Goal: Task Accomplishment & Management: Complete application form

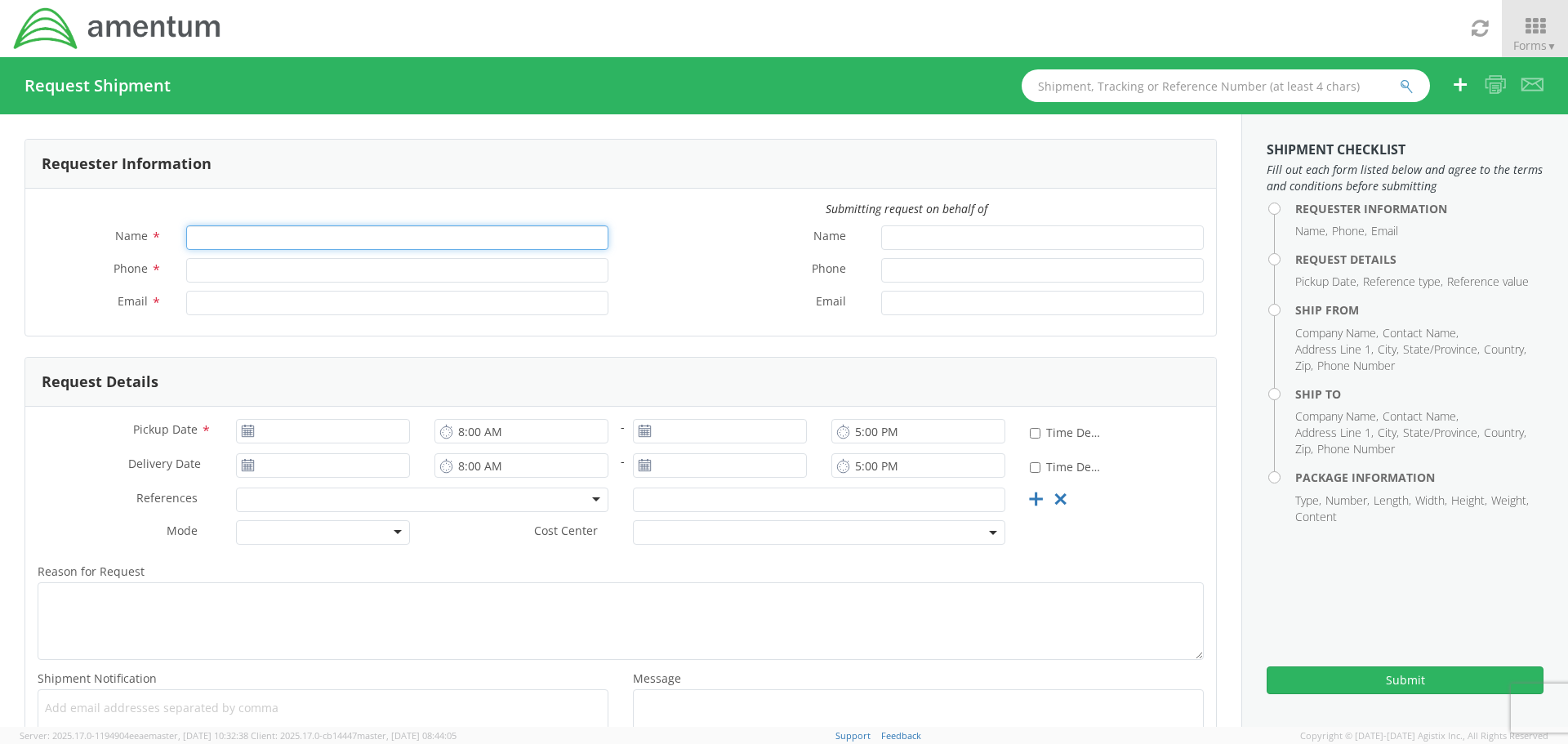
click at [248, 242] on input "Name *" at bounding box center [397, 238] width 423 height 24
type input "[PERSON_NAME]"
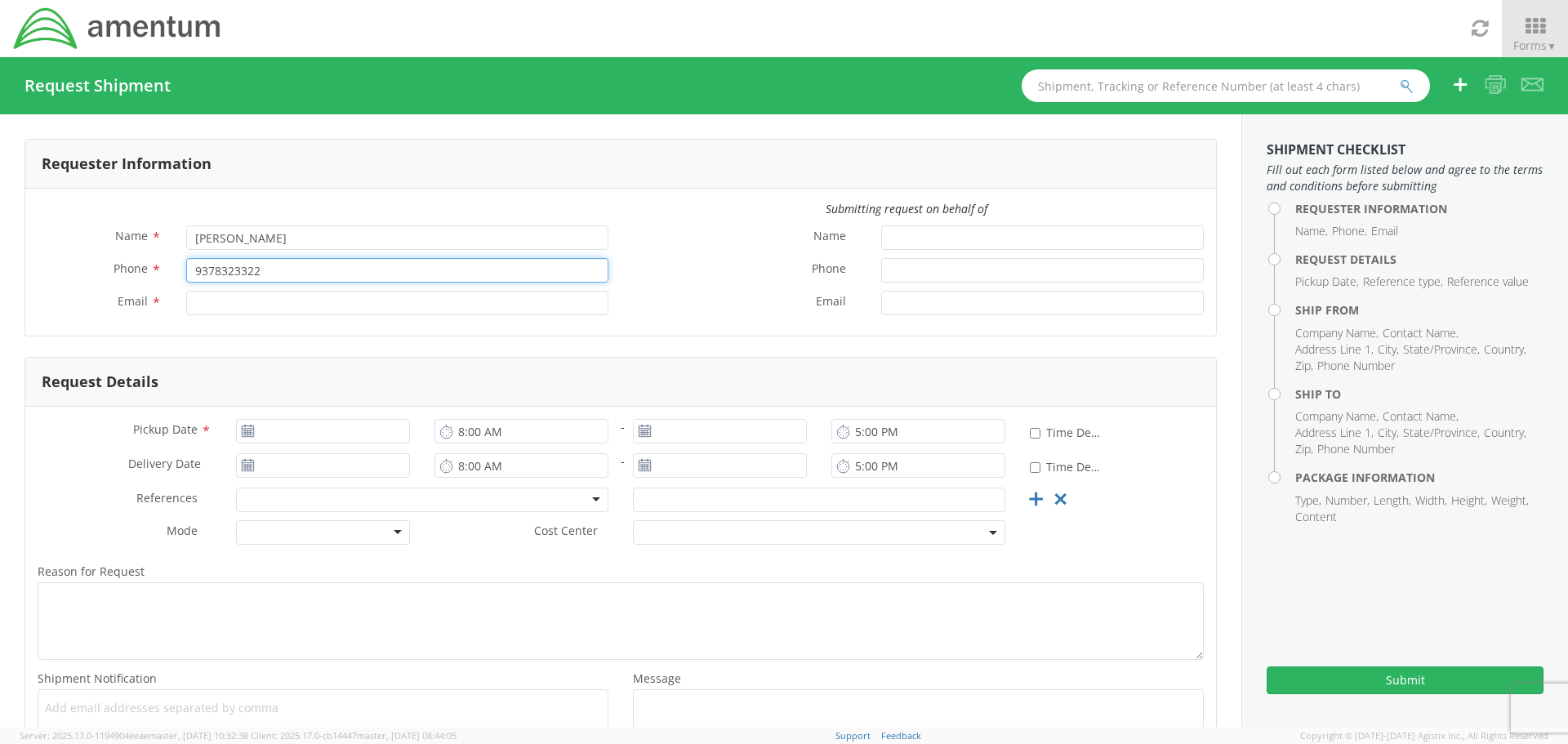
type input "9378323322"
type input "[EMAIL_ADDRESS][DOMAIN_NAME]"
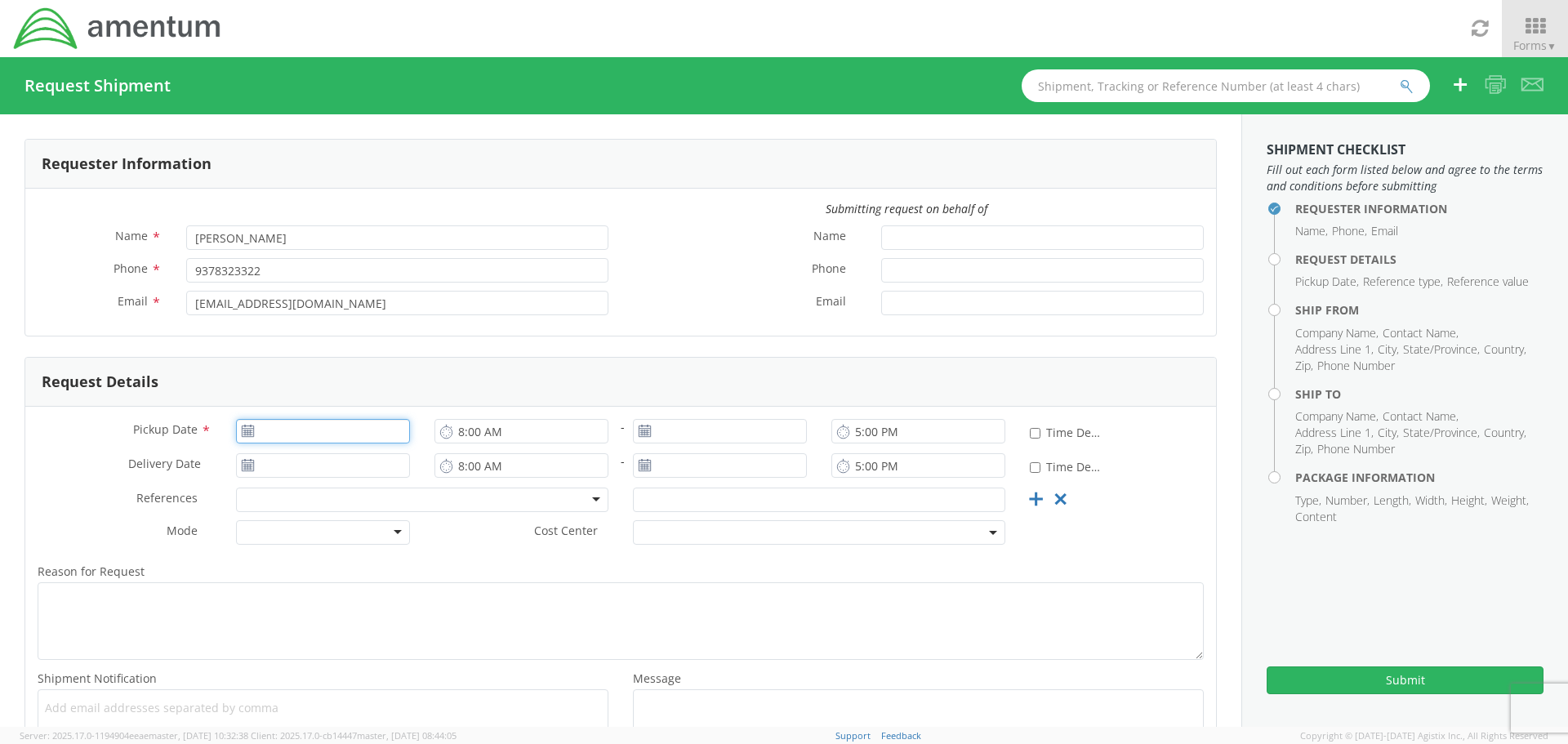
type input "[DATE]"
click at [291, 428] on input "[DATE]" at bounding box center [323, 431] width 174 height 24
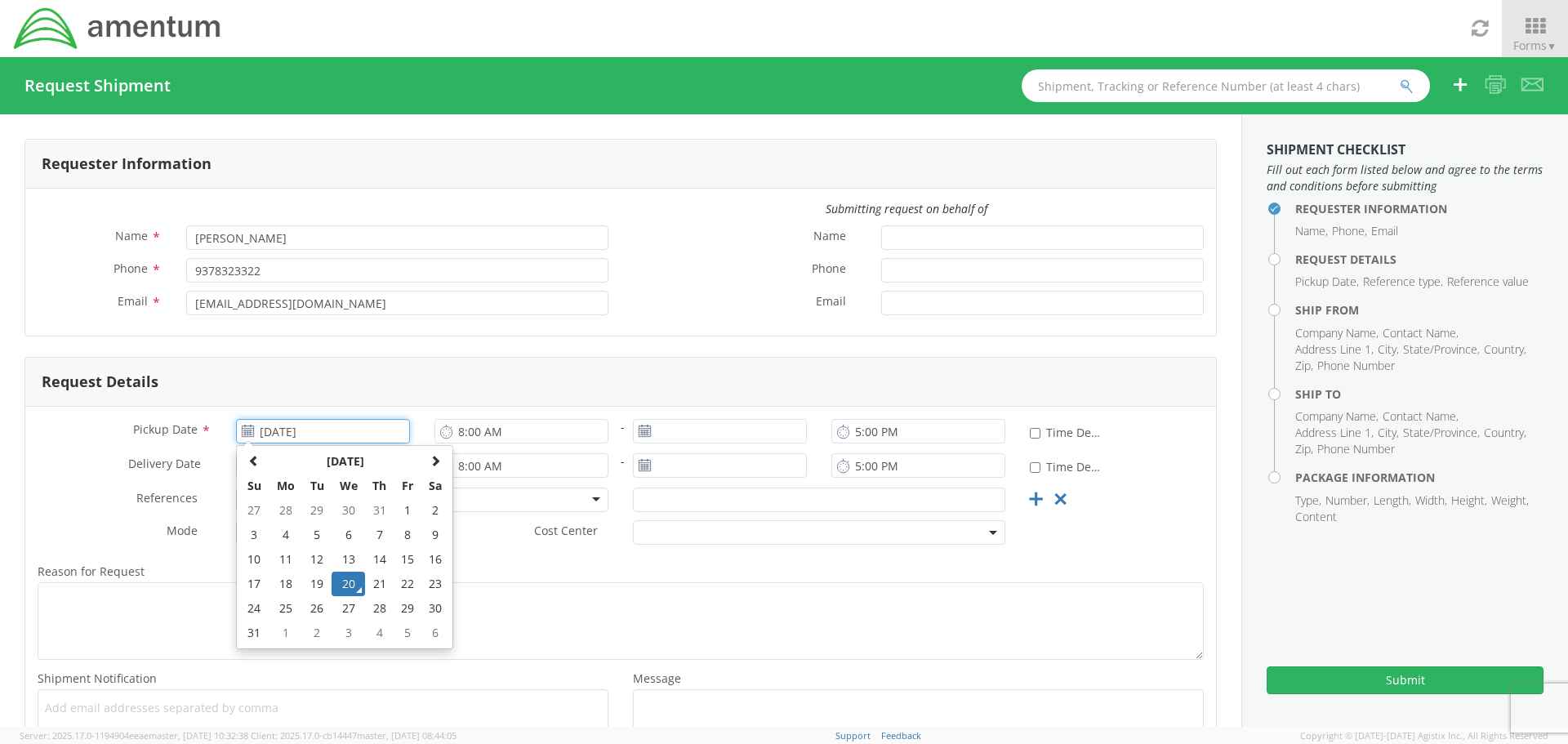
click at [336, 584] on td "20" at bounding box center [348, 584] width 34 height 24
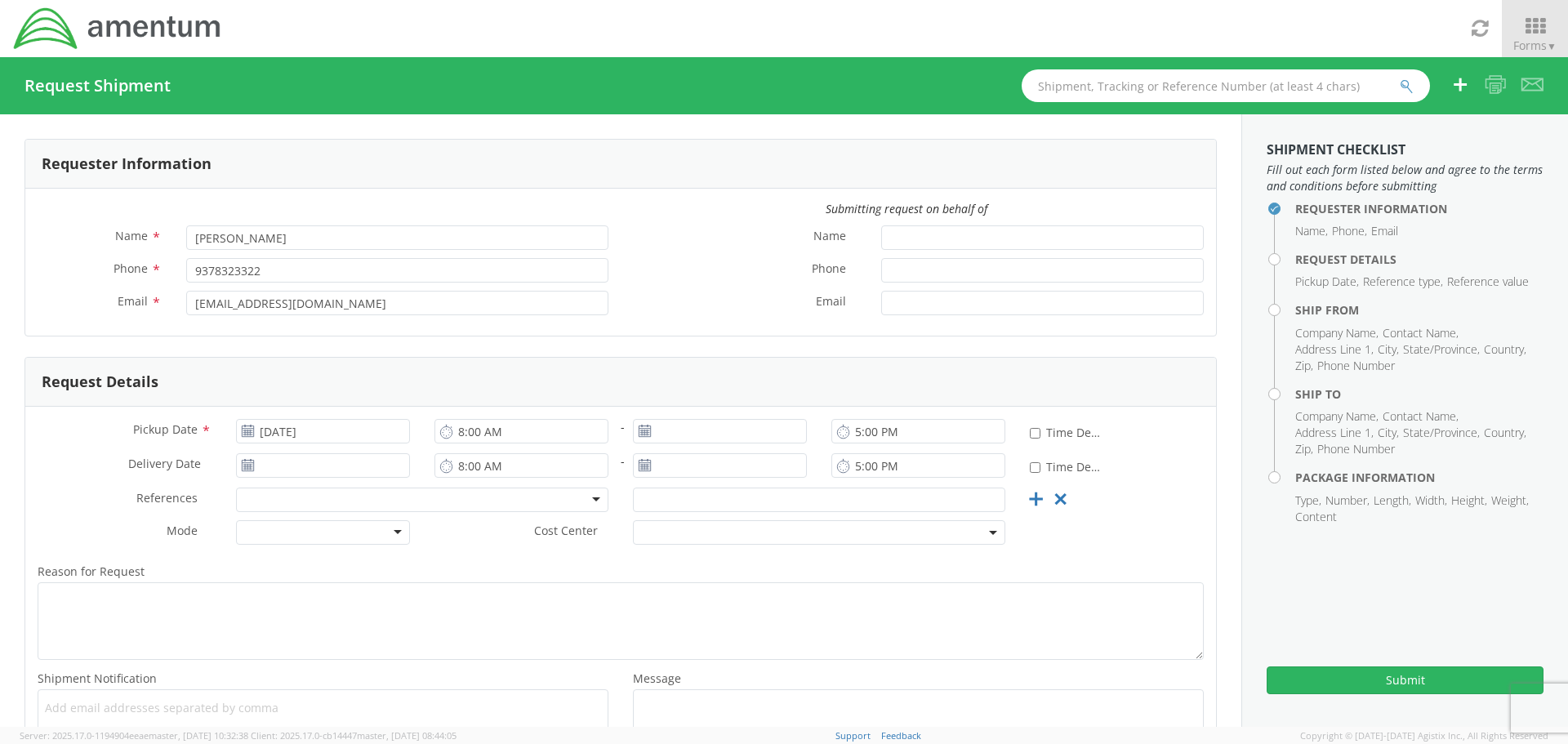
click at [542, 416] on div "Pickup Date * [DATE] 8:00 AM - 5:00 PM * Time Definite Delivery Date * 8:00 AM …" at bounding box center [621, 589] width 1191 height 364
click at [540, 436] on input "8:00 AM" at bounding box center [522, 431] width 174 height 24
click at [906, 444] on div "5:00 PM" at bounding box center [919, 435] width 199 height 32
click at [852, 435] on input "5:00 PM" at bounding box center [919, 431] width 174 height 24
type input "3:00 PM"
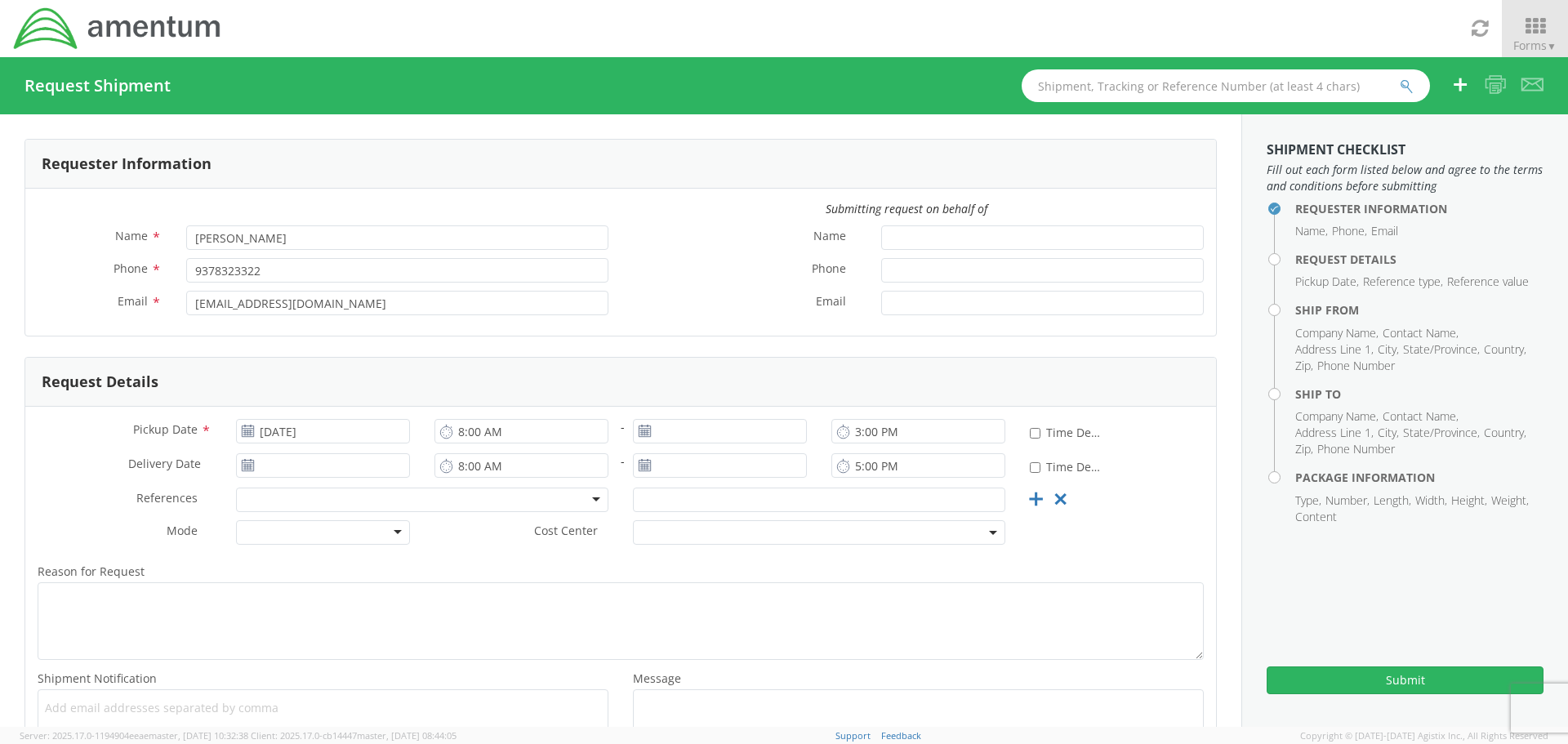
click at [260, 519] on div "Account Type Activity ID Airline Appointment Number ASN Batch Request # Bill Of…" at bounding box center [422, 503] width 397 height 32
click at [277, 500] on div at bounding box center [422, 499] width 372 height 24
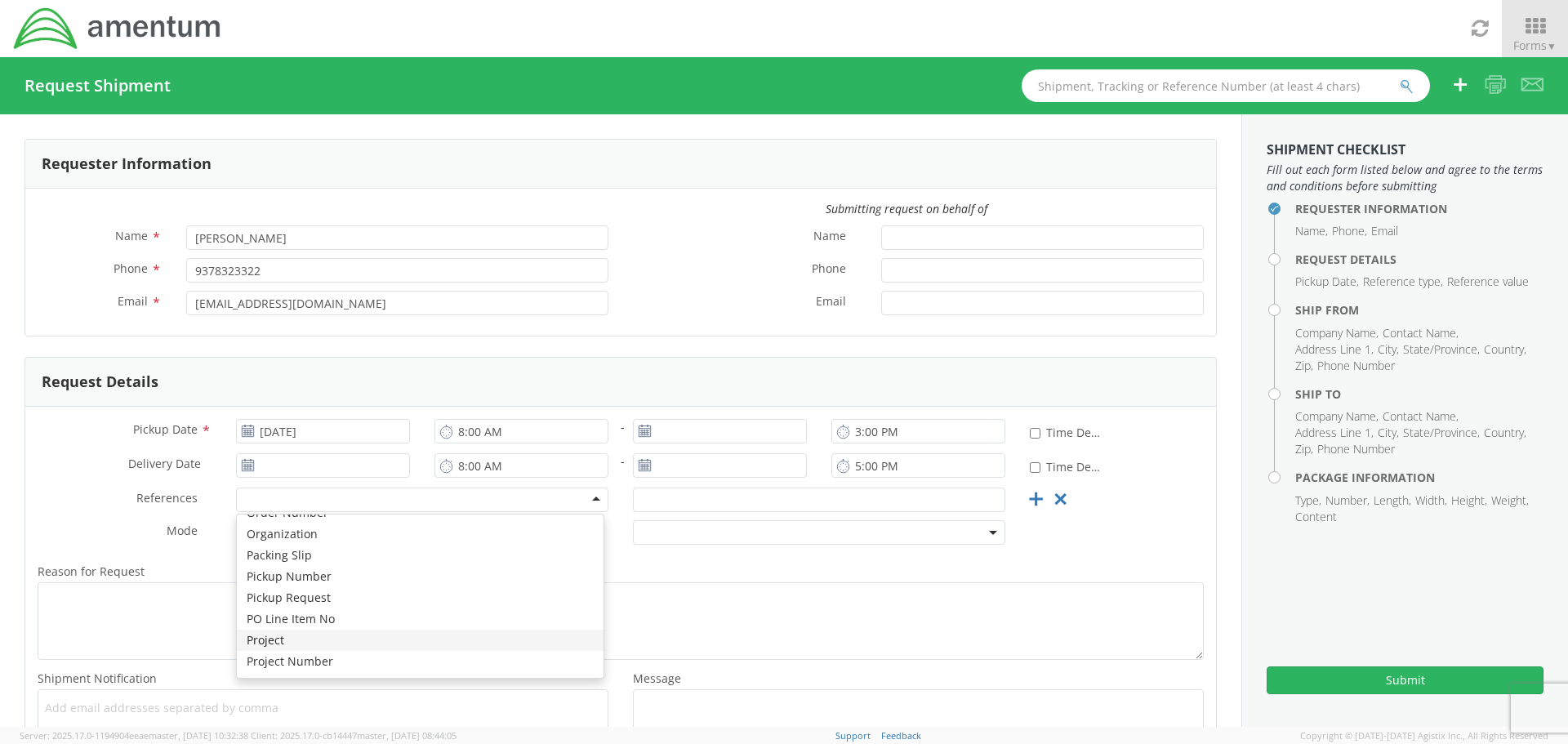
scroll to position [734, 0]
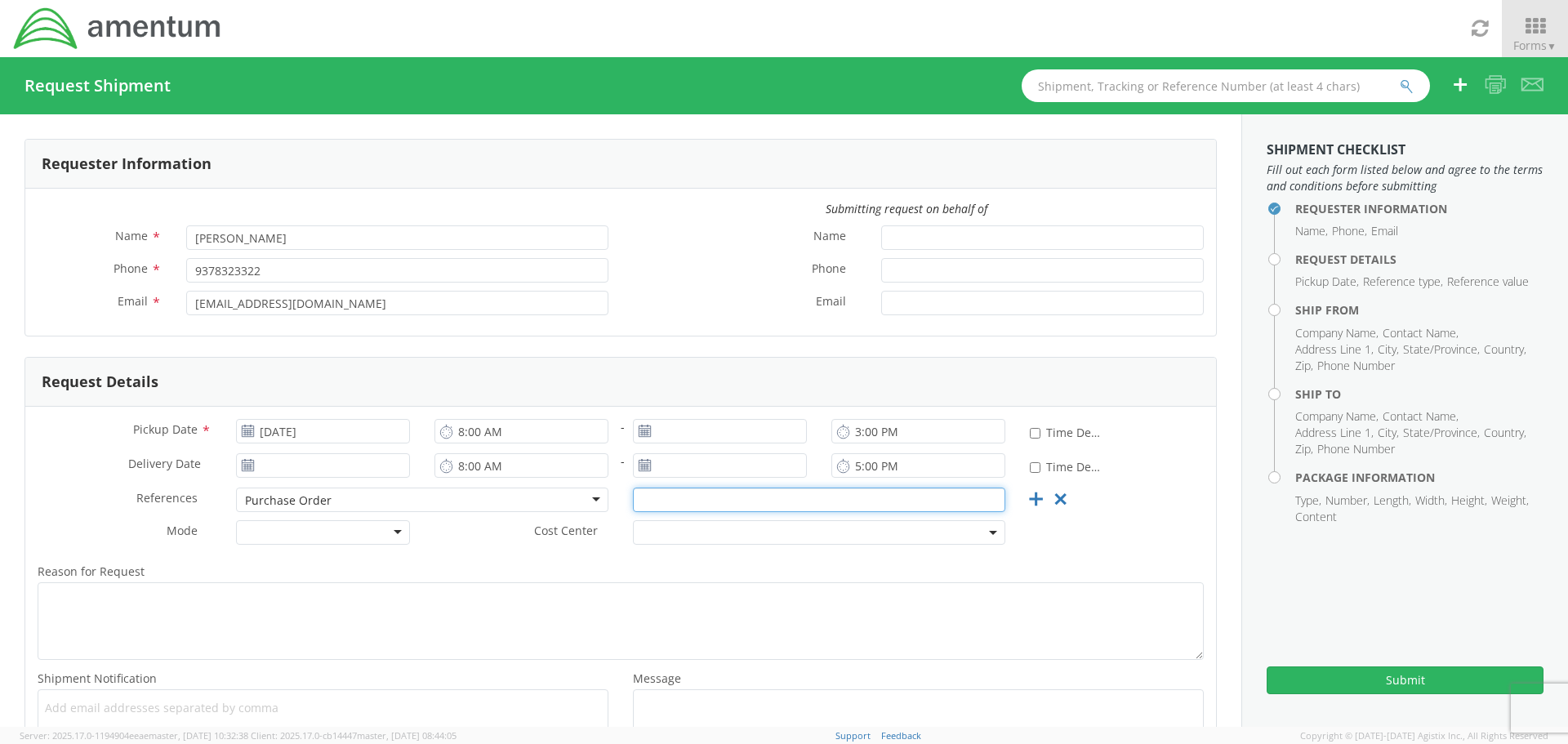
click at [669, 502] on input "text" at bounding box center [818, 499] width 372 height 24
type input "CBP0039787"
click at [344, 531] on div at bounding box center [323, 532] width 174 height 24
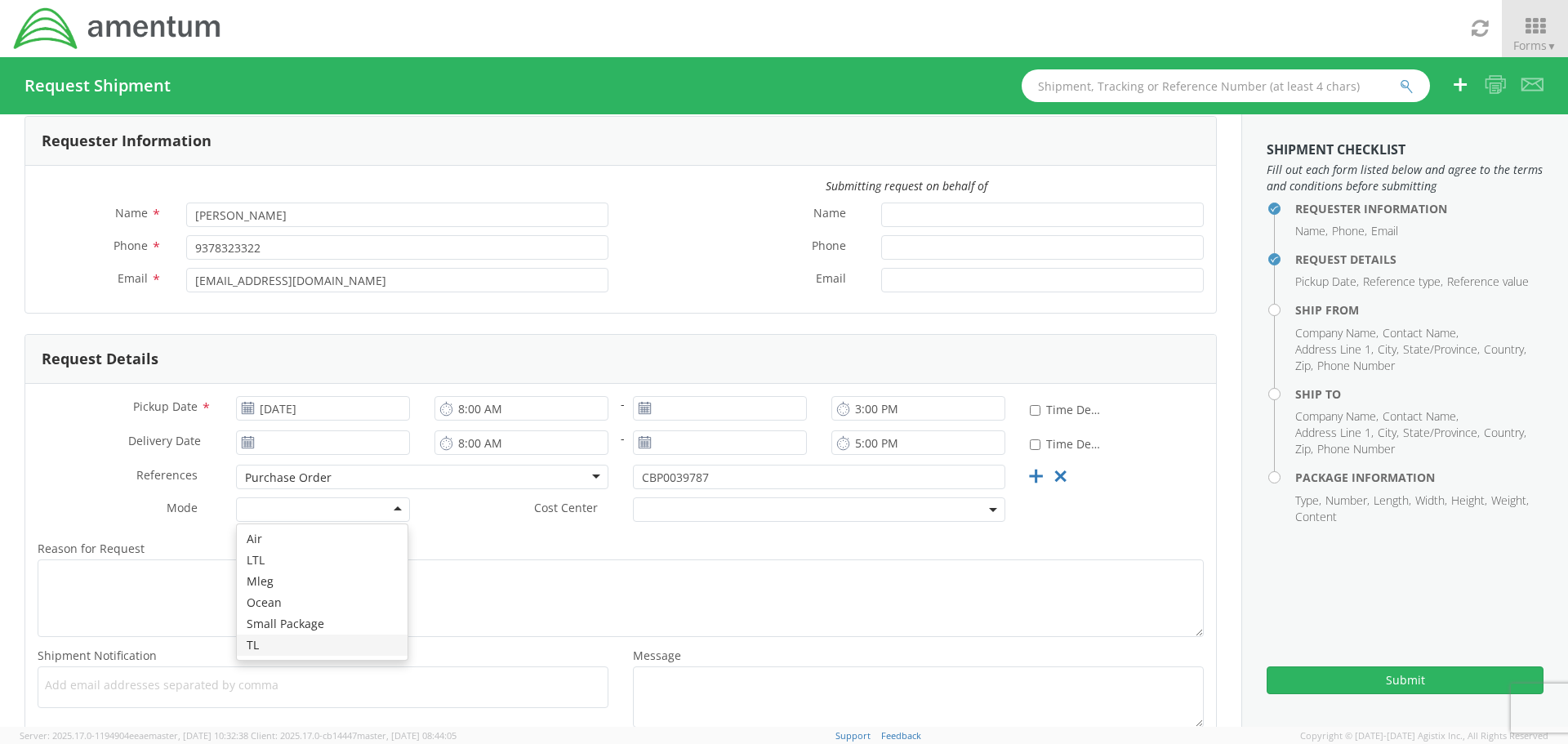
scroll to position [0, 0]
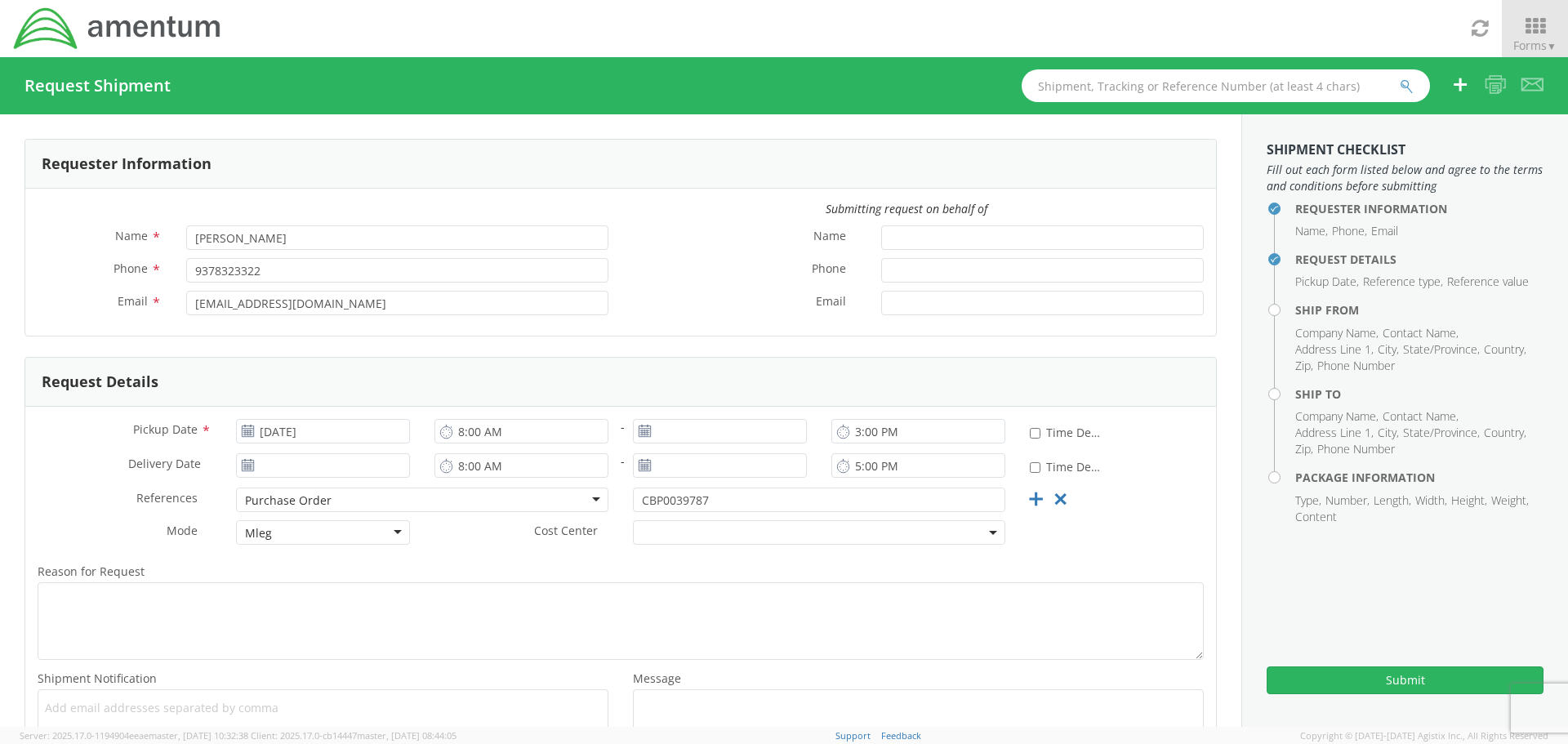
click at [271, 531] on div "Mleg" at bounding box center [323, 532] width 174 height 24
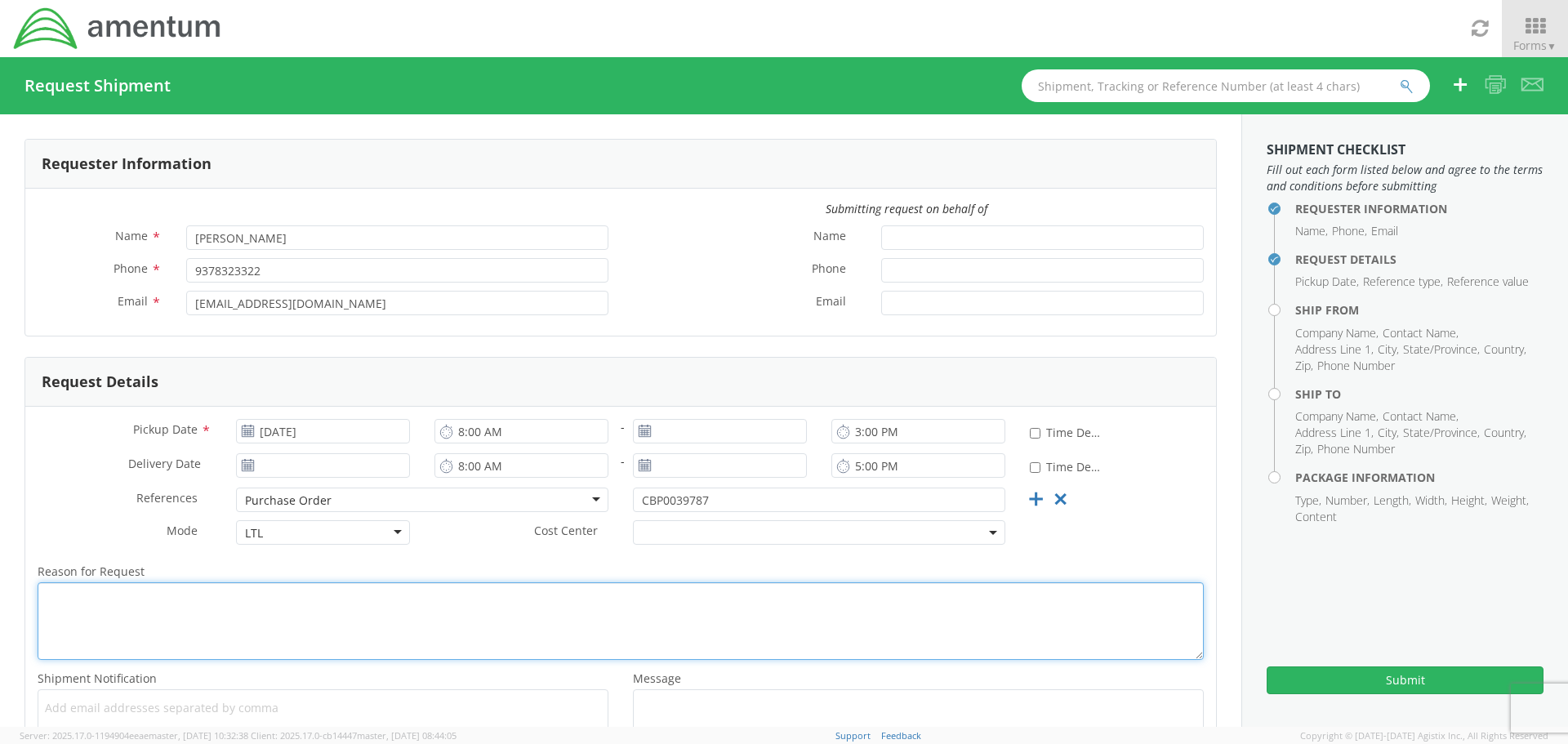
click at [166, 617] on textarea "Reason for Request *" at bounding box center [621, 620] width 1166 height 78
click at [54, 593] on textarea "cANT SHIP IN PORTAL" at bounding box center [621, 620] width 1166 height 78
click at [124, 598] on textarea "CANT SHIP IN PORTAL" at bounding box center [621, 620] width 1166 height 78
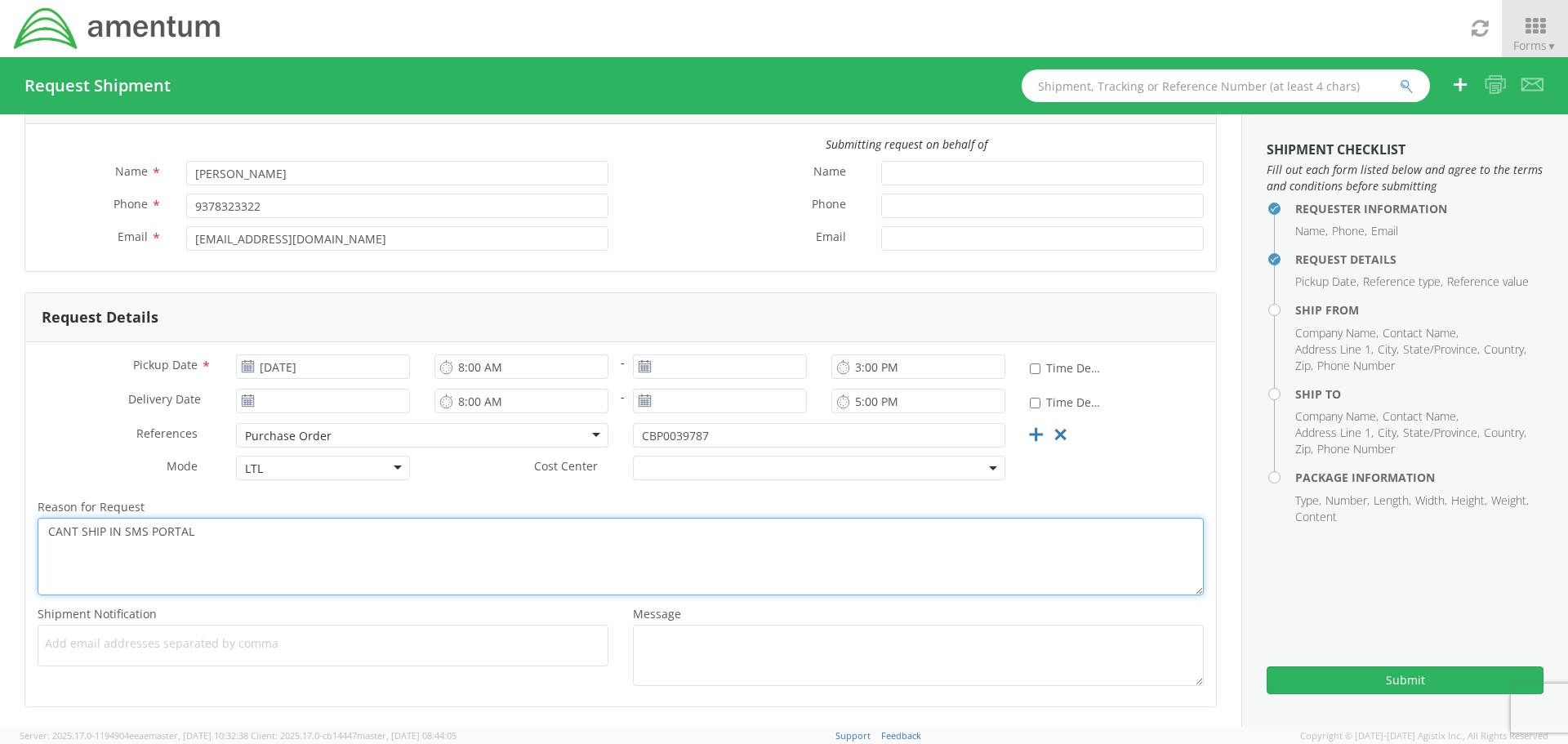
scroll to position [131, 0]
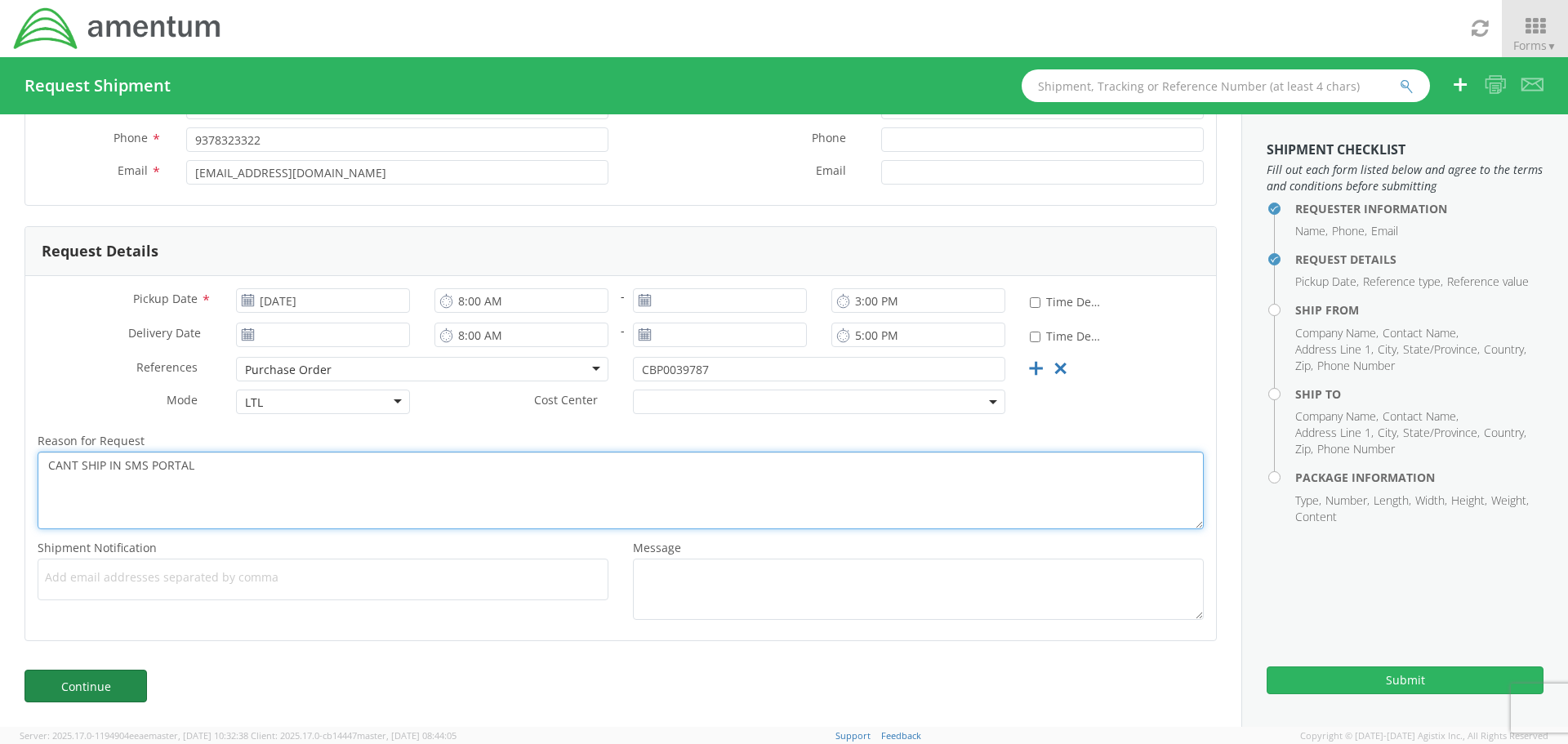
type textarea "CANT SHIP IN SMS PORTAL"
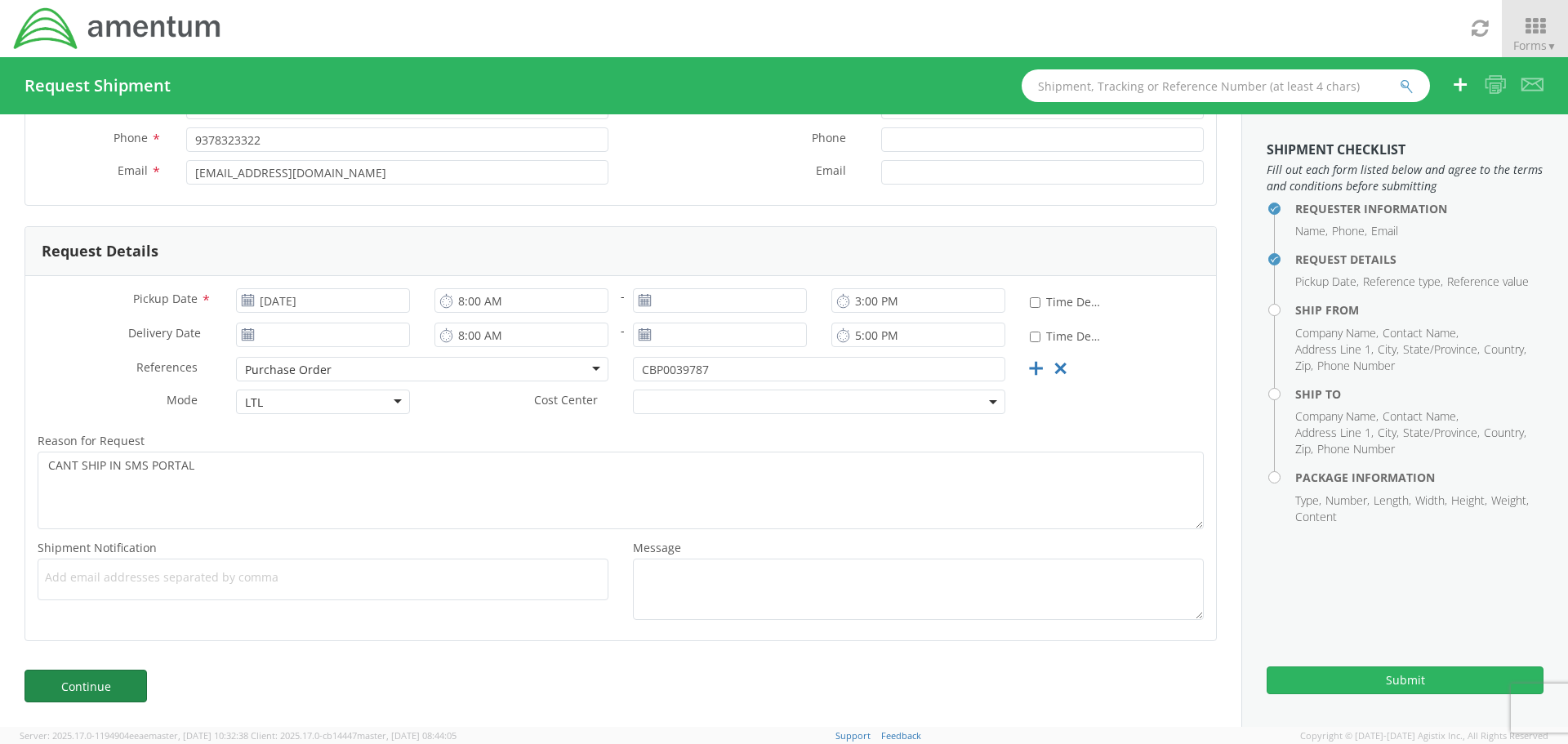
click at [118, 687] on link "Continue" at bounding box center [85, 685] width 123 height 32
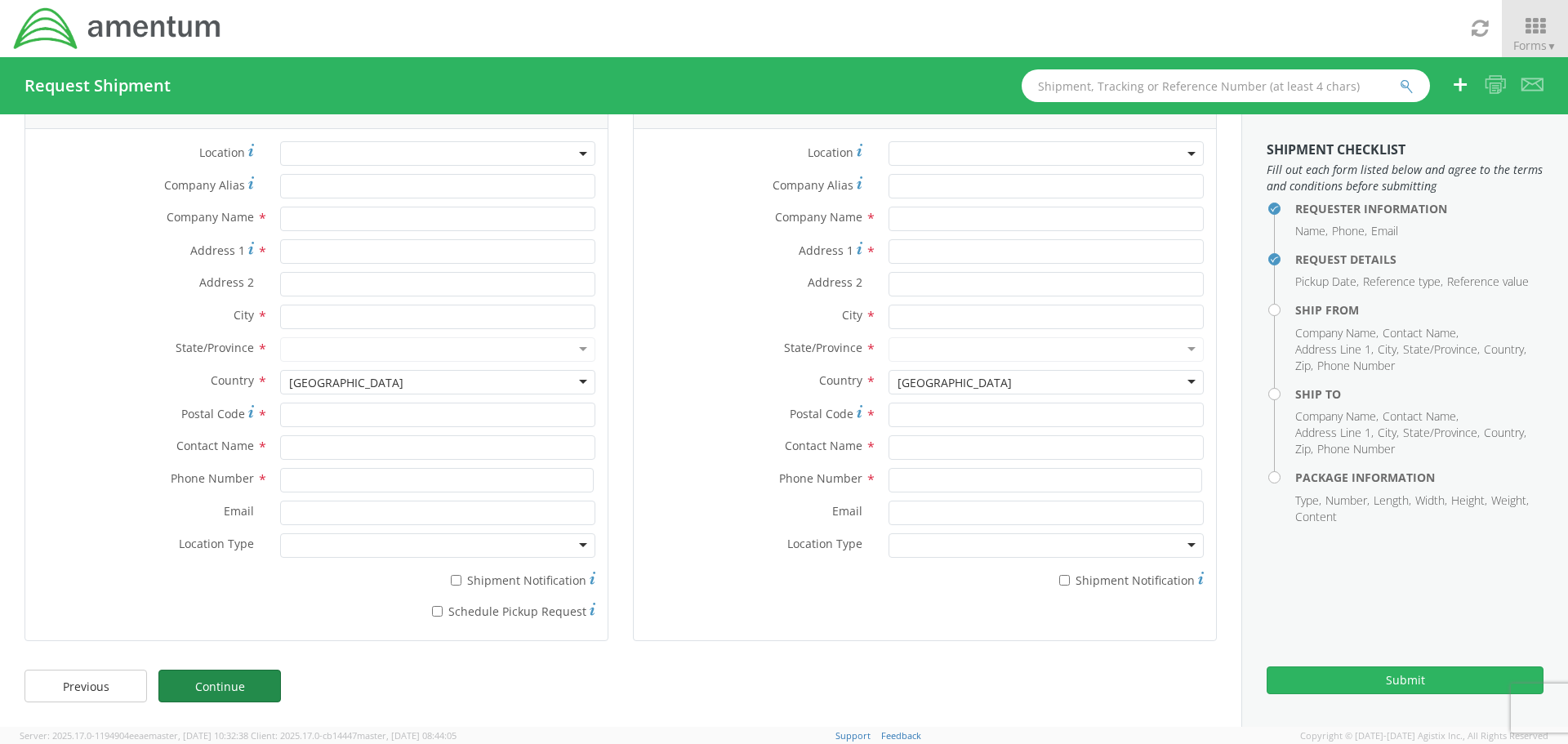
scroll to position [59, 0]
click at [329, 158] on span at bounding box center [438, 153] width 316 height 24
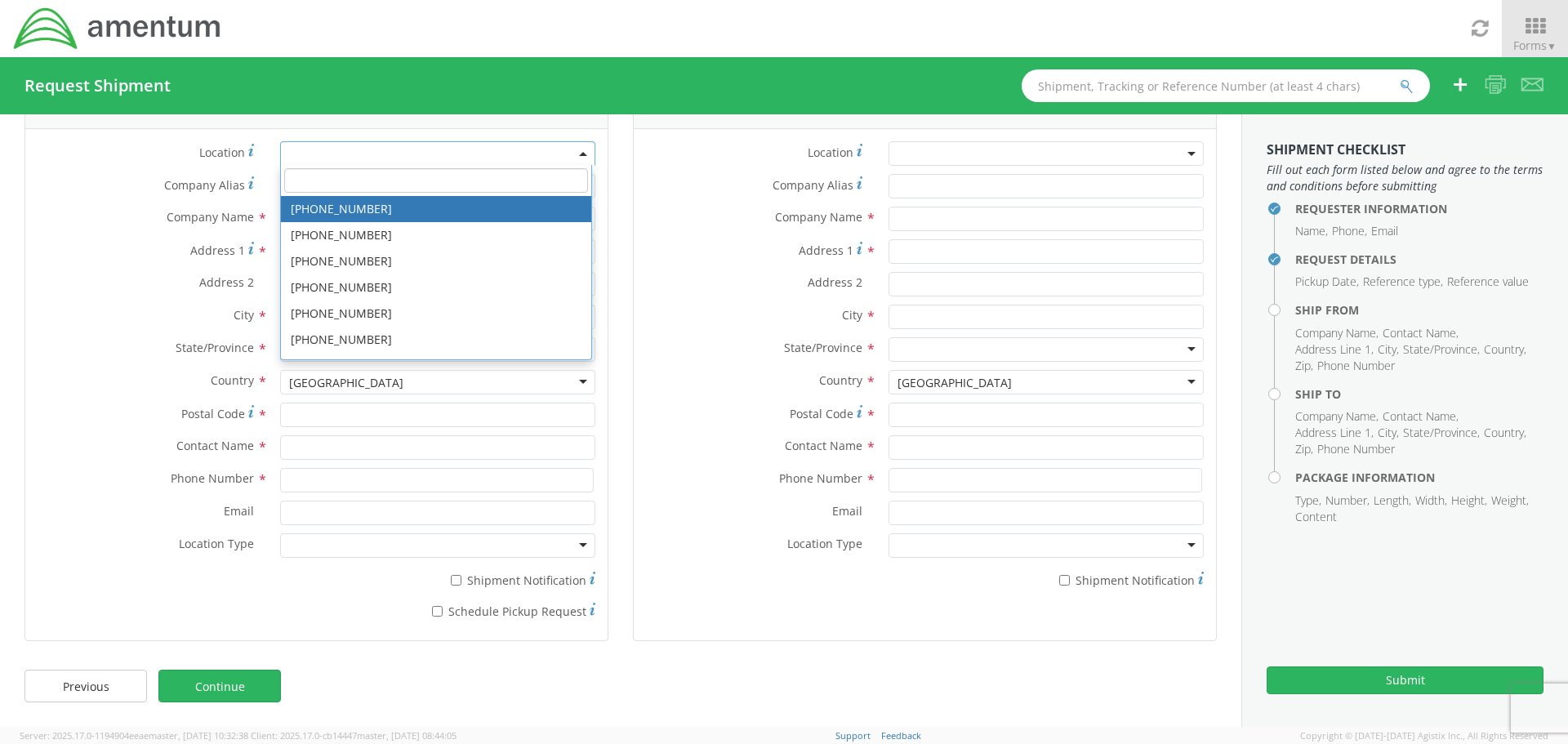
click at [180, 193] on label "Company Alias *" at bounding box center [146, 185] width 242 height 22
click at [280, 193] on input "Company Alias *" at bounding box center [438, 186] width 316 height 24
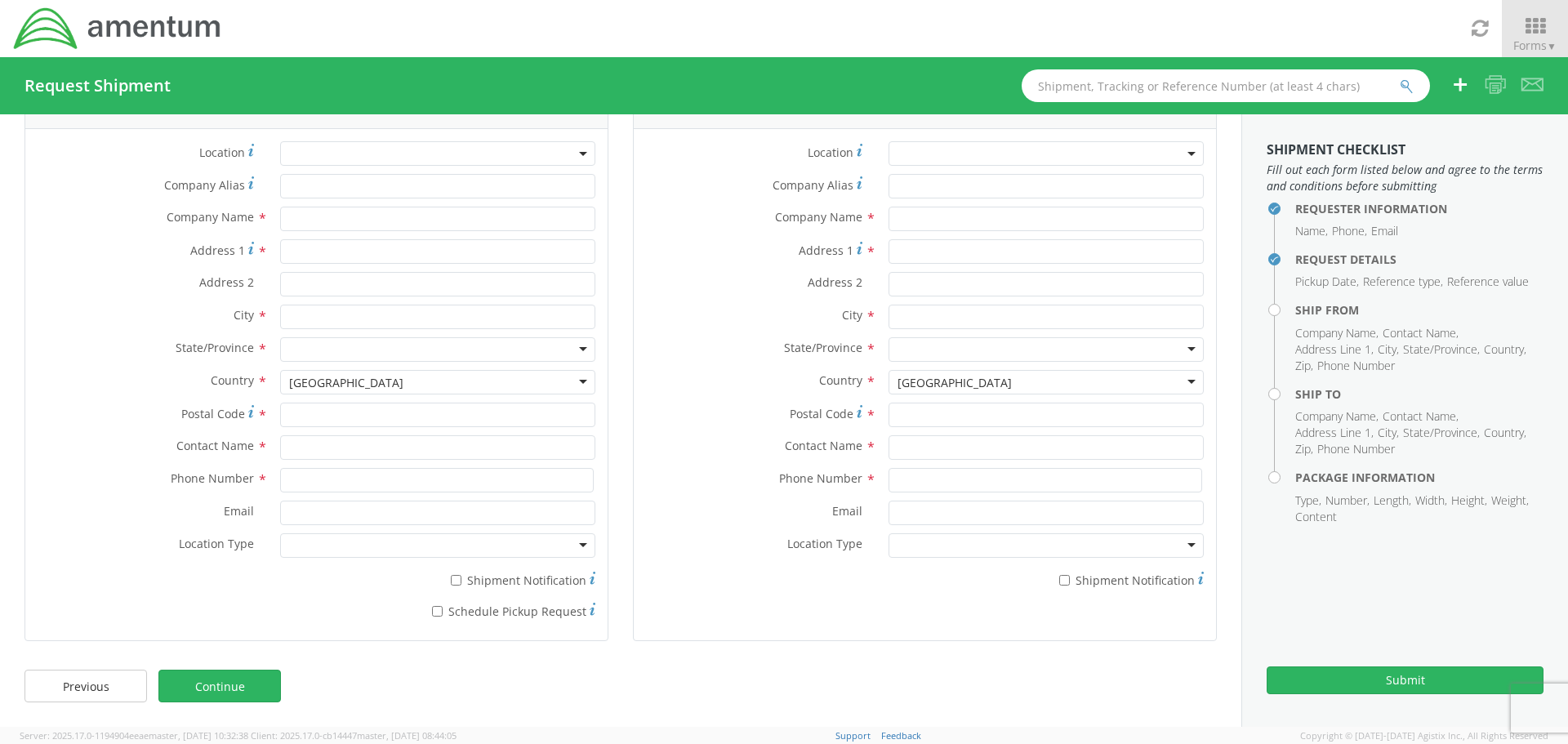
click at [333, 231] on div "Company Name *" at bounding box center [316, 222] width 582 height 32
click at [333, 219] on input "text" at bounding box center [438, 219] width 316 height 24
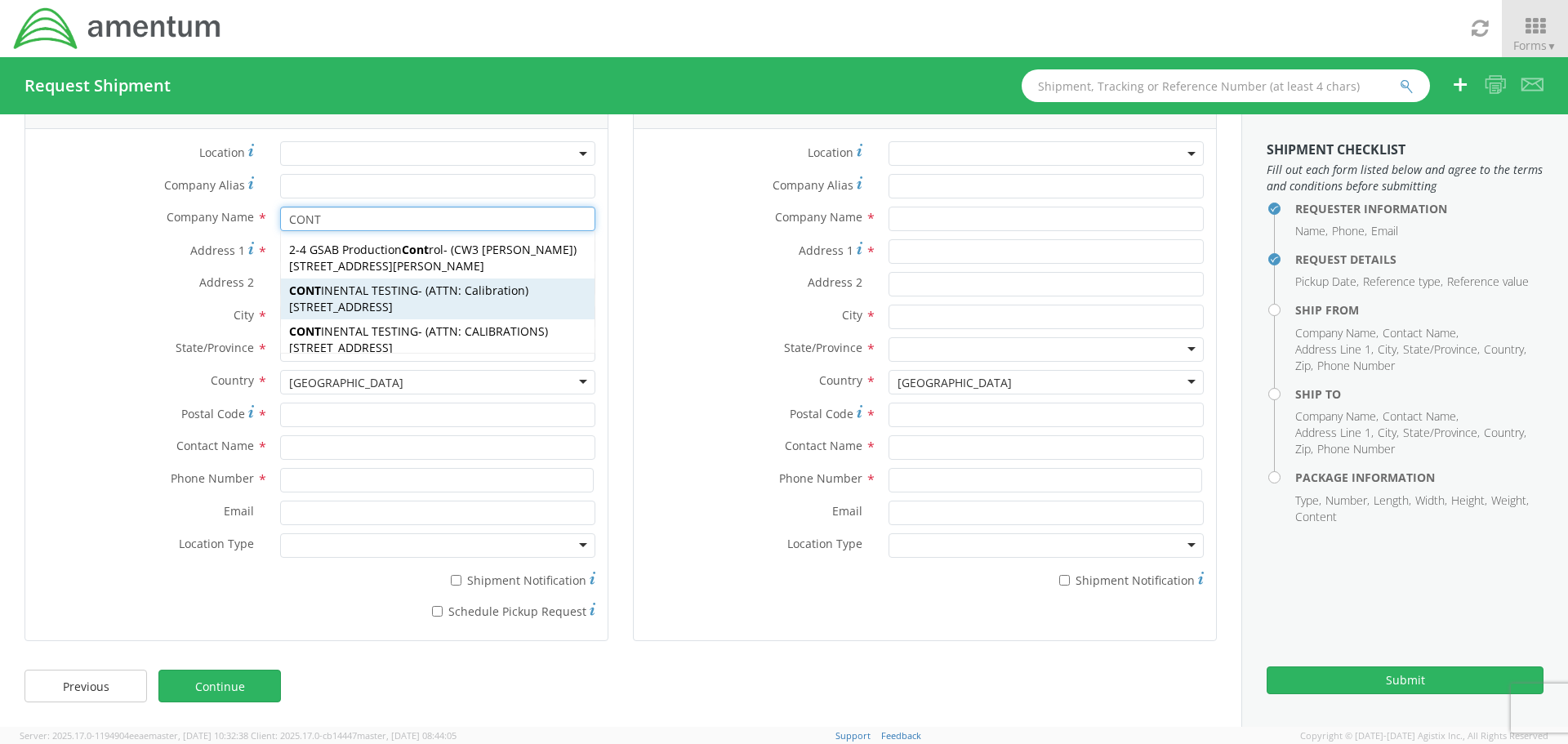
click at [411, 298] on span "CONT INENTAL TESTING" at bounding box center [354, 290] width 129 height 16
type input "CONTINENTAL TESTING"
type input "[STREET_ADDRESS]"
type input "UNION"
type input "45322"
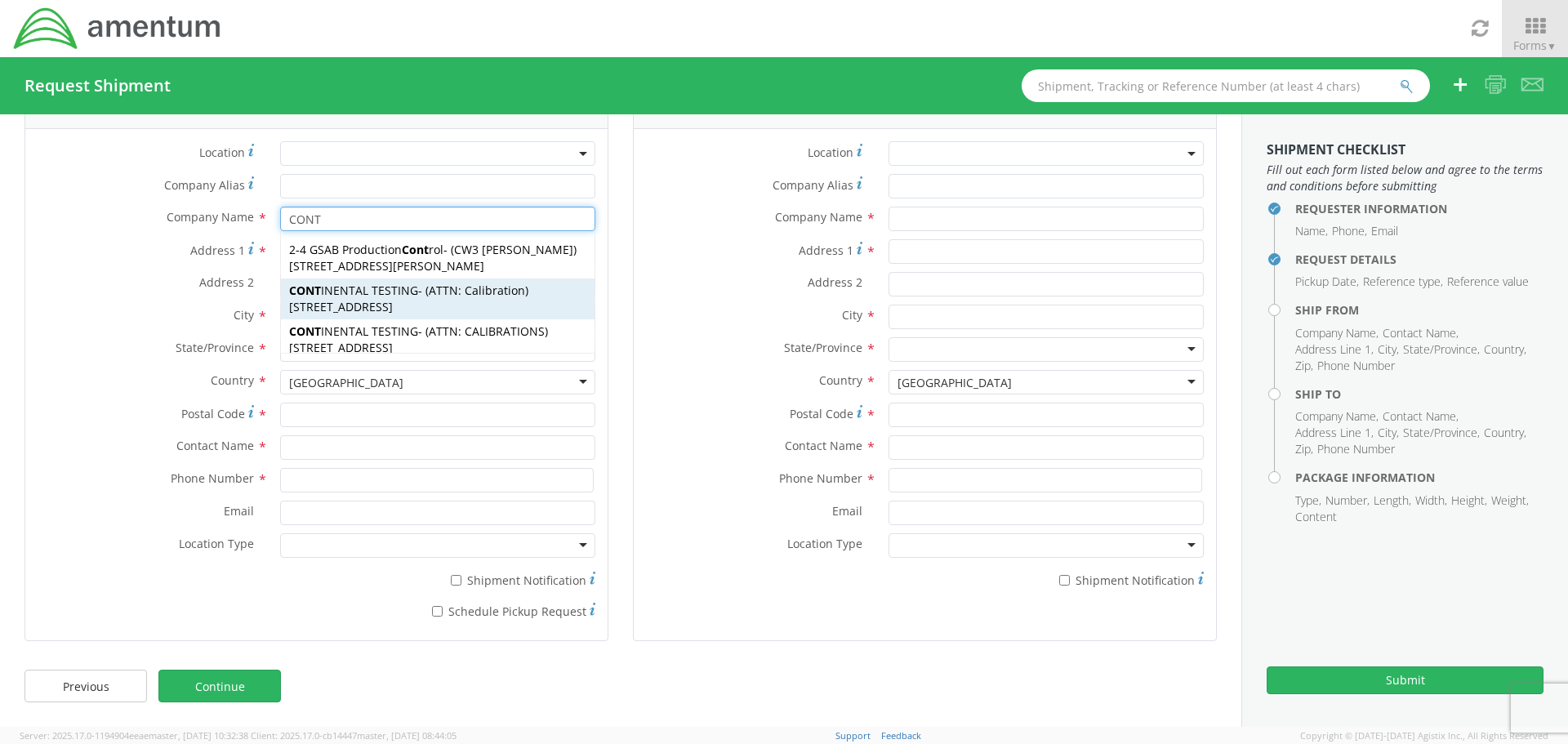
type input "ATTN: Calibration"
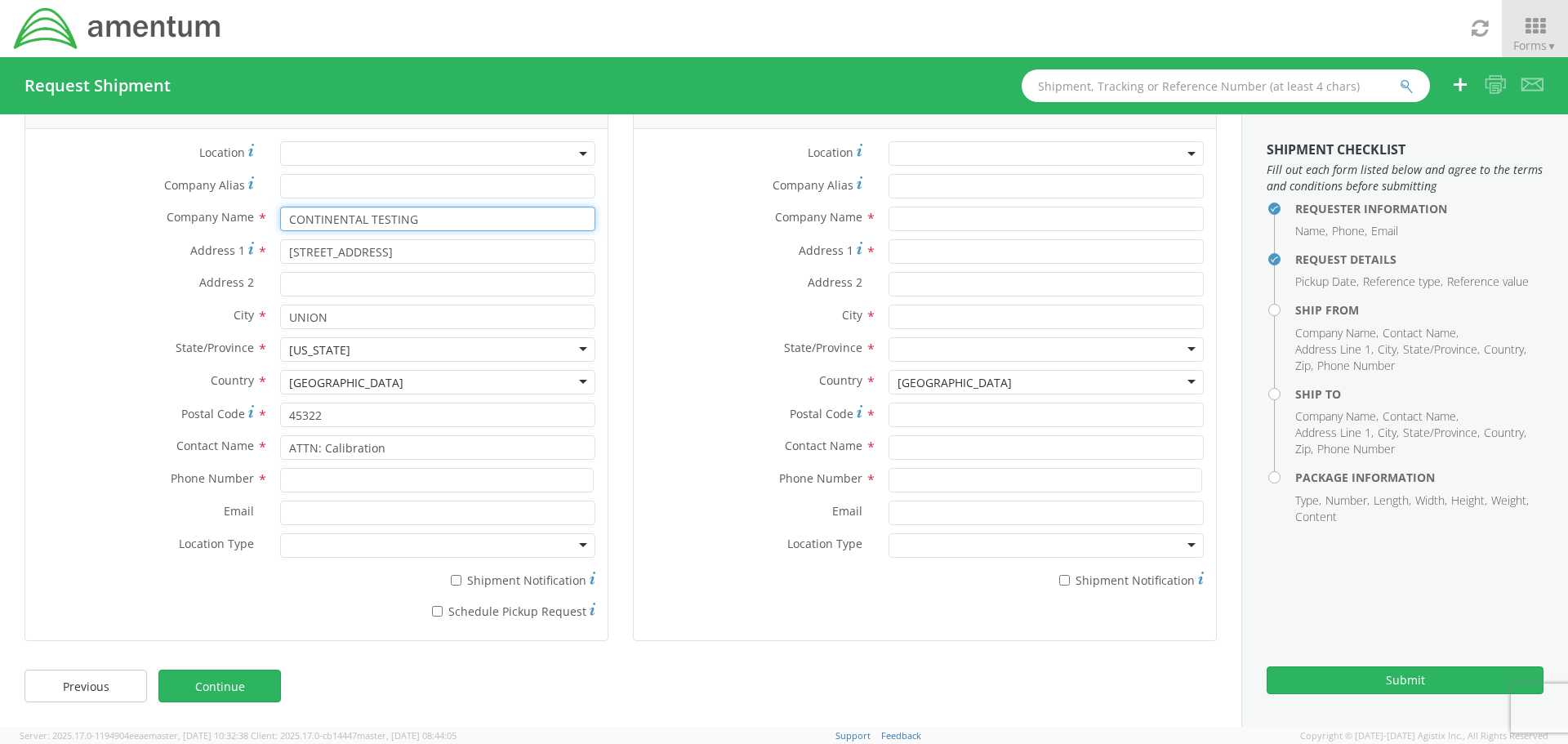
type input "CONTINENTAL TESTING"
drag, startPoint x: 390, startPoint y: 454, endPoint x: 250, endPoint y: 456, distance: 140.0
click at [250, 456] on div "Contact Name * ATTN: Calibration" at bounding box center [316, 447] width 582 height 24
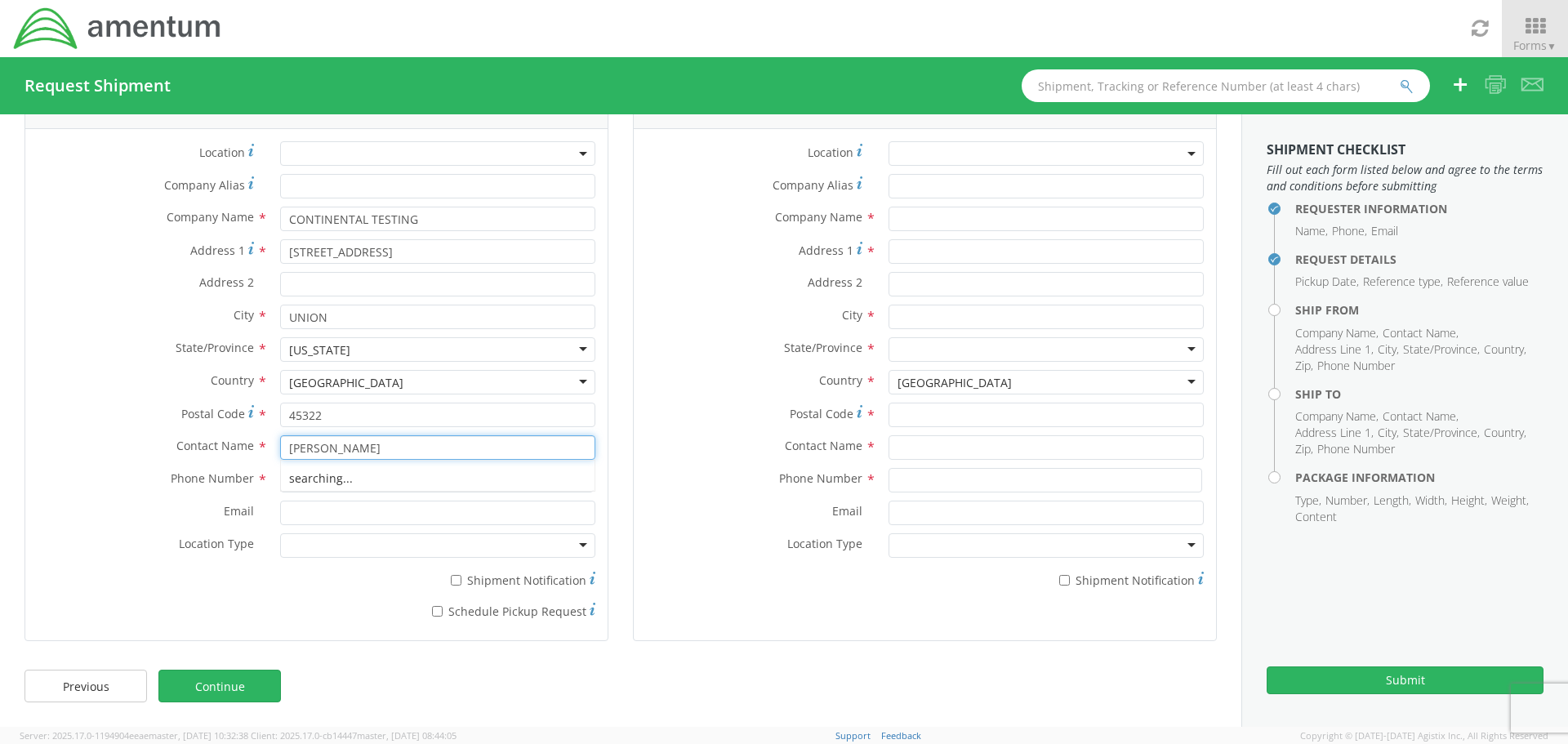
type input "[PERSON_NAME]"
type input "9378323322"
click at [914, 159] on span at bounding box center [1047, 153] width 316 height 24
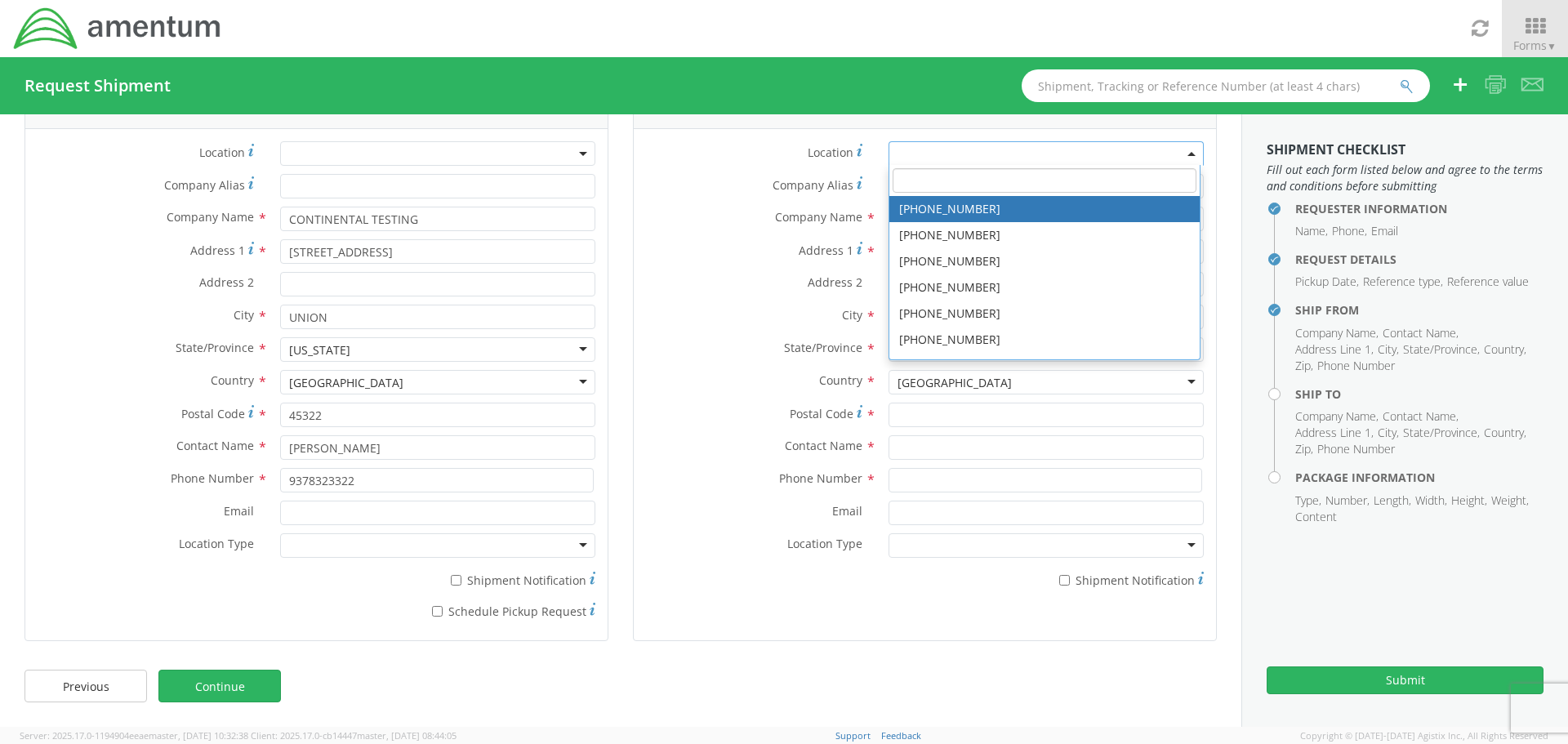
click at [907, 194] on span at bounding box center [1045, 180] width 310 height 31
click at [921, 188] on input "search" at bounding box center [1044, 180] width 304 height 24
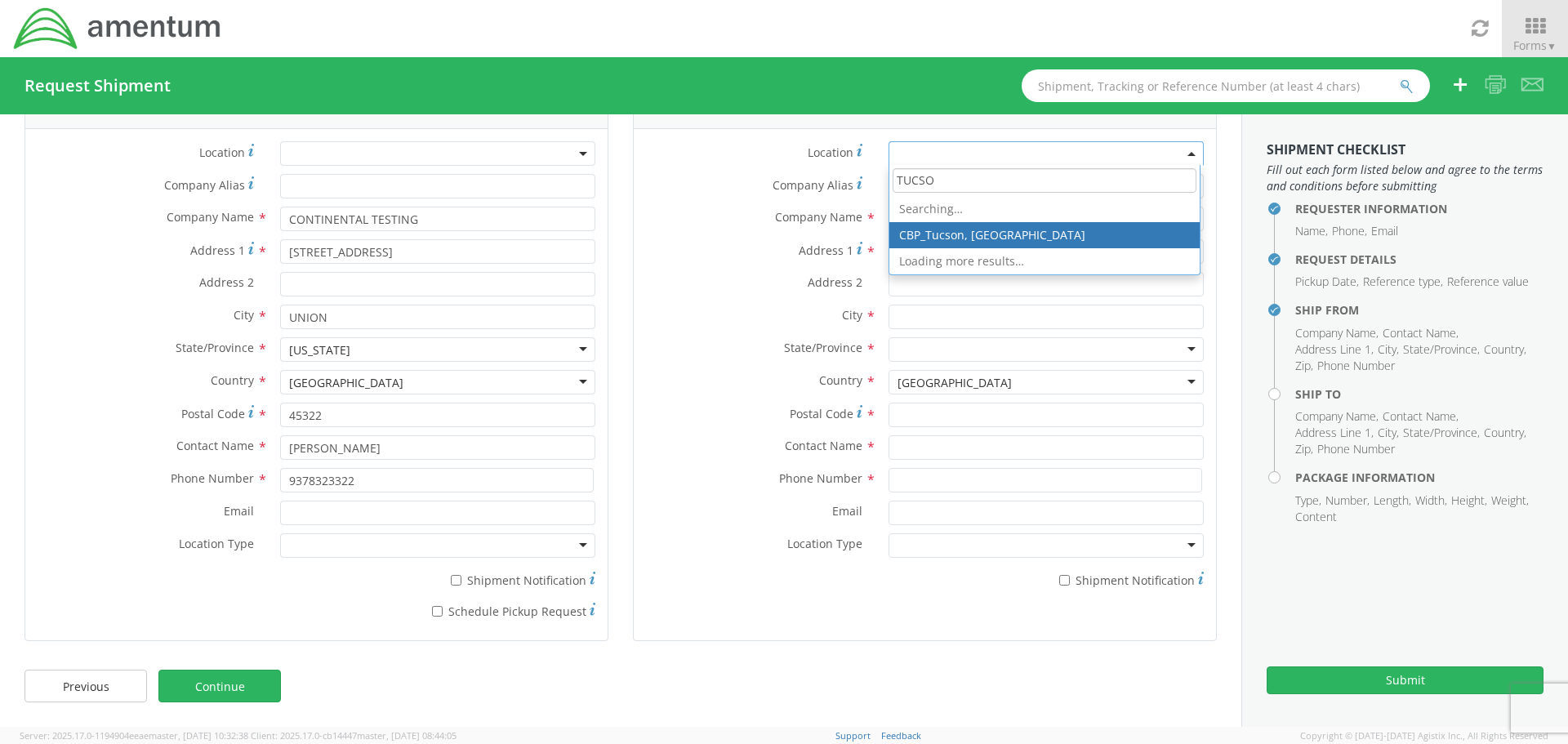
type input "[GEOGRAPHIC_DATA]"
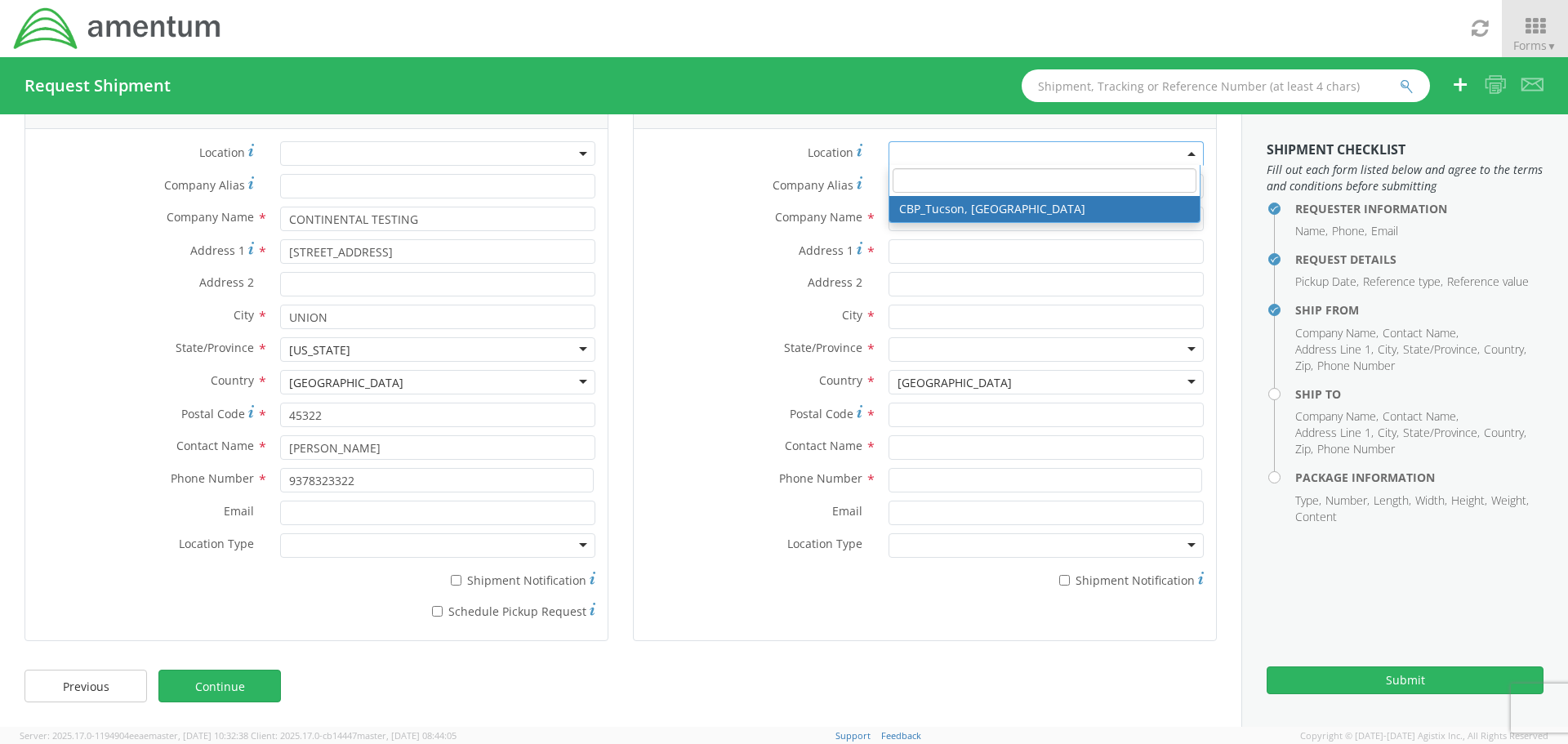
type input "Amentum Services, Inc."
type input "[STREET_ADDRESS]"
type input "[PERSON_NAME] [GEOGRAPHIC_DATA]"
type input "DM AFB"
type input "85707"
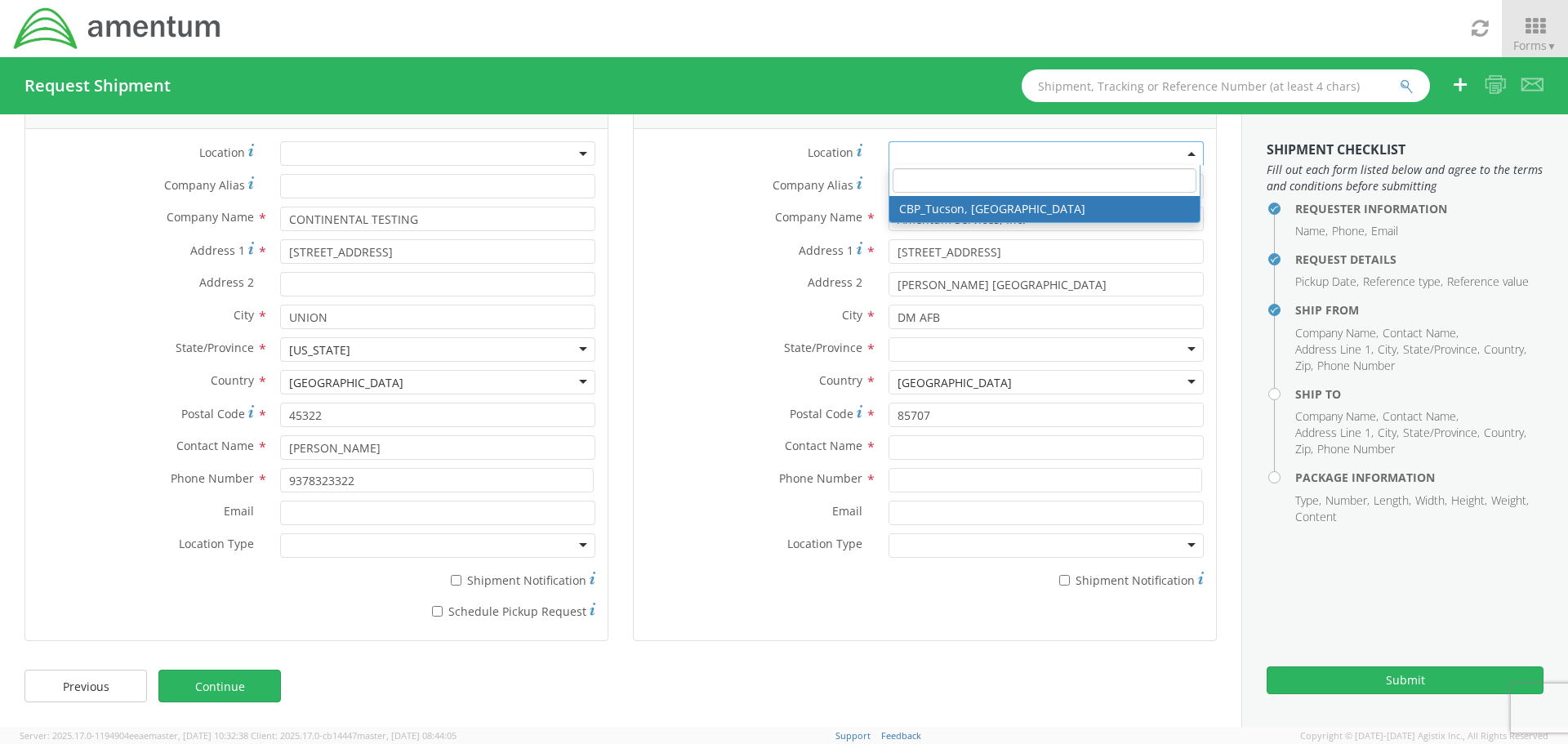
select select "49949"
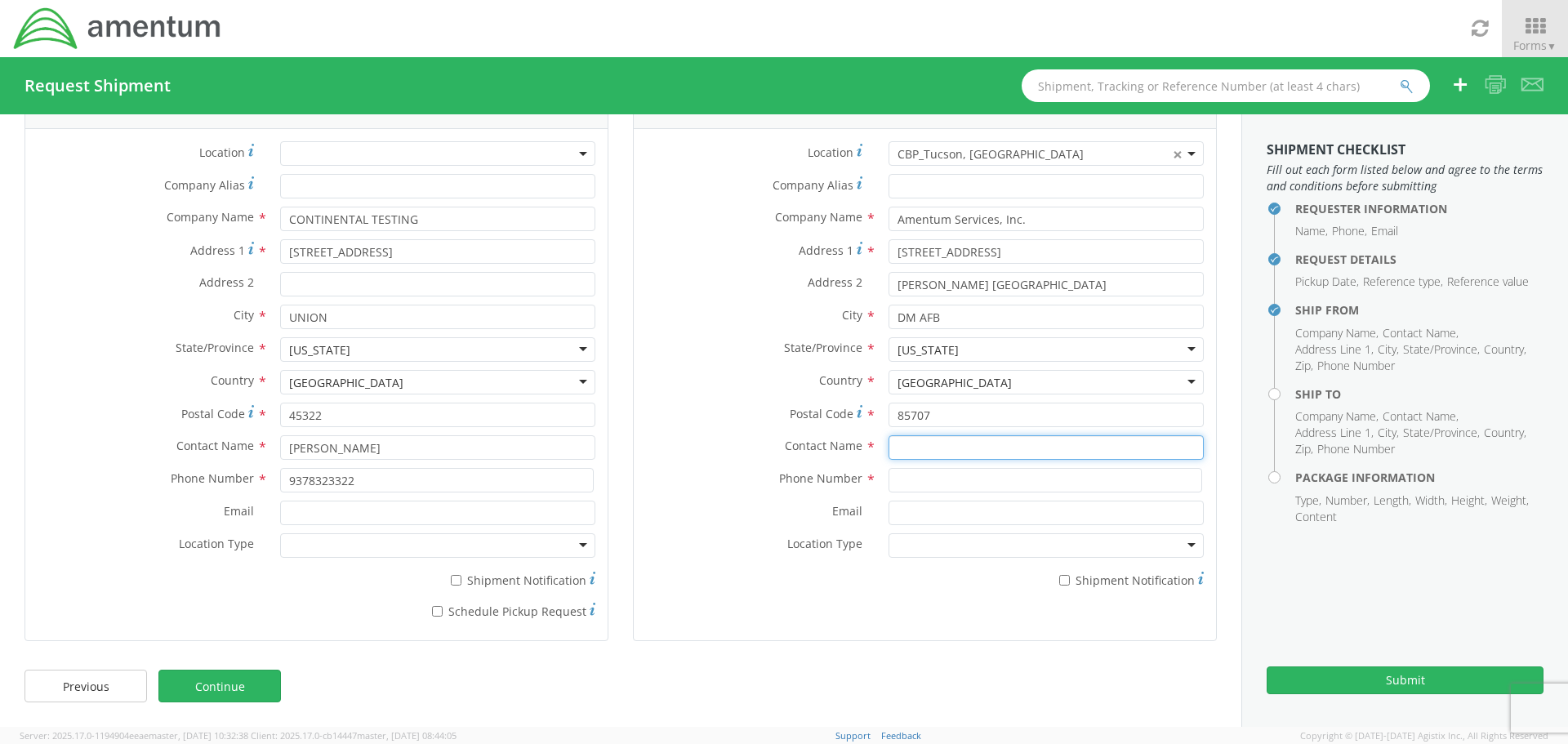
click at [917, 452] on input "text" at bounding box center [1047, 447] width 316 height 24
type input "[PERSON_NAME]"
type input "4063893191"
click at [238, 670] on link "Continue" at bounding box center [220, 685] width 123 height 32
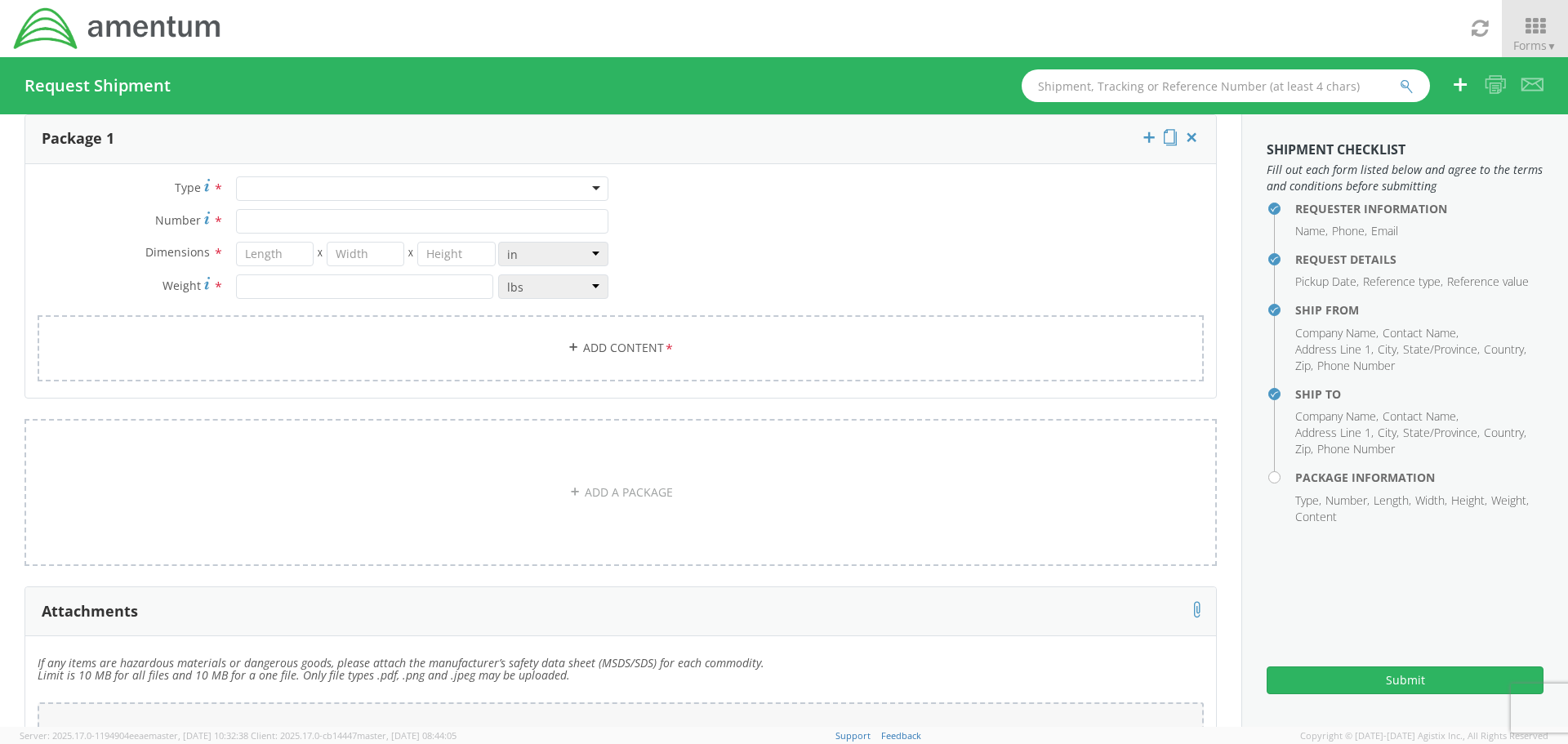
click at [284, 186] on div at bounding box center [422, 188] width 372 height 24
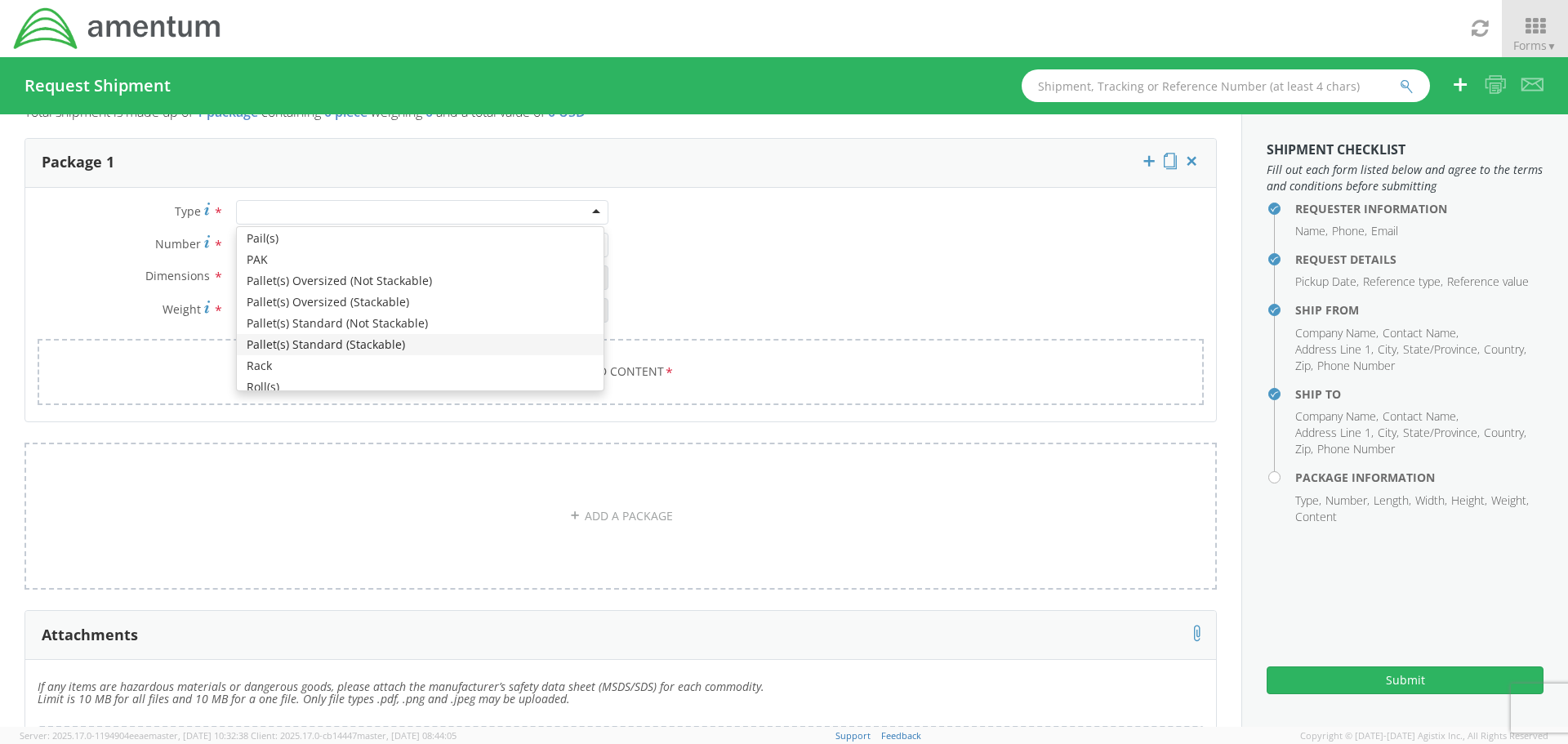
scroll to position [446, 0]
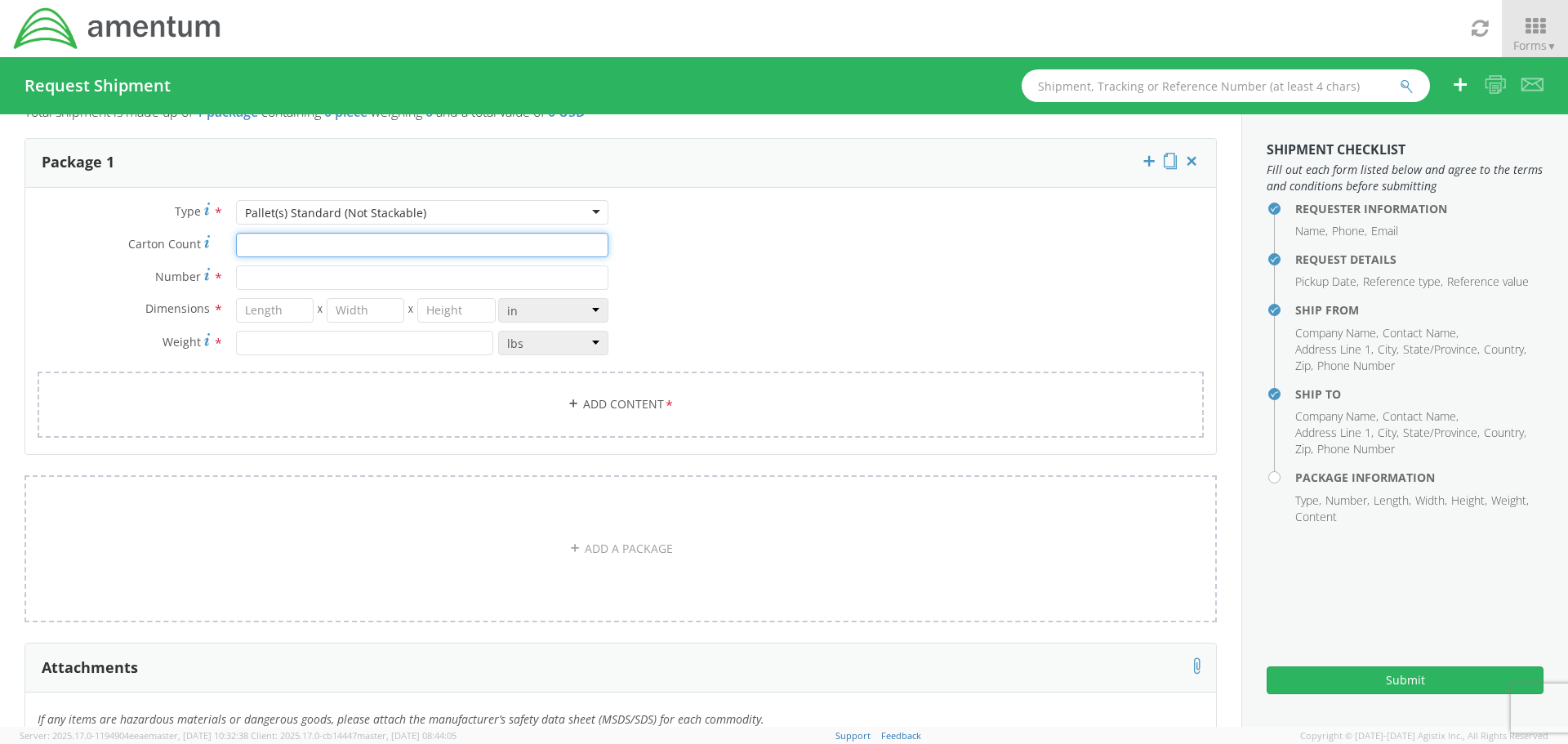
click at [290, 237] on input "Carton Count *" at bounding box center [422, 245] width 372 height 24
type input "1"
type input "47"
type input "38"
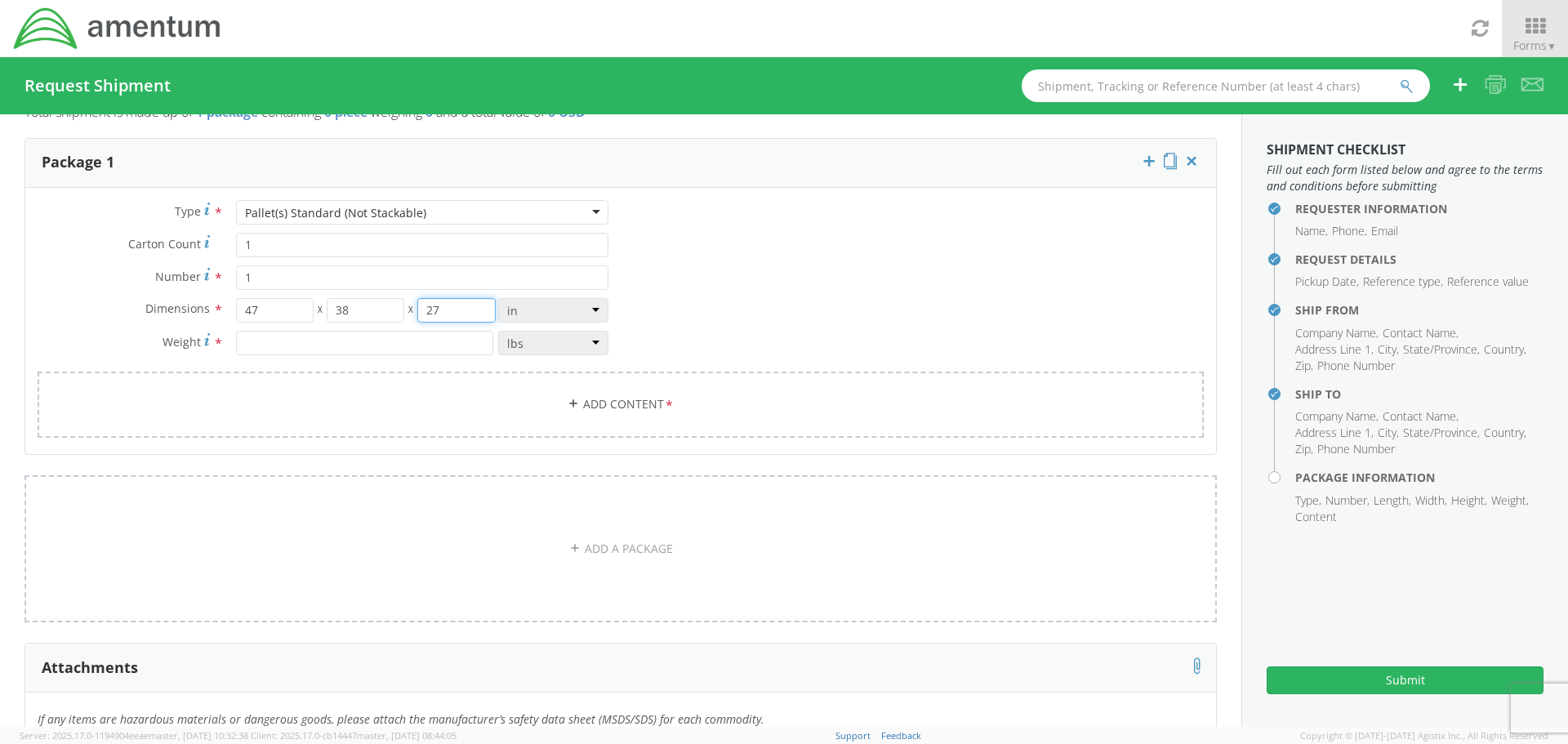
type input "27"
type input "550"
drag, startPoint x: 241, startPoint y: 244, endPoint x: 228, endPoint y: 244, distance: 13.0
click at [228, 244] on div "1" at bounding box center [422, 245] width 397 height 24
drag, startPoint x: 257, startPoint y: 244, endPoint x: 232, endPoint y: 244, distance: 25.0
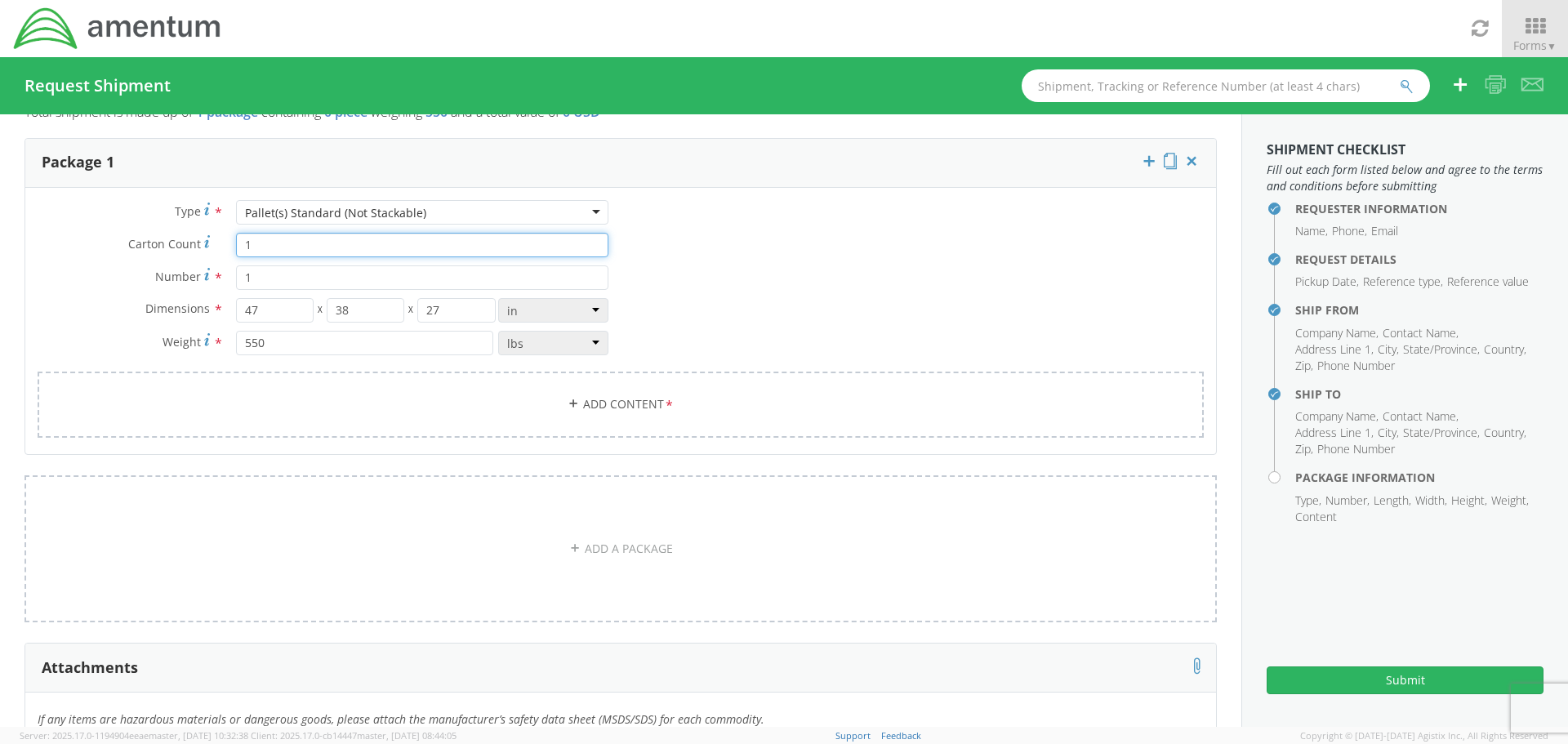
click at [232, 244] on div "1" at bounding box center [422, 245] width 397 height 24
click at [627, 416] on link "Add Content *" at bounding box center [621, 404] width 1166 height 66
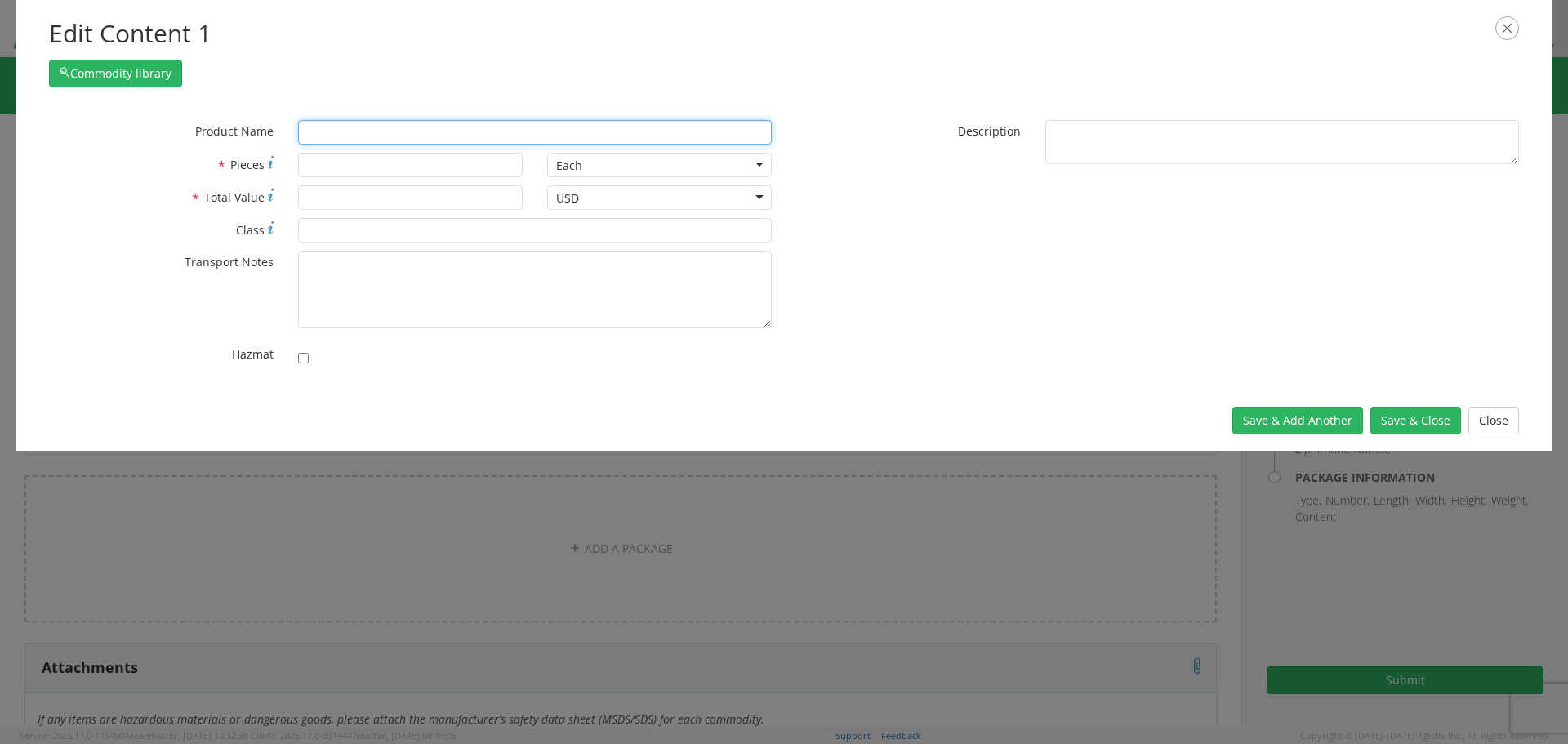
click at [344, 127] on input "text" at bounding box center [535, 132] width 474 height 24
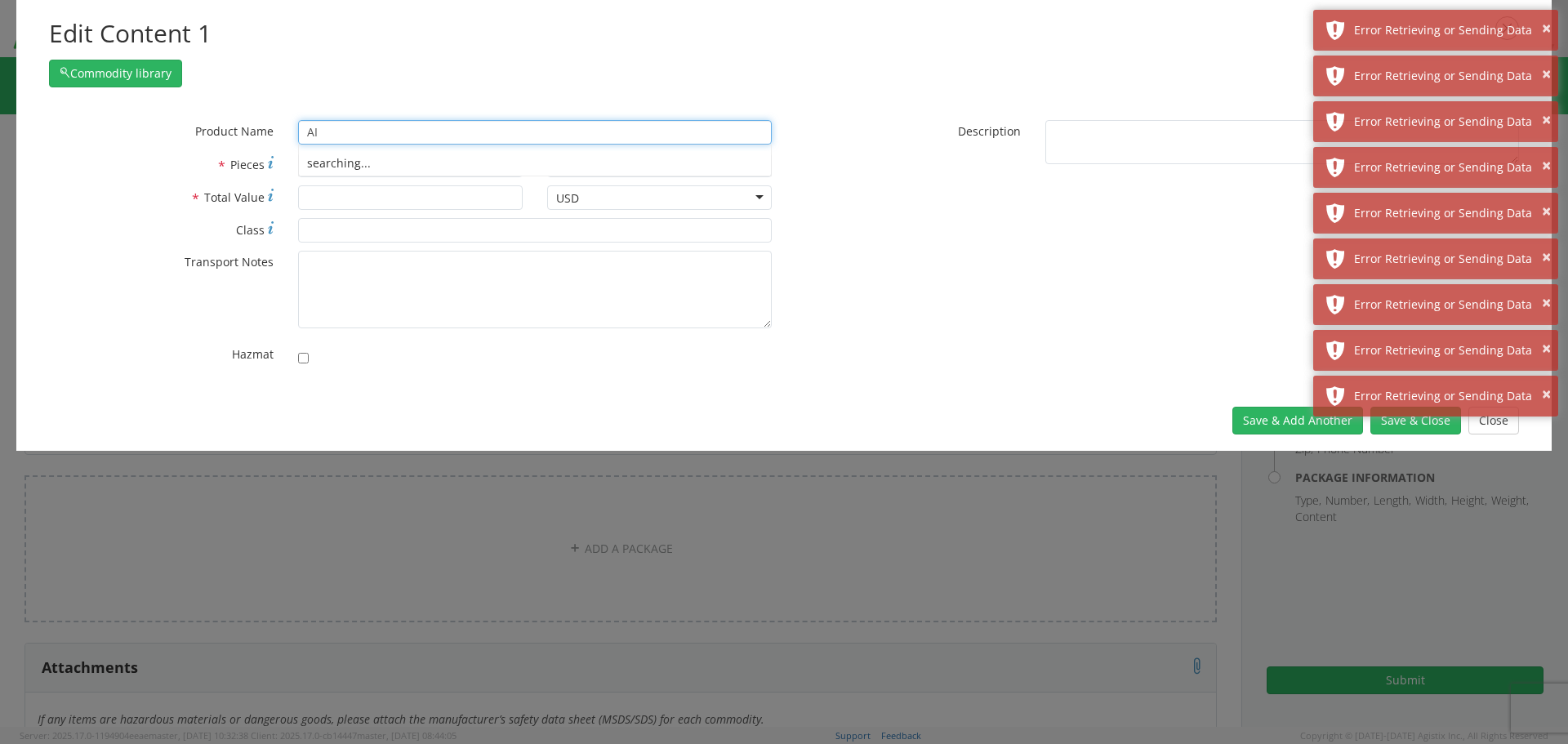
type input "A"
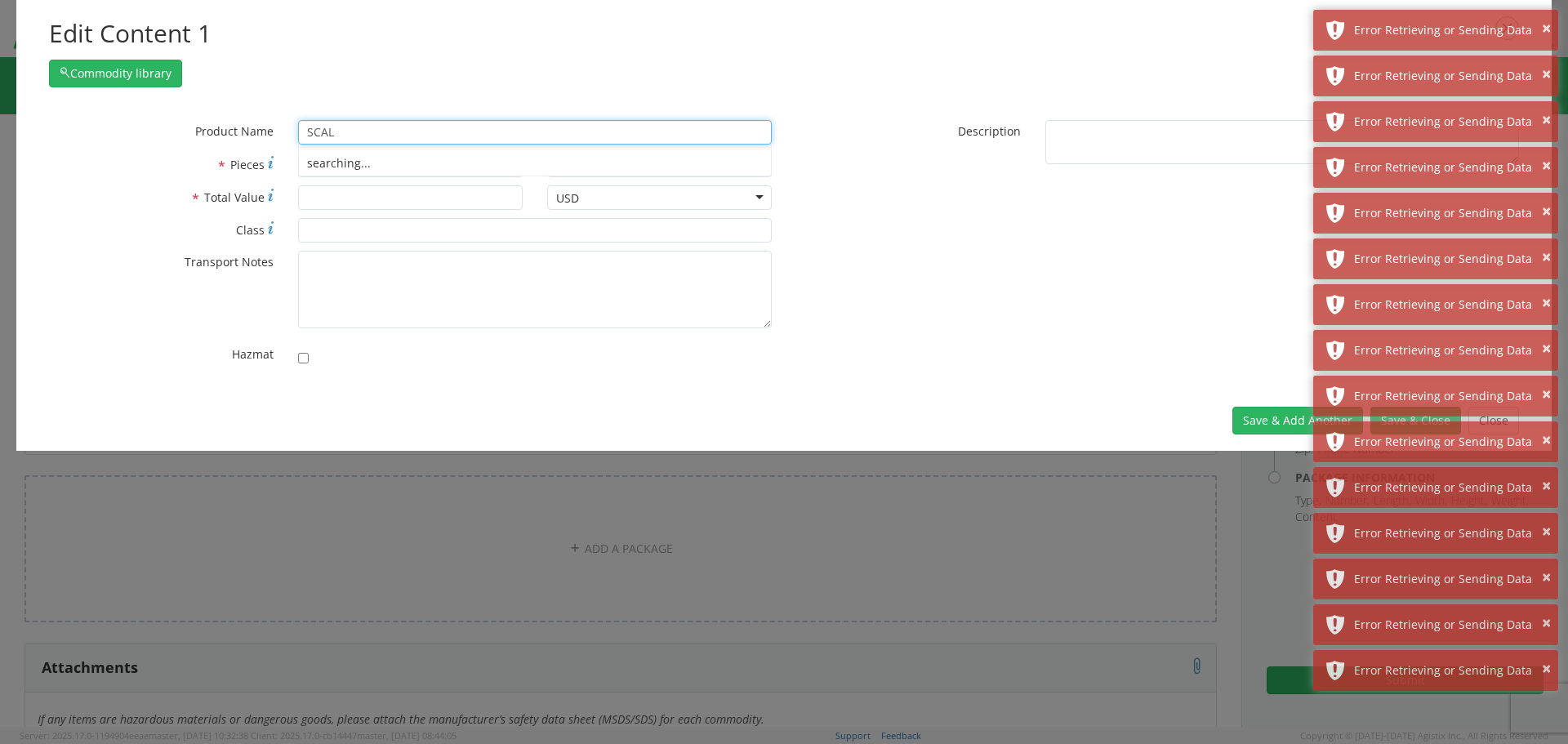
type input "SCALE"
type input "SCALE, CRANE, 50KG/100LB CAPACITY"
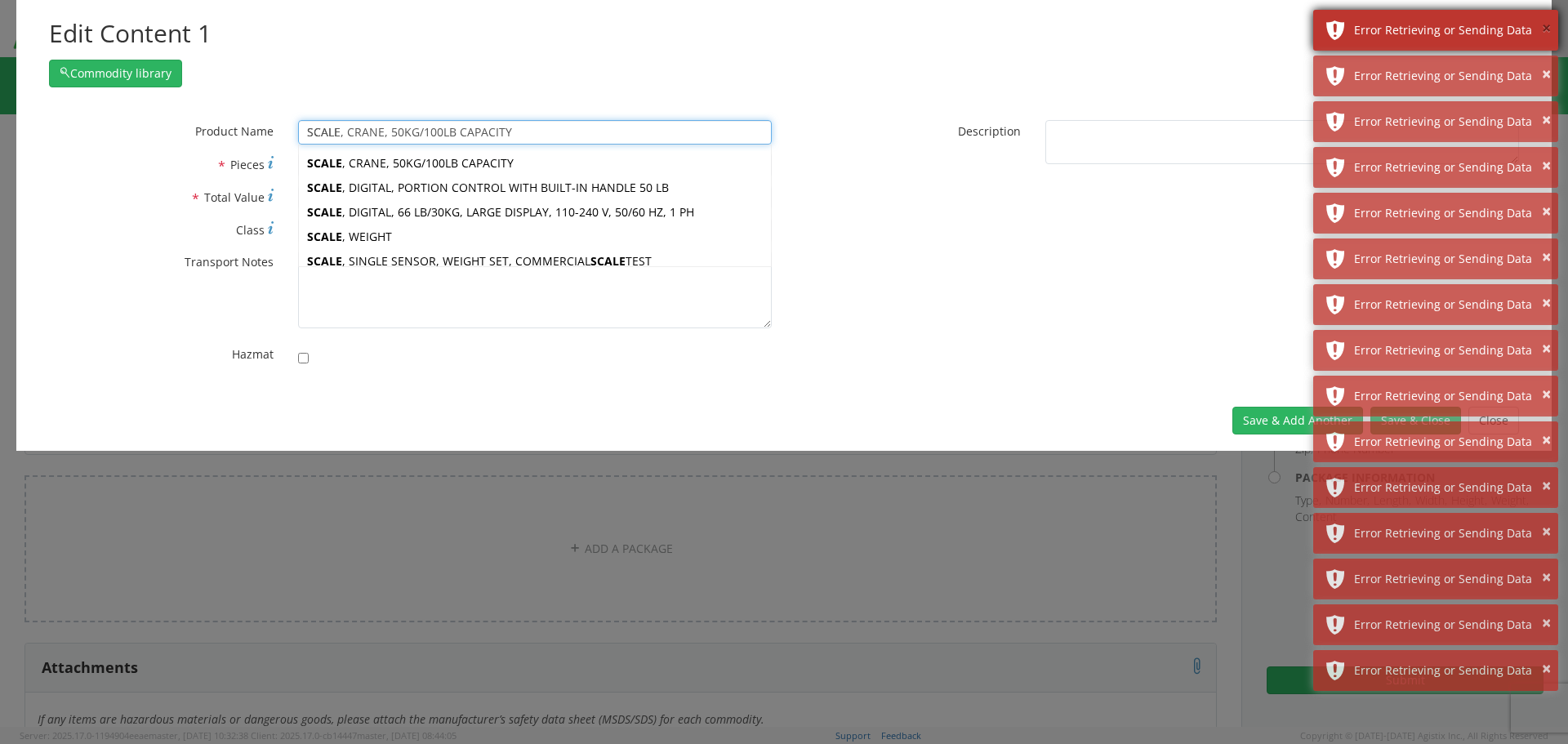
type input "SCALE"
click at [1547, 29] on button "×" at bounding box center [1546, 29] width 9 height 24
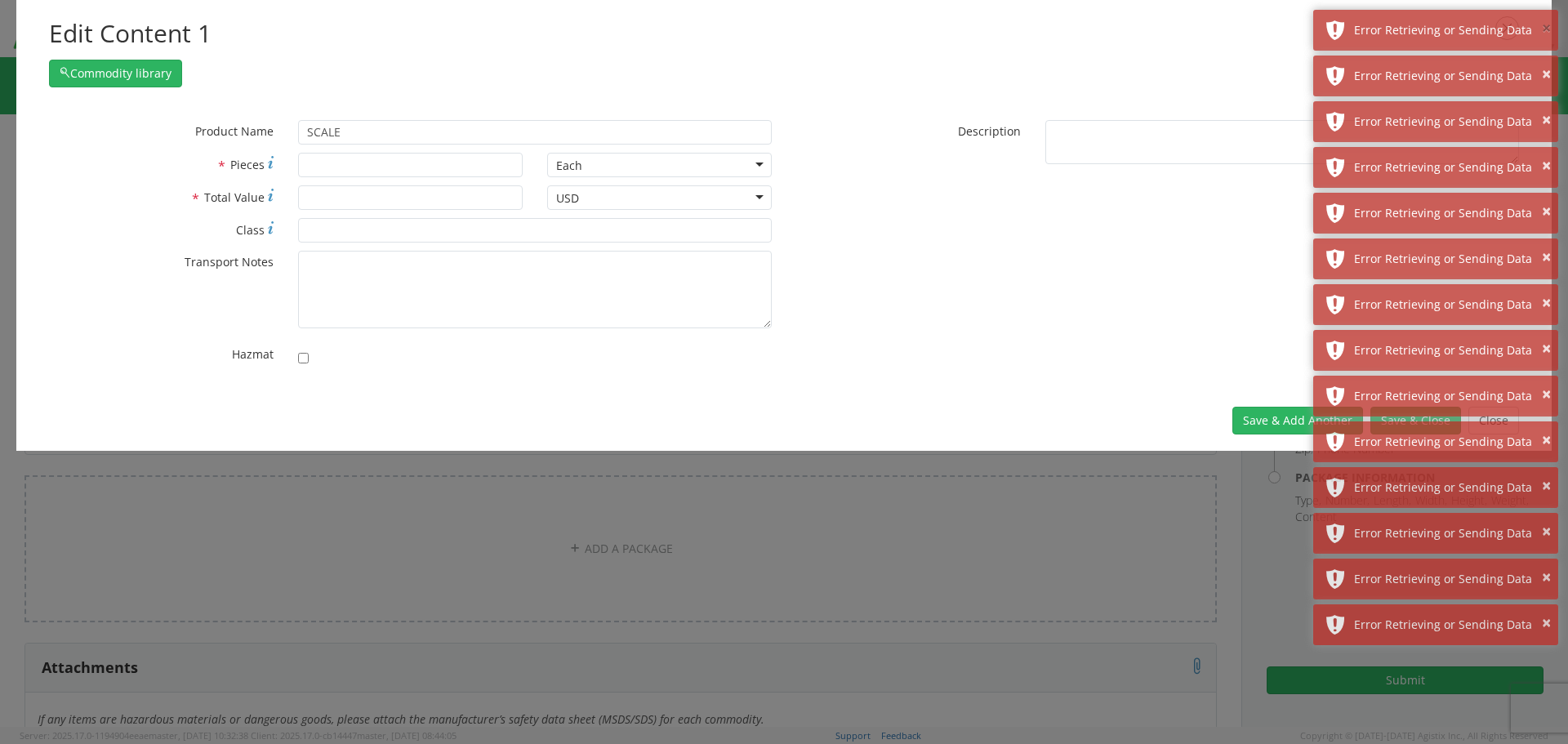
click at [1547, 29] on button "×" at bounding box center [1546, 29] width 9 height 24
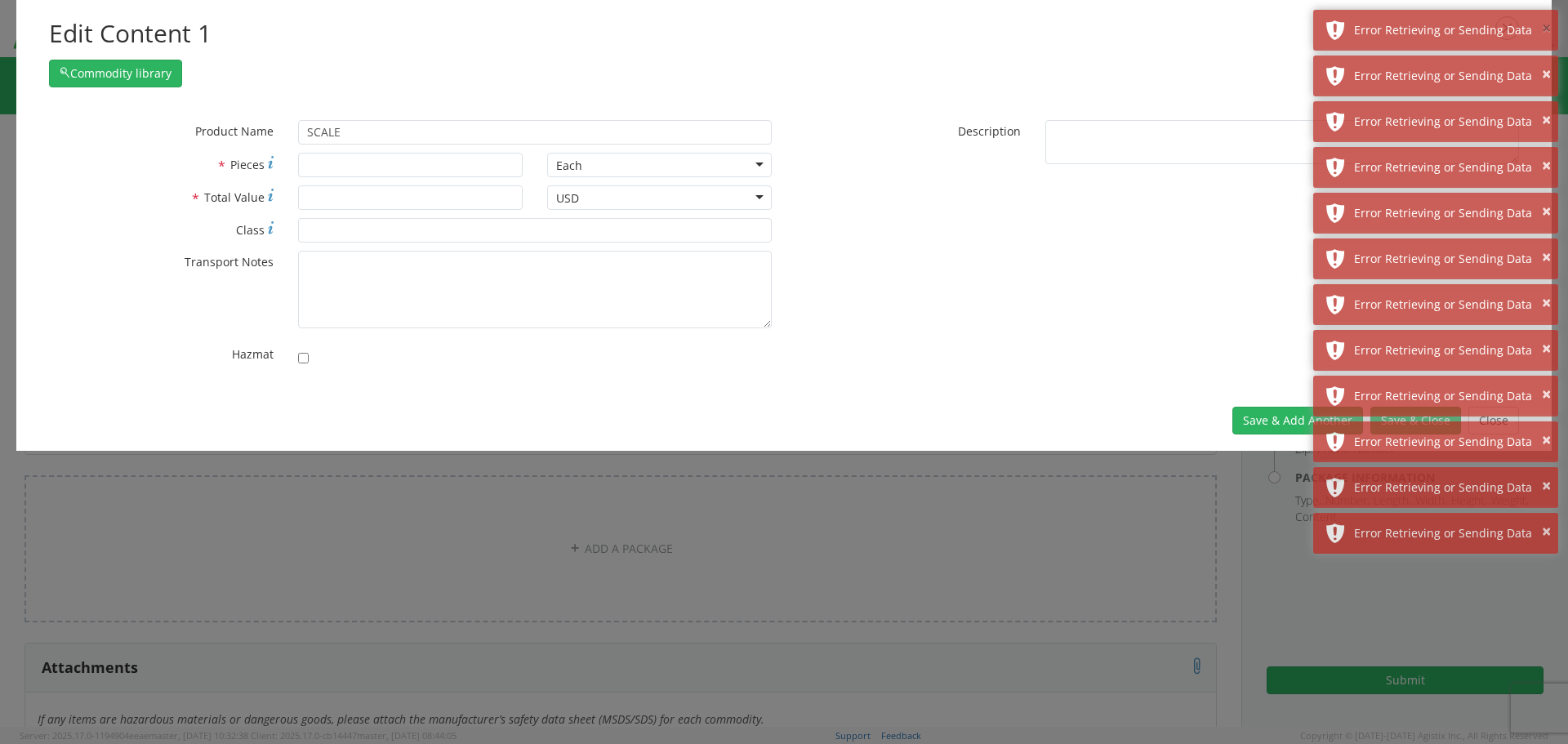
click at [1547, 29] on button "×" at bounding box center [1546, 29] width 9 height 24
click at [1547, 63] on button "×" at bounding box center [1546, 74] width 9 height 24
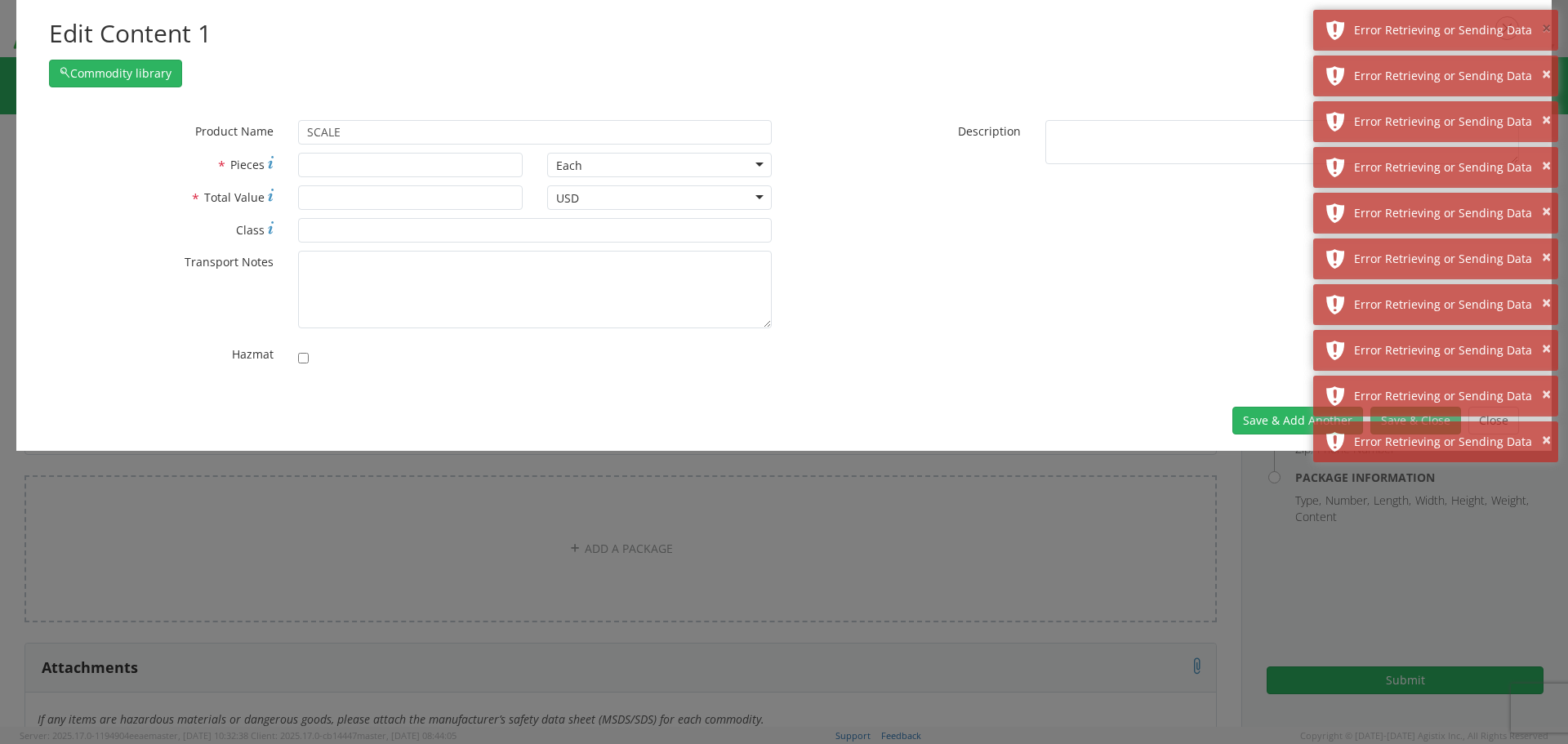
click at [1547, 29] on button "×" at bounding box center [1546, 29] width 9 height 24
click at [1547, 63] on button "×" at bounding box center [1546, 74] width 9 height 24
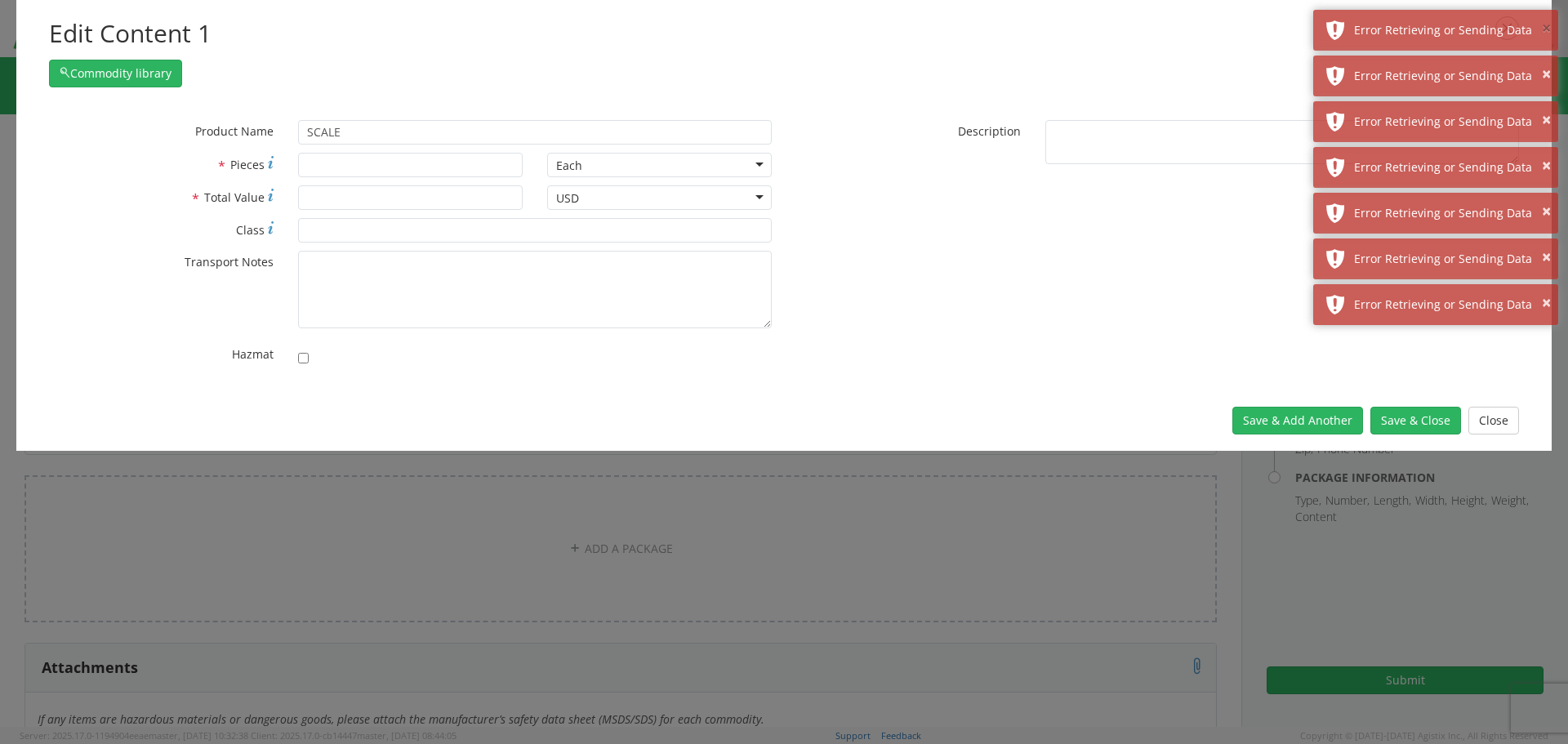
click at [1547, 29] on button "×" at bounding box center [1546, 29] width 9 height 24
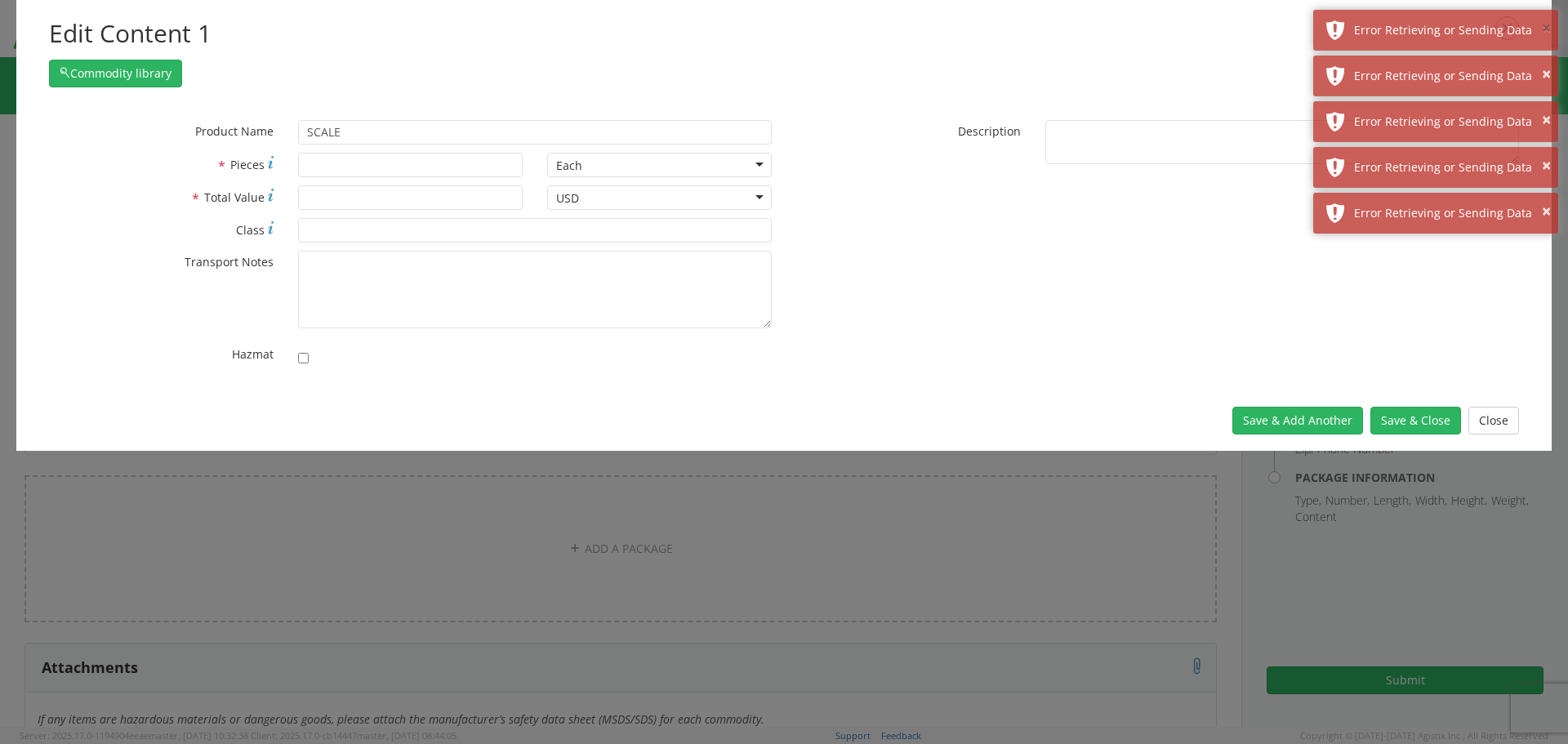
click at [1547, 29] on button "×" at bounding box center [1546, 29] width 9 height 24
click at [1547, 63] on button "×" at bounding box center [1546, 74] width 9 height 24
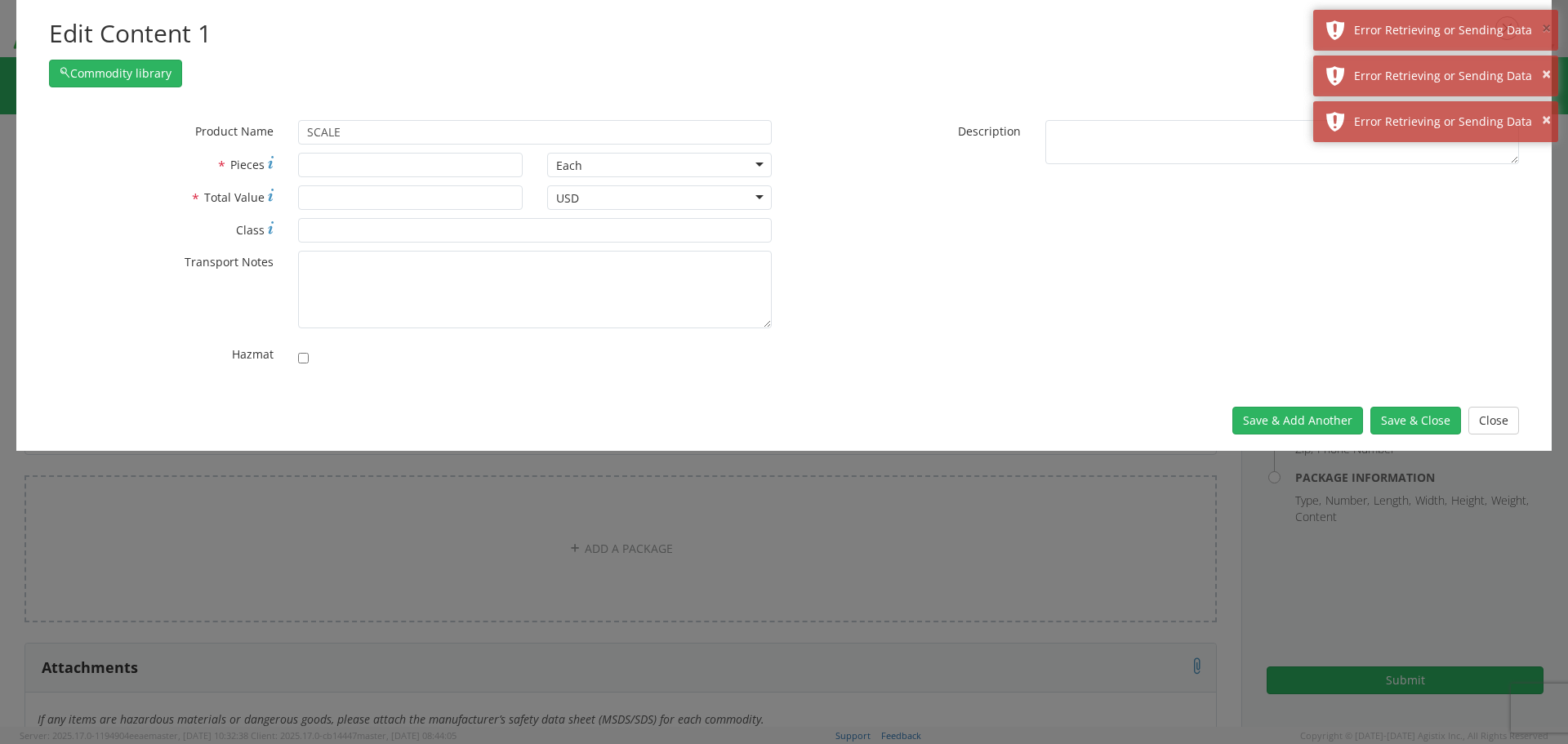
click at [1547, 29] on button "×" at bounding box center [1546, 29] width 9 height 24
click at [1547, 63] on button "×" at bounding box center [1546, 74] width 9 height 24
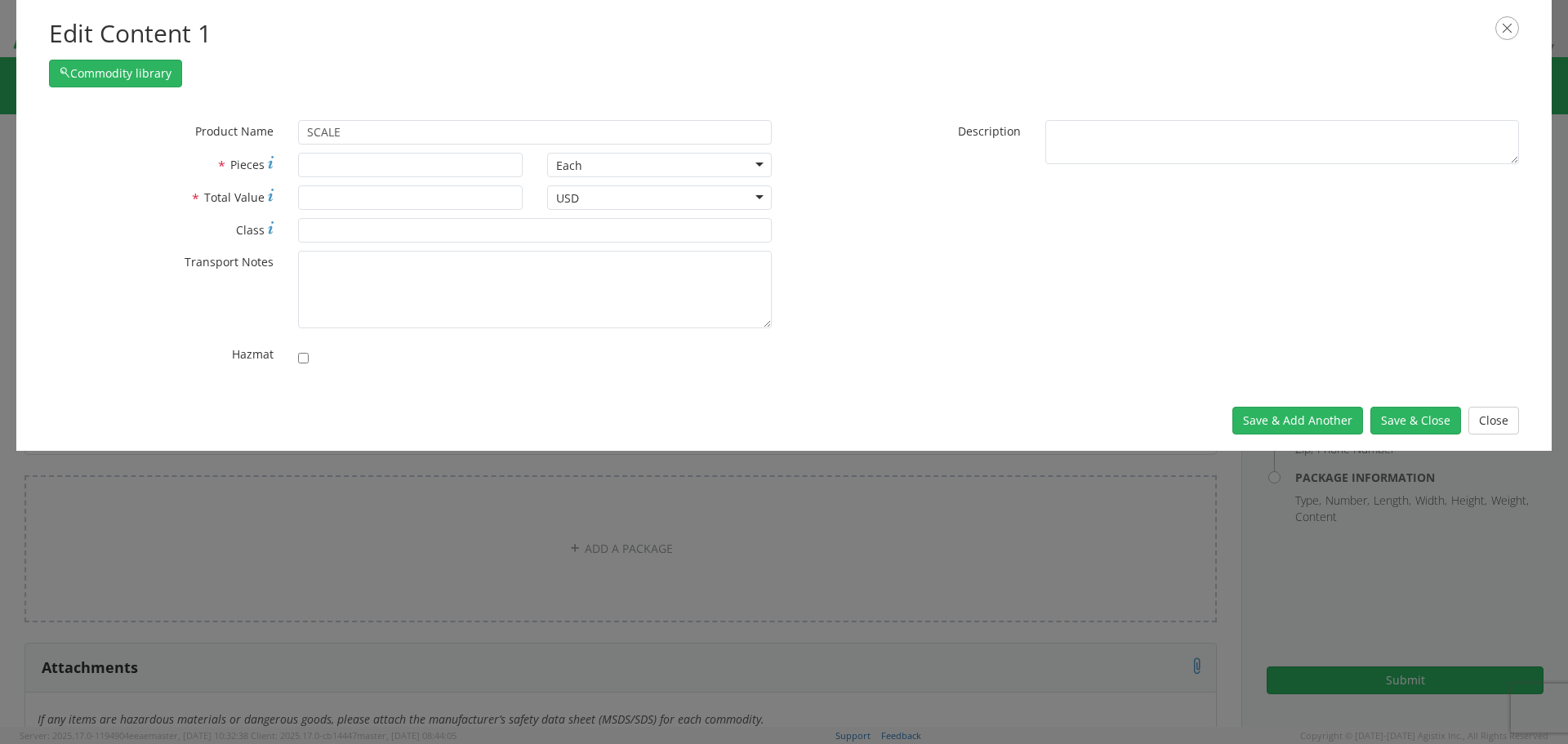
click at [1547, 29] on div "Edit Content 1 Commodity library" at bounding box center [784, 51] width 1536 height 104
click at [351, 125] on input "SCALE" at bounding box center [535, 132] width 474 height 24
click at [366, 139] on input "SCALE" at bounding box center [535, 132] width 474 height 24
type input "SCALE, CRANE, 50KG/100LB CAPACITY"
type input "SCAL"
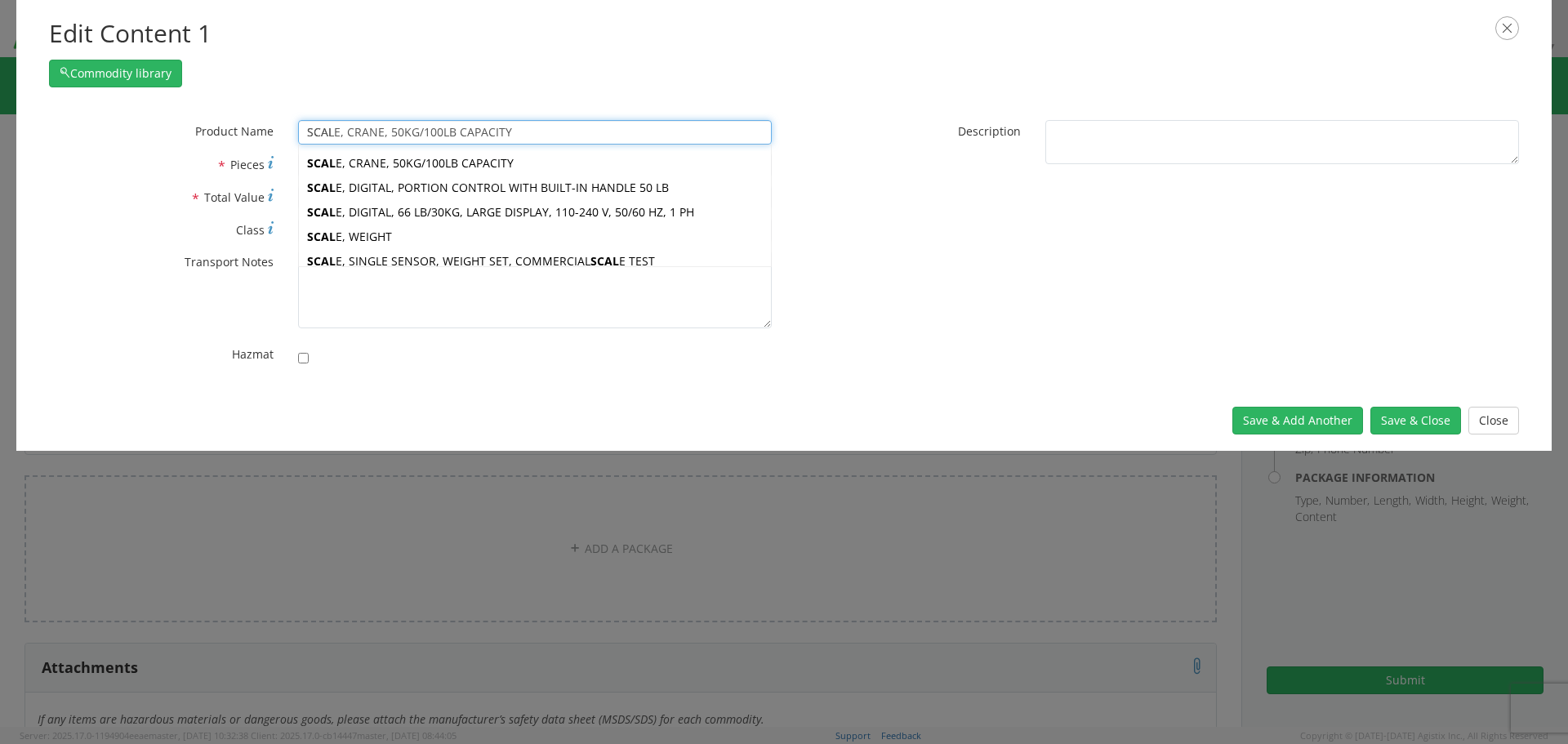
type input "SCALE, CRANE, 50KG/100LB CAPACITY"
type input "SCA"
type input "SCALE, CRANE, 50KG/100LB CAPACITY"
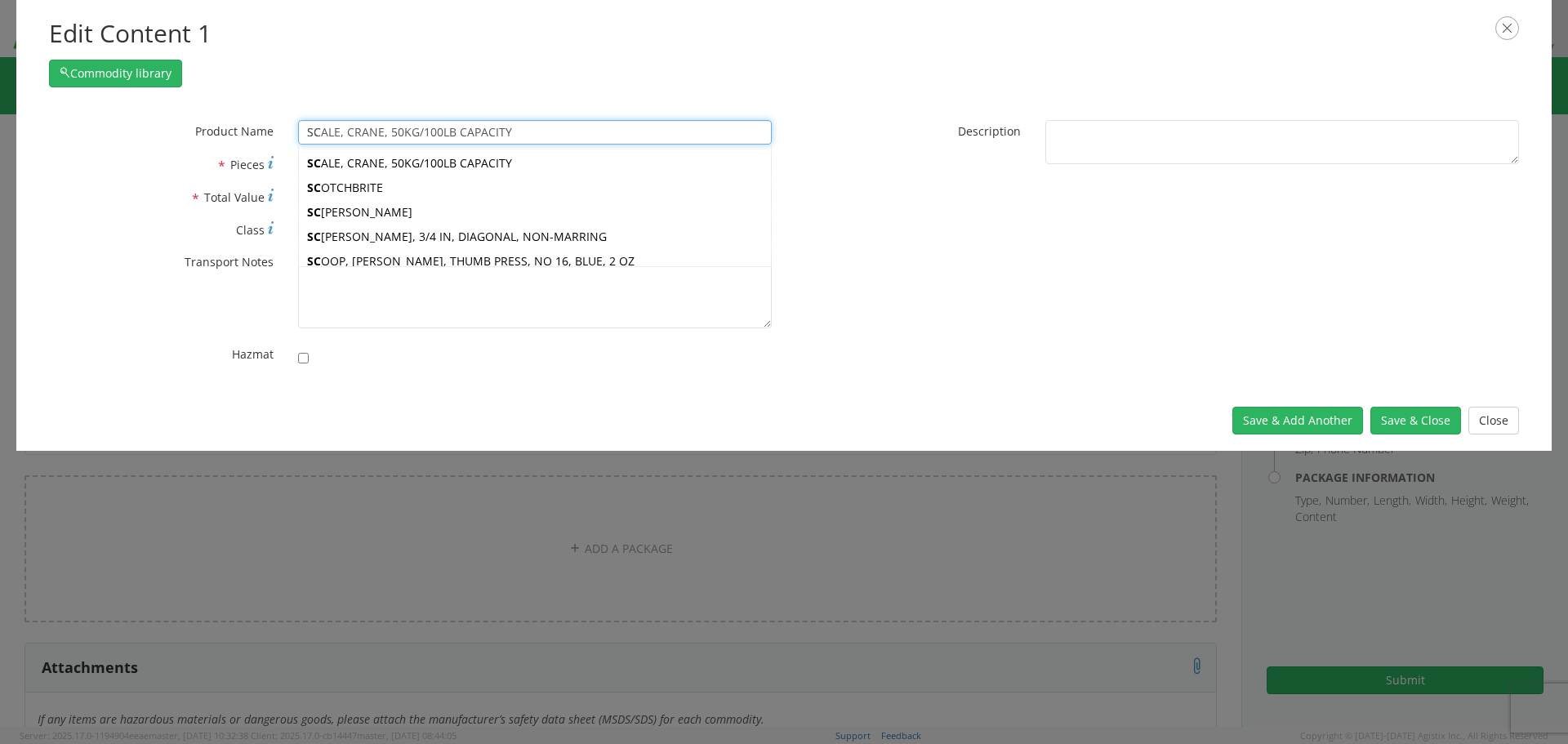
type input "S"
type input "S MORES MAKER JR, CLEAN BURNING"
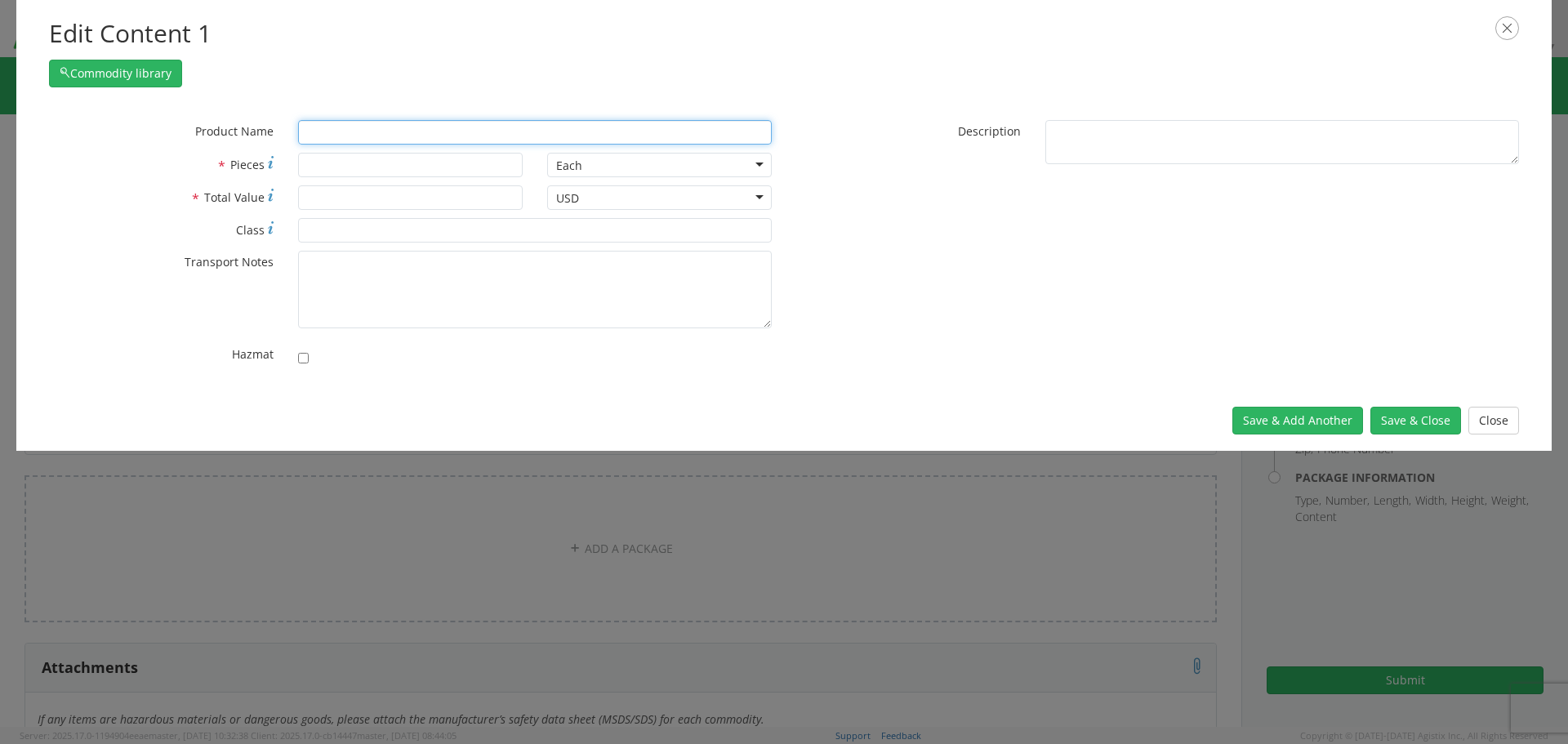
type input "Aruba Wireless Access Point"
type input "A"
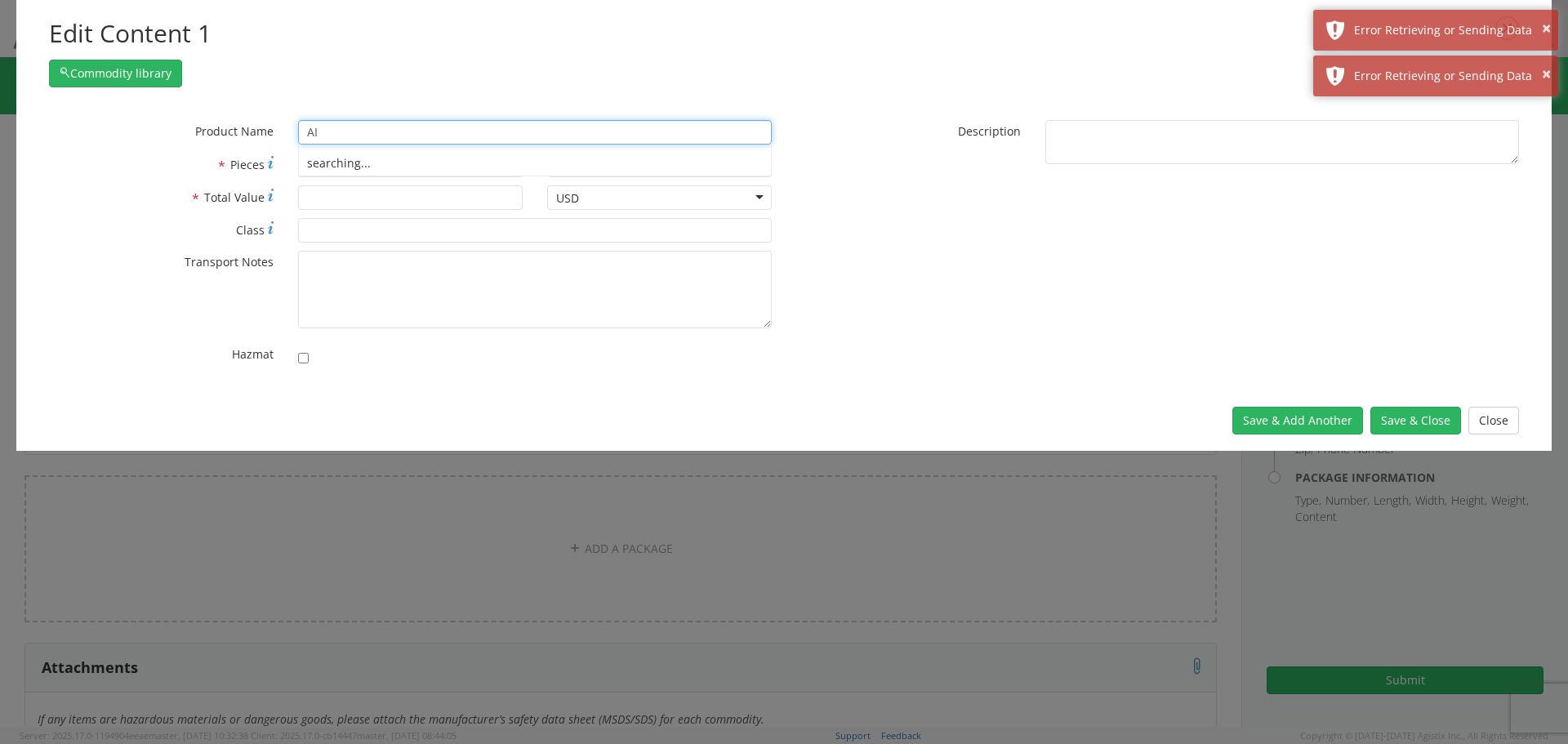
type input "A"
type input "Aruba Wireless Access Point"
type input "PLAT"
type input "PLATE, MELAMINE, WHITE, 5-1/2 IN, 12/CASE"
type input "PLATFORM"
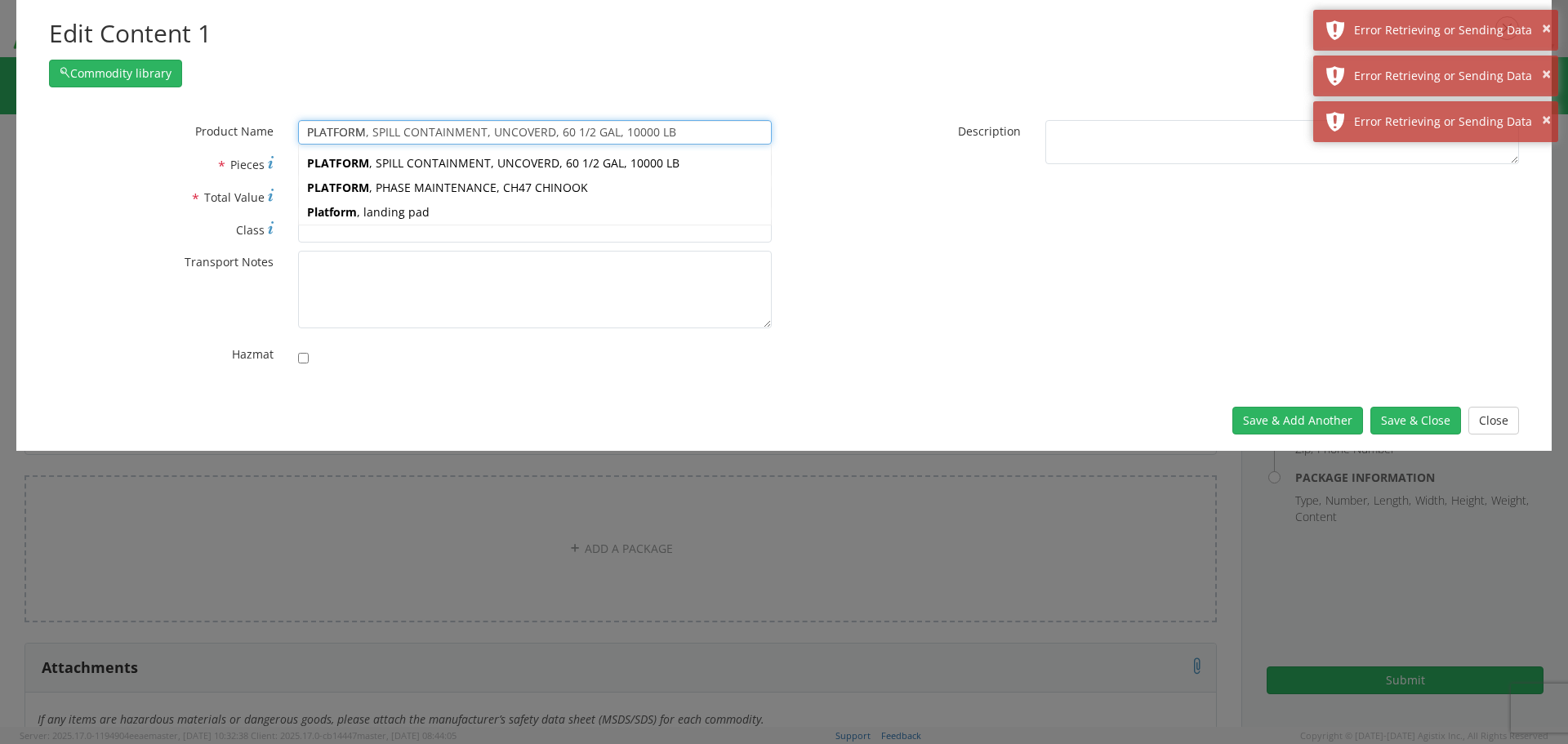
drag, startPoint x: 425, startPoint y: 127, endPoint x: 267, endPoint y: 120, distance: 158.2
click at [267, 120] on div "* Product Name PLATFORM, SPILL CONTAINMENT, UNCOVERD, 60 1/2 GAL, 10000 LB PLAT…" at bounding box center [410, 132] width 747 height 24
type input "S MORES MAKER JR, CLEAN BURNING"
type input "S"
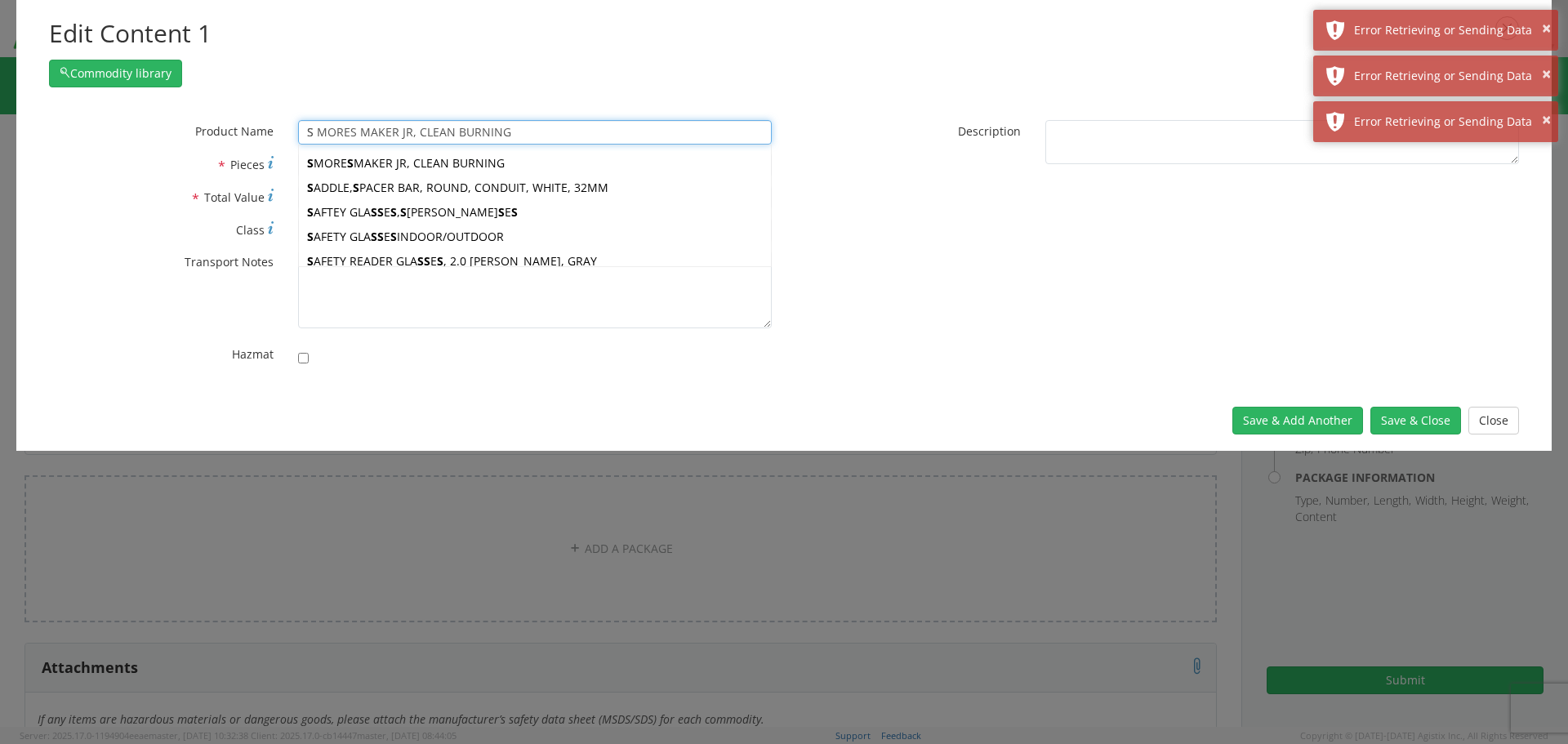
type input "SCALE, CRANE, 50KG/100LB CAPACITY"
type input "SC"
type input "SCALE, CRANE, 50KG/100LB CAPACITY"
type input "SCA"
type input "SCALE, CRANE, 50KG/100LB CAPACITY"
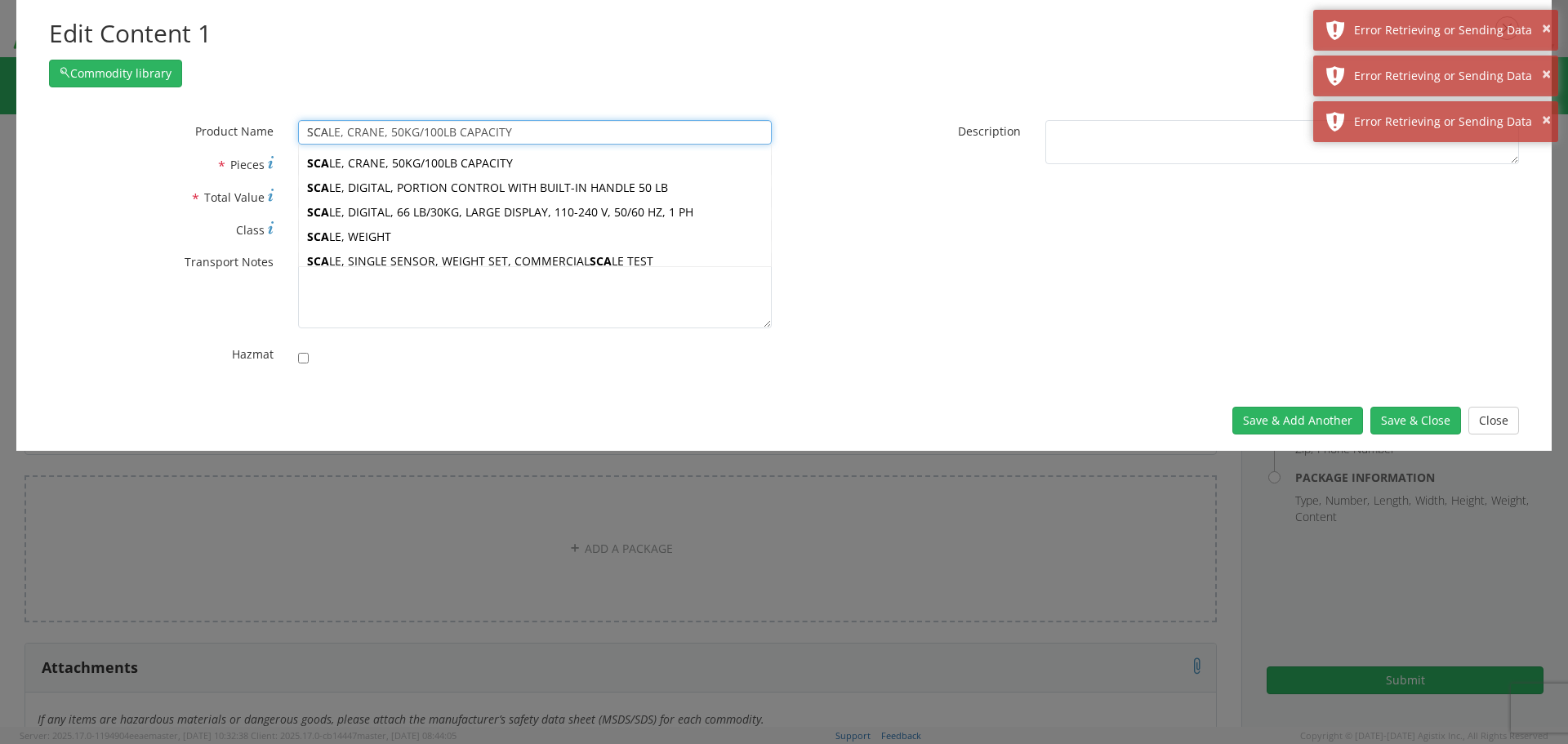
type input "SCAL"
type input "SCALE, CRANE, 50KG/100LB CAPACITY"
type input "SCALE"
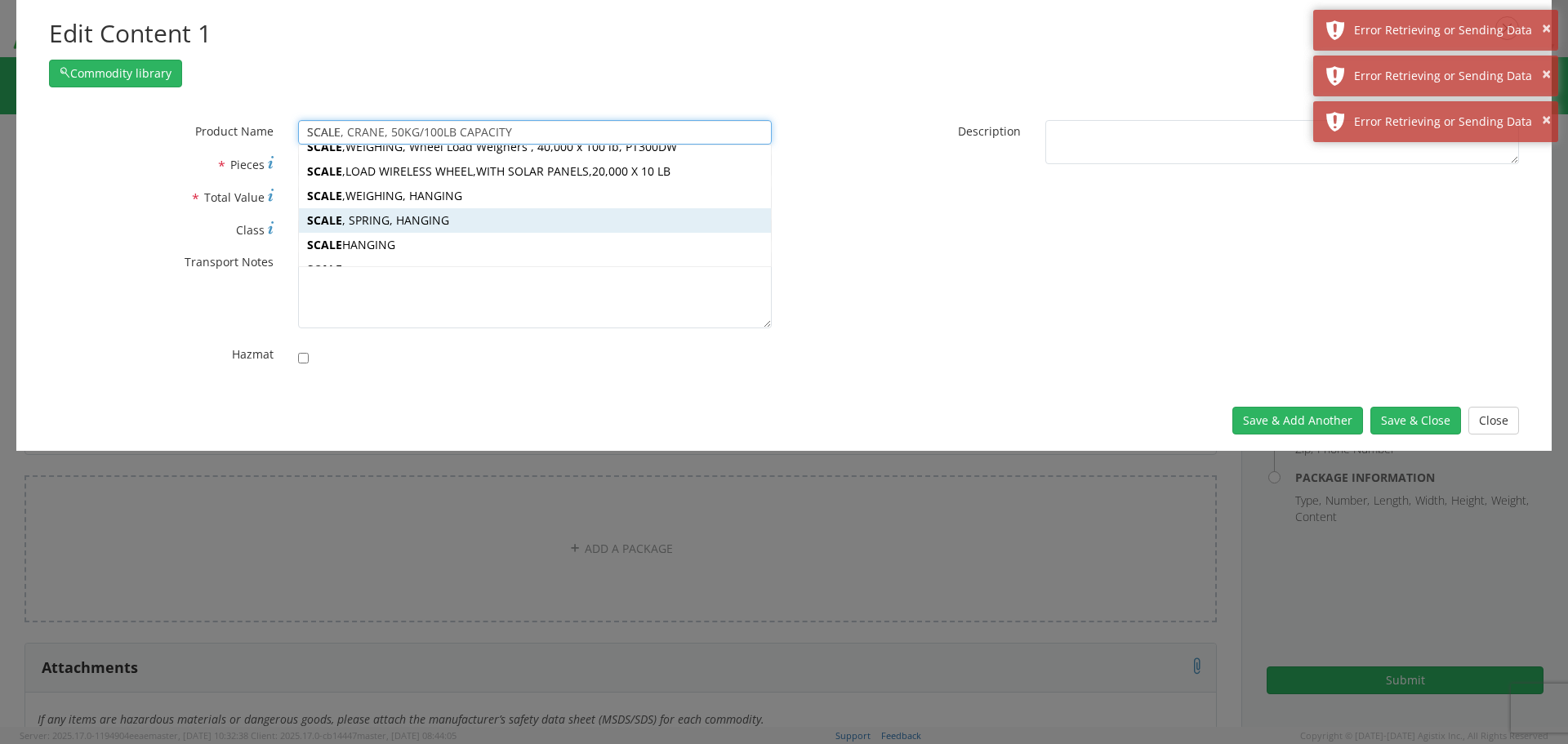
scroll to position [179, 0]
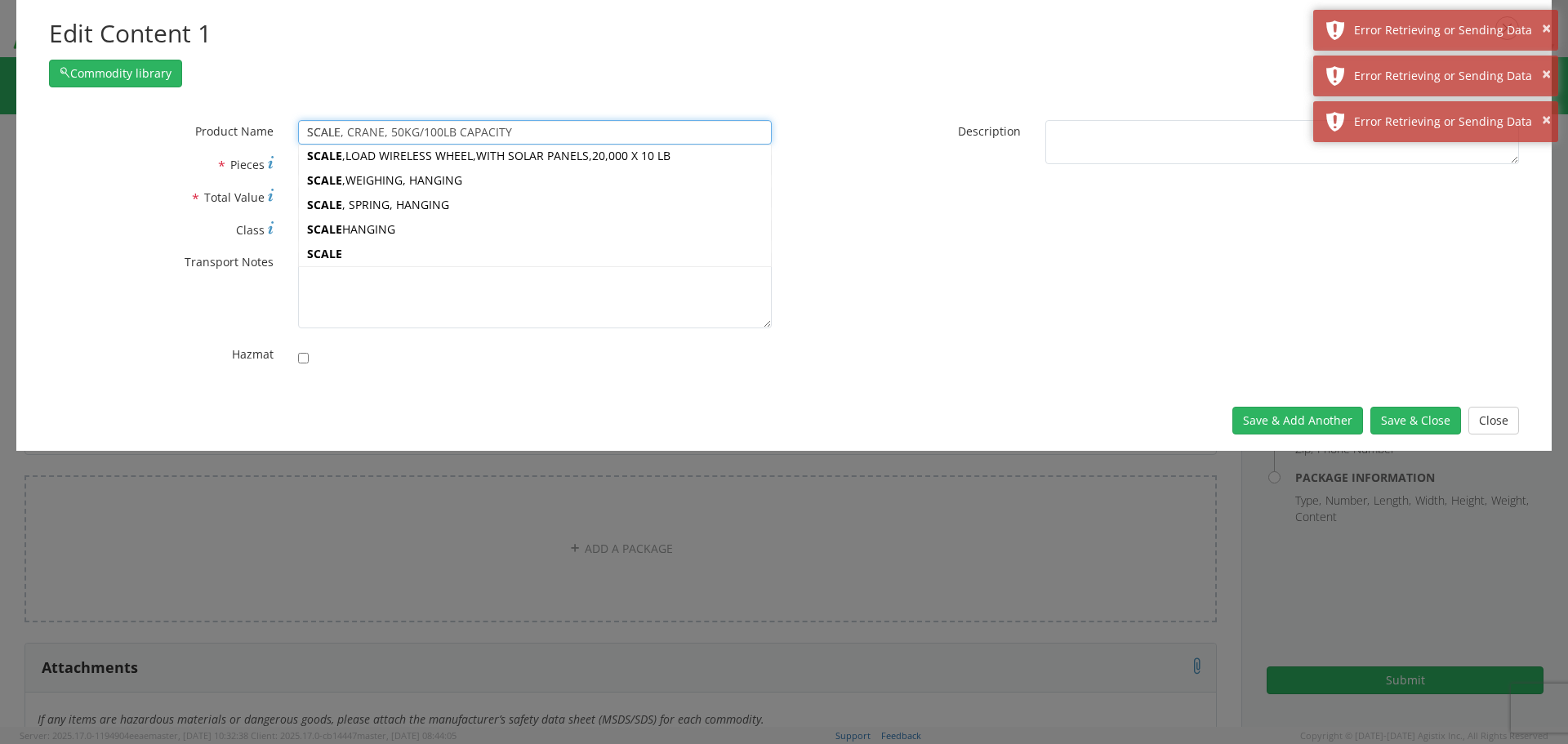
drag, startPoint x: 370, startPoint y: 131, endPoint x: 241, endPoint y: 105, distance: 131.6
click at [241, 105] on div "* Product Name SCALE, CRANE, 50KG/100LB CAPACITY SCALE SCALE SCALE , CRANE, 50K…" at bounding box center [784, 247] width 1536 height 287
type input "Prist Windshield Cleaner P/N"
type input "P"
type input "PLACARD"
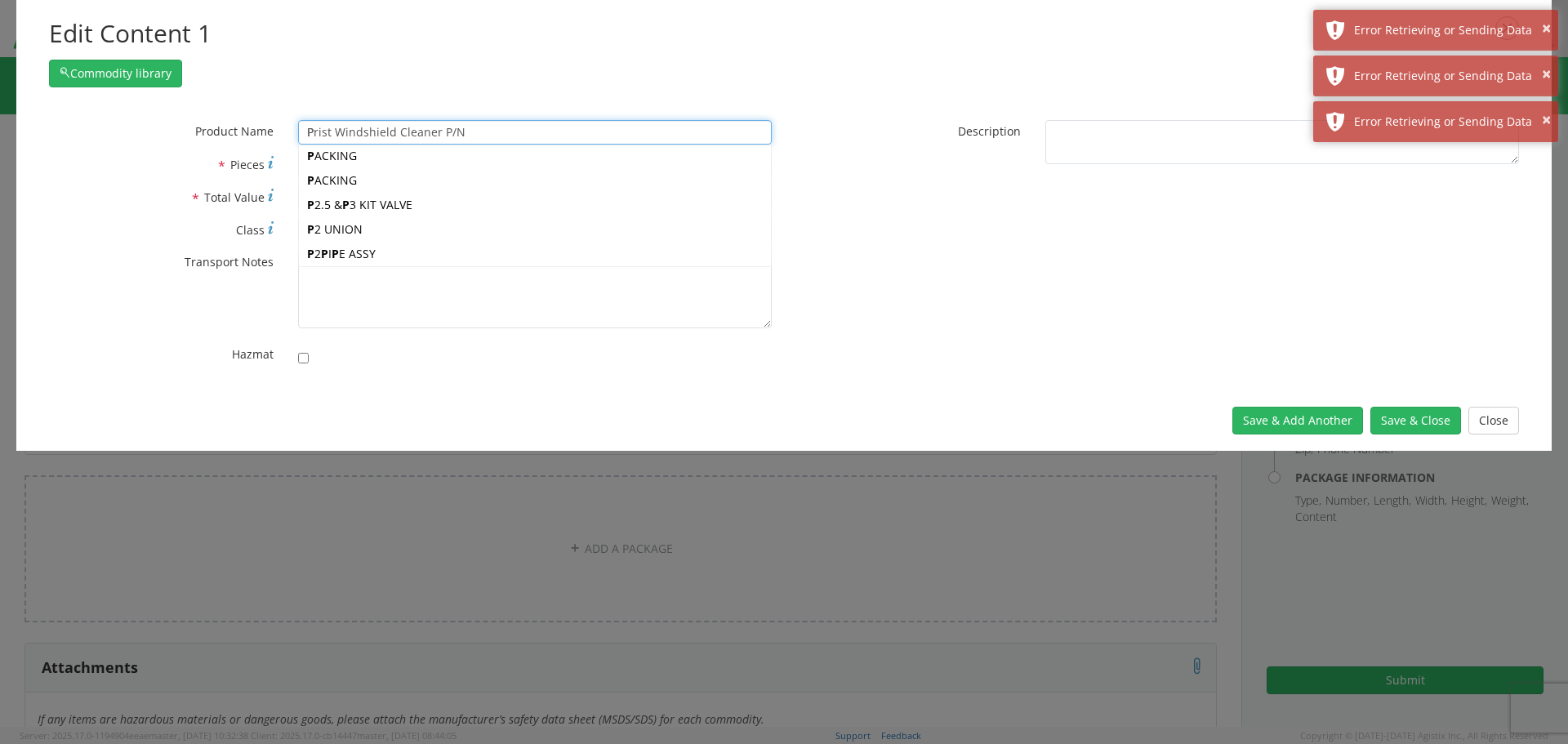
type input "PL"
type input "PLACARD"
type input "PLA"
type input "PLATE, MELAMINE, WHITE, 5-1/2 IN, 12/CASE"
type input "PLAT"
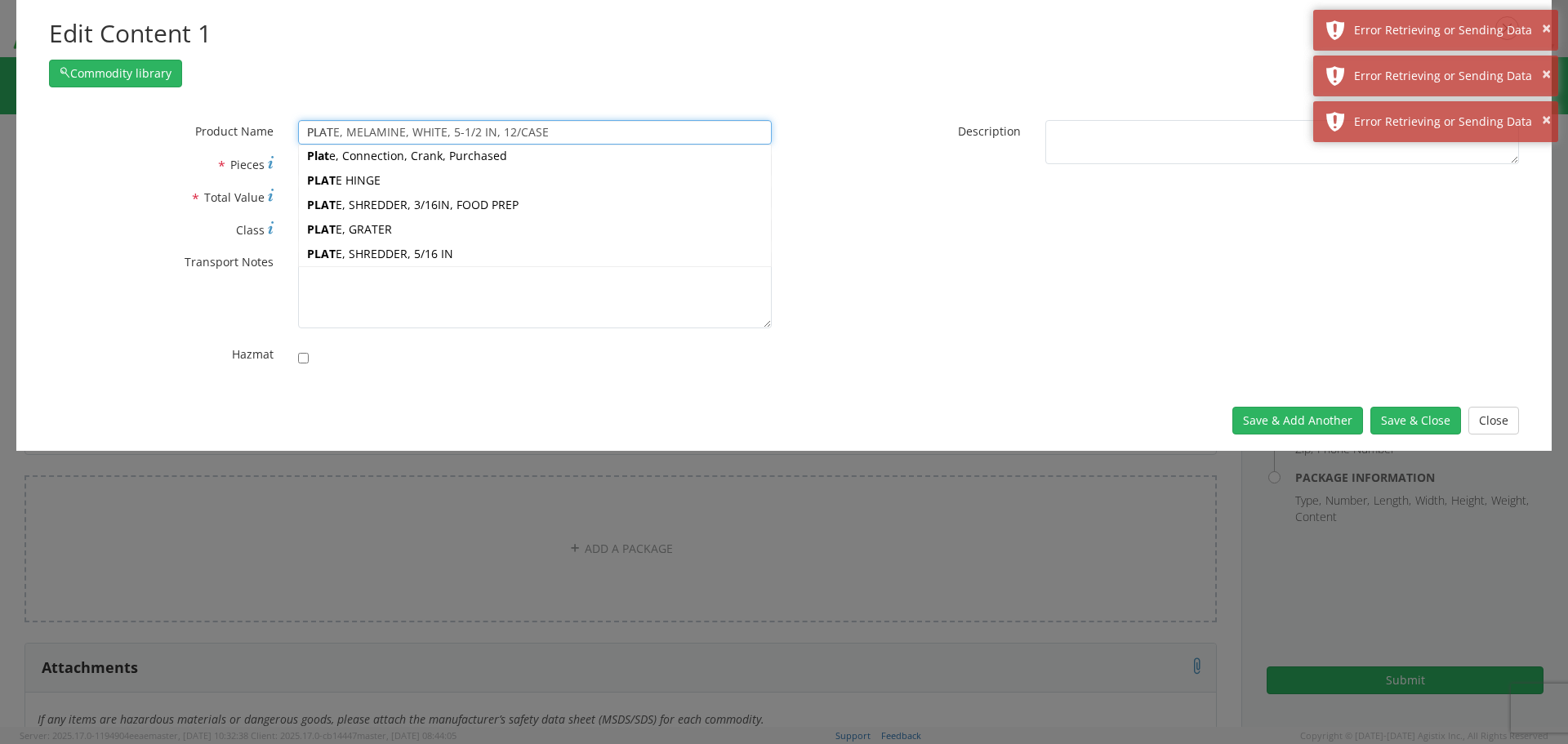
type input "PLATFORM, SPILL CONTAINMENT, UNCOVERD, 60 1/2 GAL, 10000 LB"
type input "PLATF"
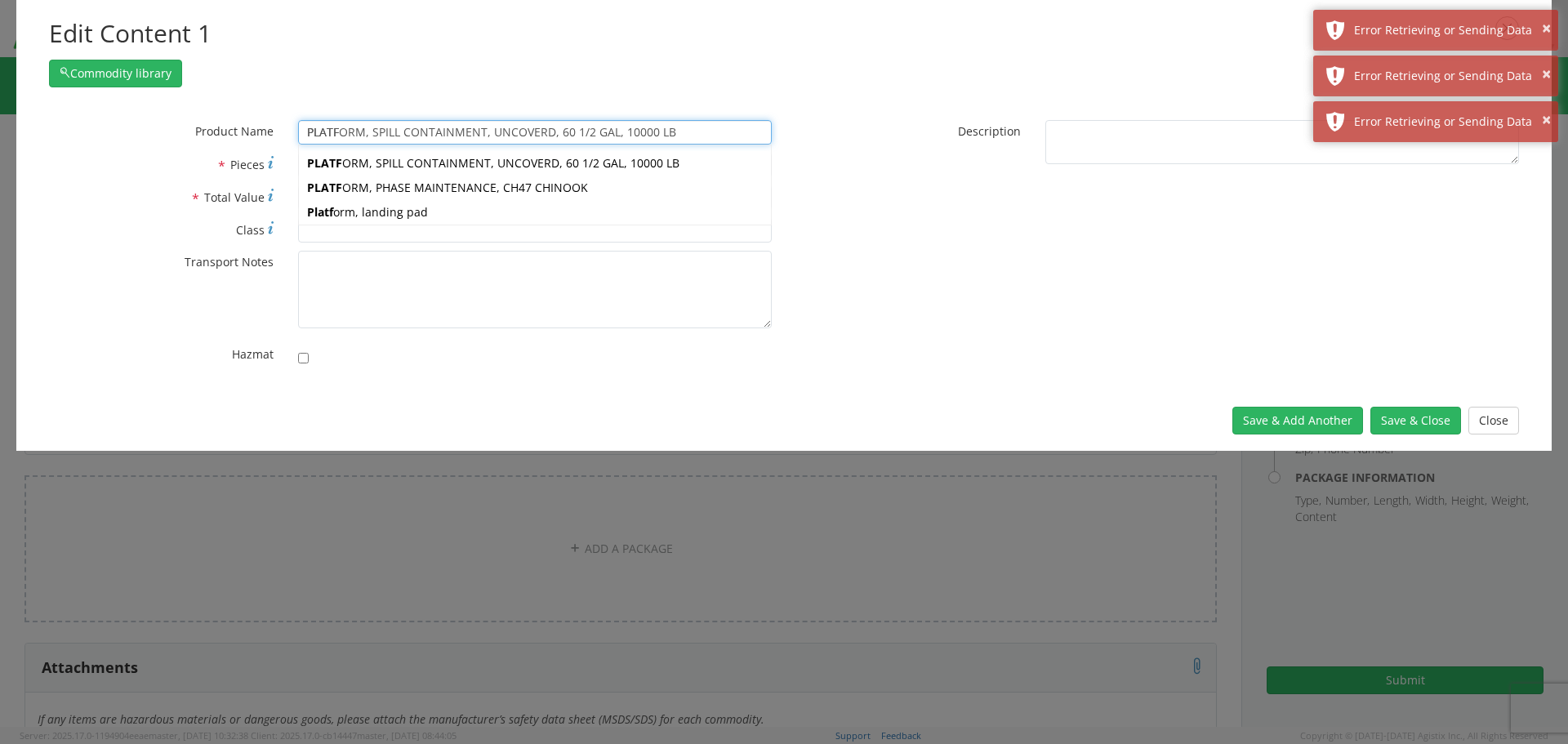
type input "PLATFORM, SPILL CONTAINMENT, UNCOVERD, 60 1/2 GAL, 10000 LB"
type input "PLATFO"
type input "PLATFORM, SPILL CONTAINMENT, UNCOVERD, 60 1/2 GAL, 10000 LB"
type input "PLATFOR"
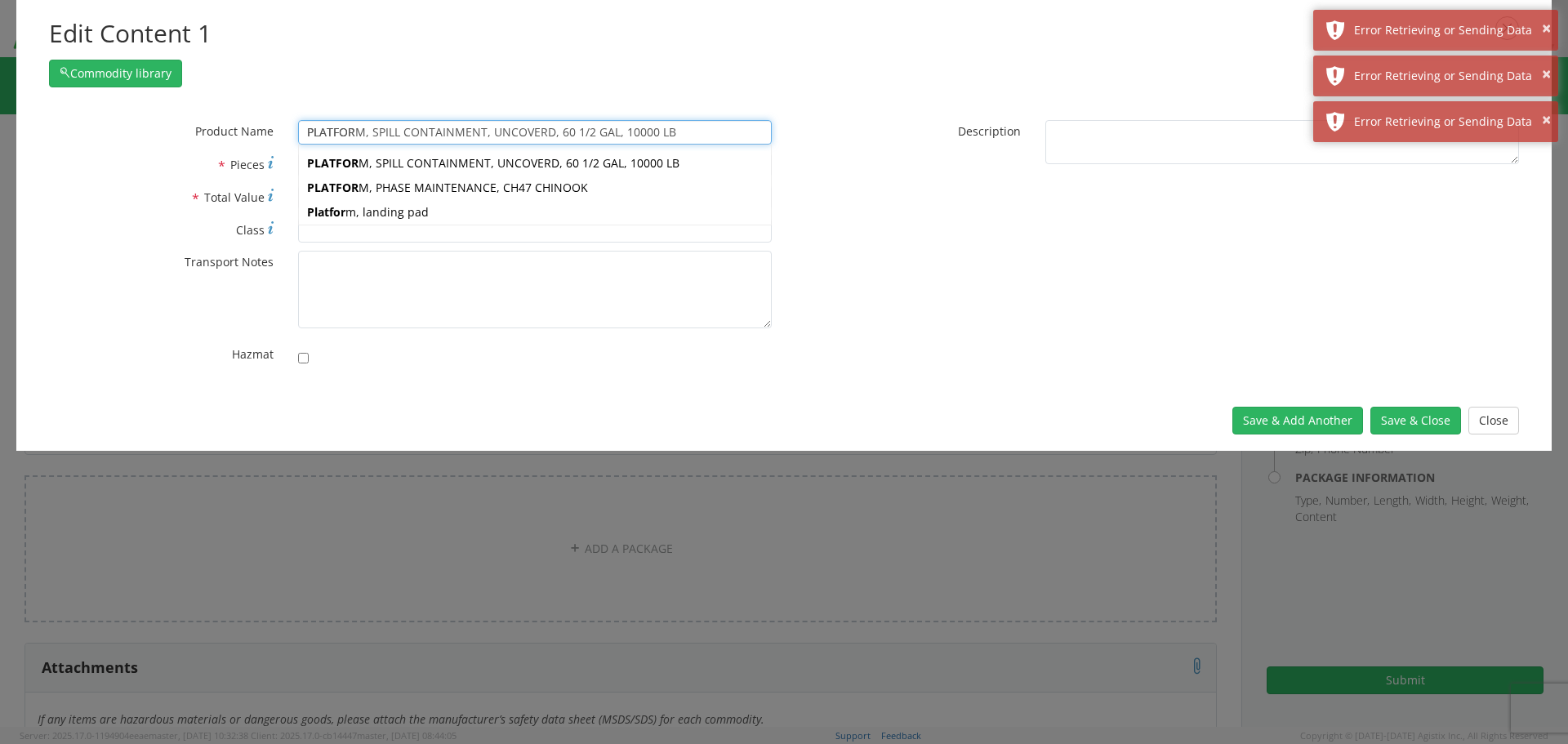
type input "PLATFORM, SPILL CONTAINMENT, UNCOVERD, 60 1/2 GAL, 10000 LB"
type input "PLATFORM"
type input "PLATFORM SCALE"
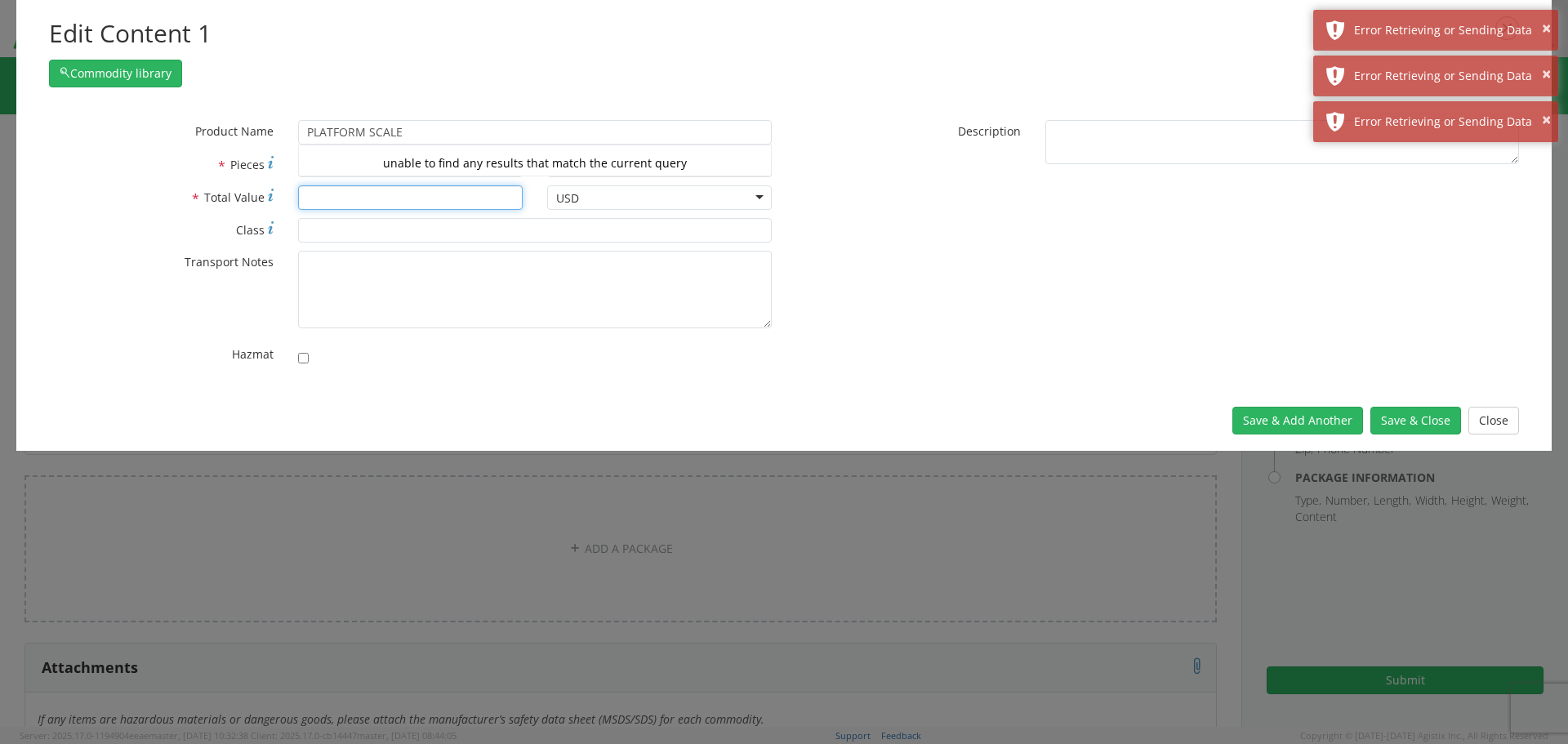
click at [384, 201] on input "* Total Value" at bounding box center [411, 198] width 225 height 24
click at [381, 165] on input "* Pieces" at bounding box center [411, 165] width 225 height 24
type input "1"
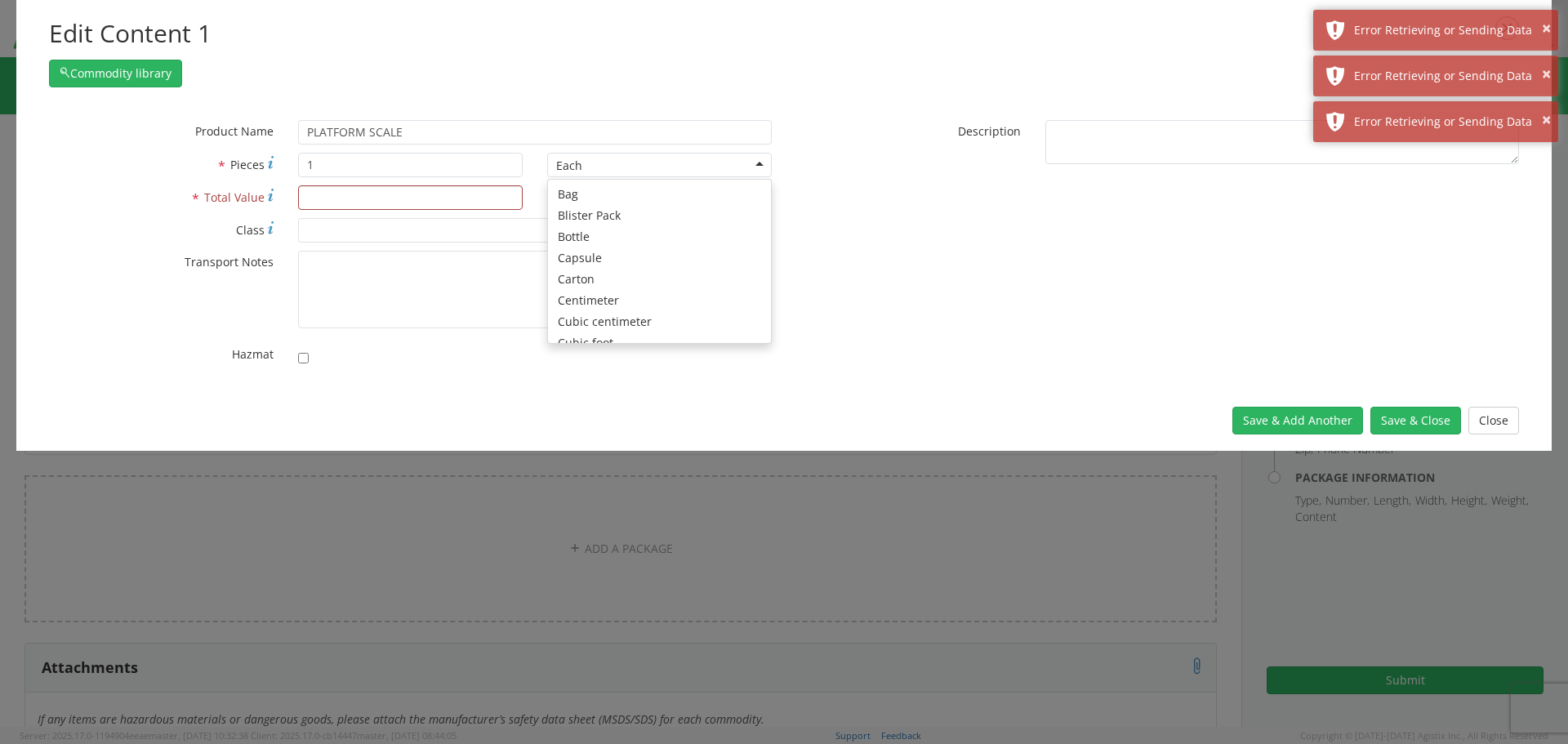
scroll to position [146, 0]
type input "309"
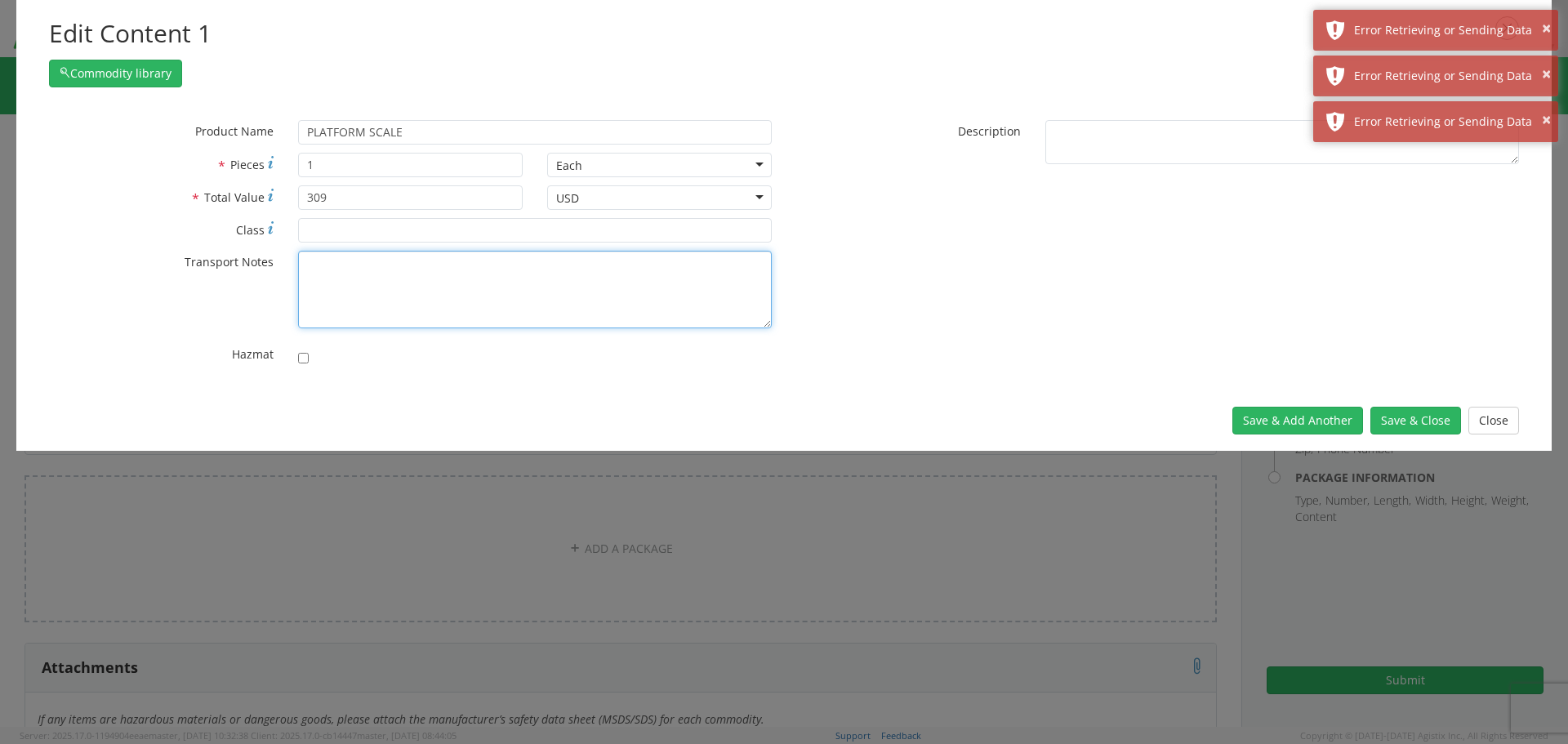
click at [456, 326] on textarea "* Transport Notes" at bounding box center [535, 289] width 474 height 78
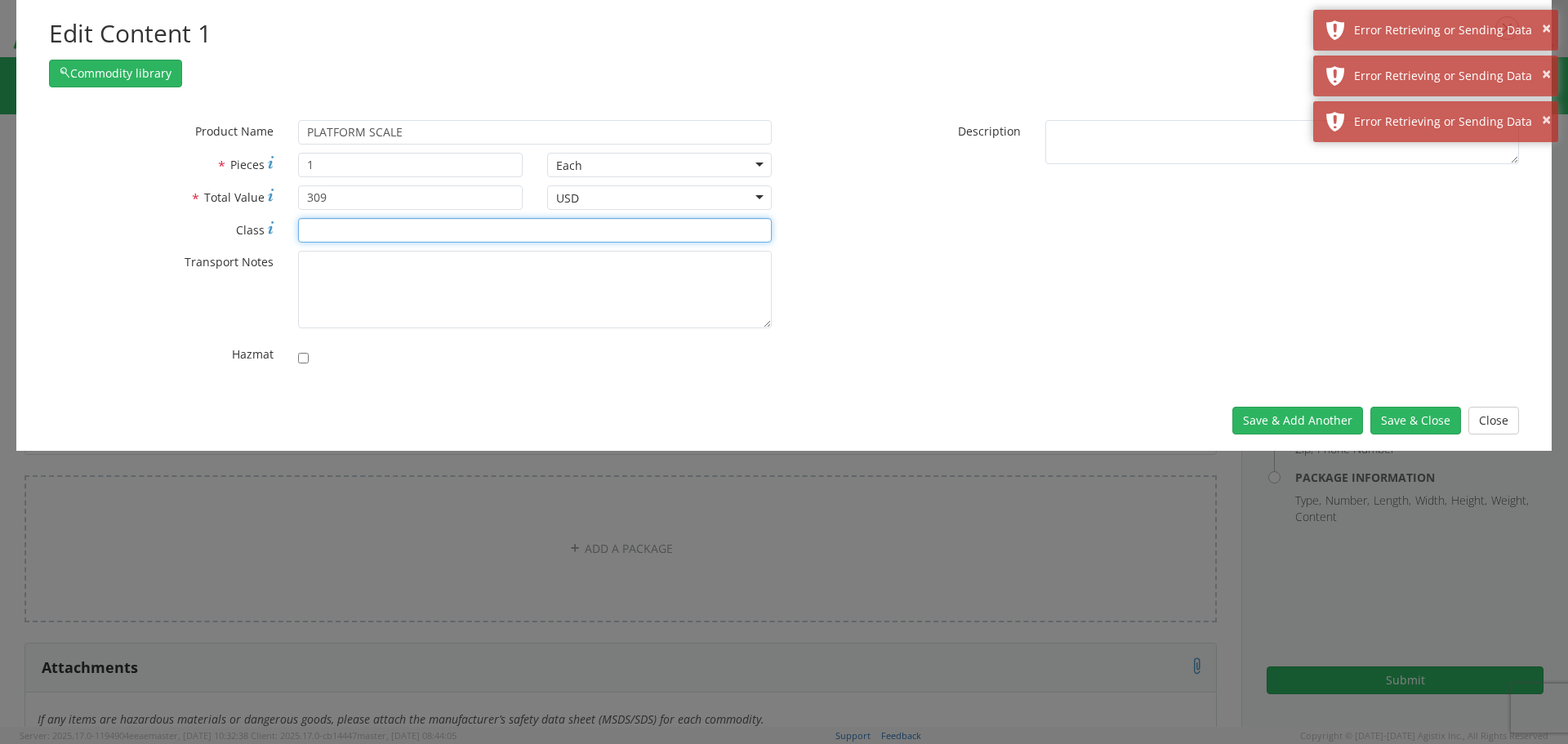
click at [445, 223] on input "* Class" at bounding box center [535, 230] width 474 height 24
click at [1399, 423] on button "Save & Close" at bounding box center [1416, 421] width 91 height 28
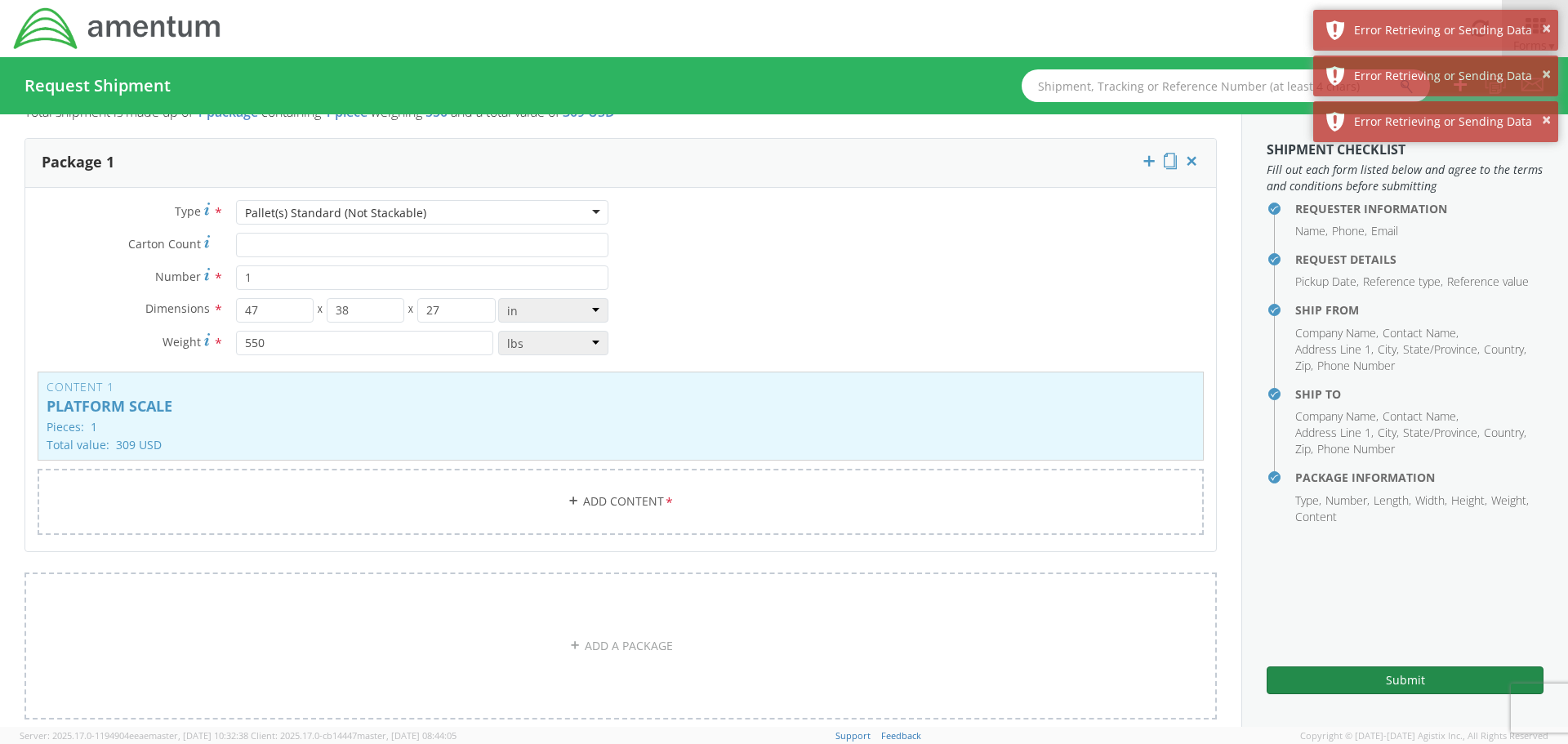
click at [1386, 683] on button "Submit" at bounding box center [1406, 680] width 277 height 28
